Goal: Task Accomplishment & Management: Complete application form

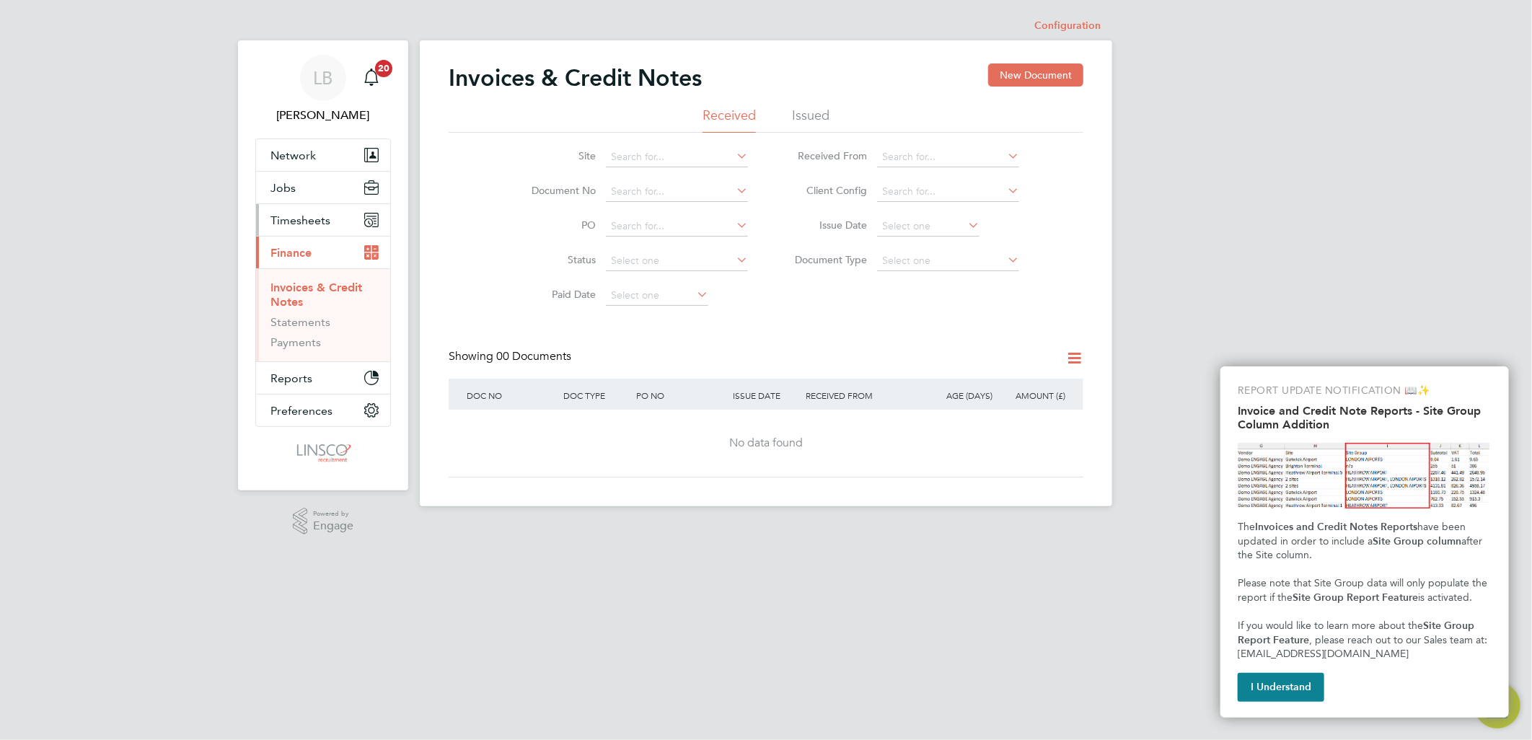
click at [294, 211] on button "Timesheets" at bounding box center [323, 220] width 134 height 32
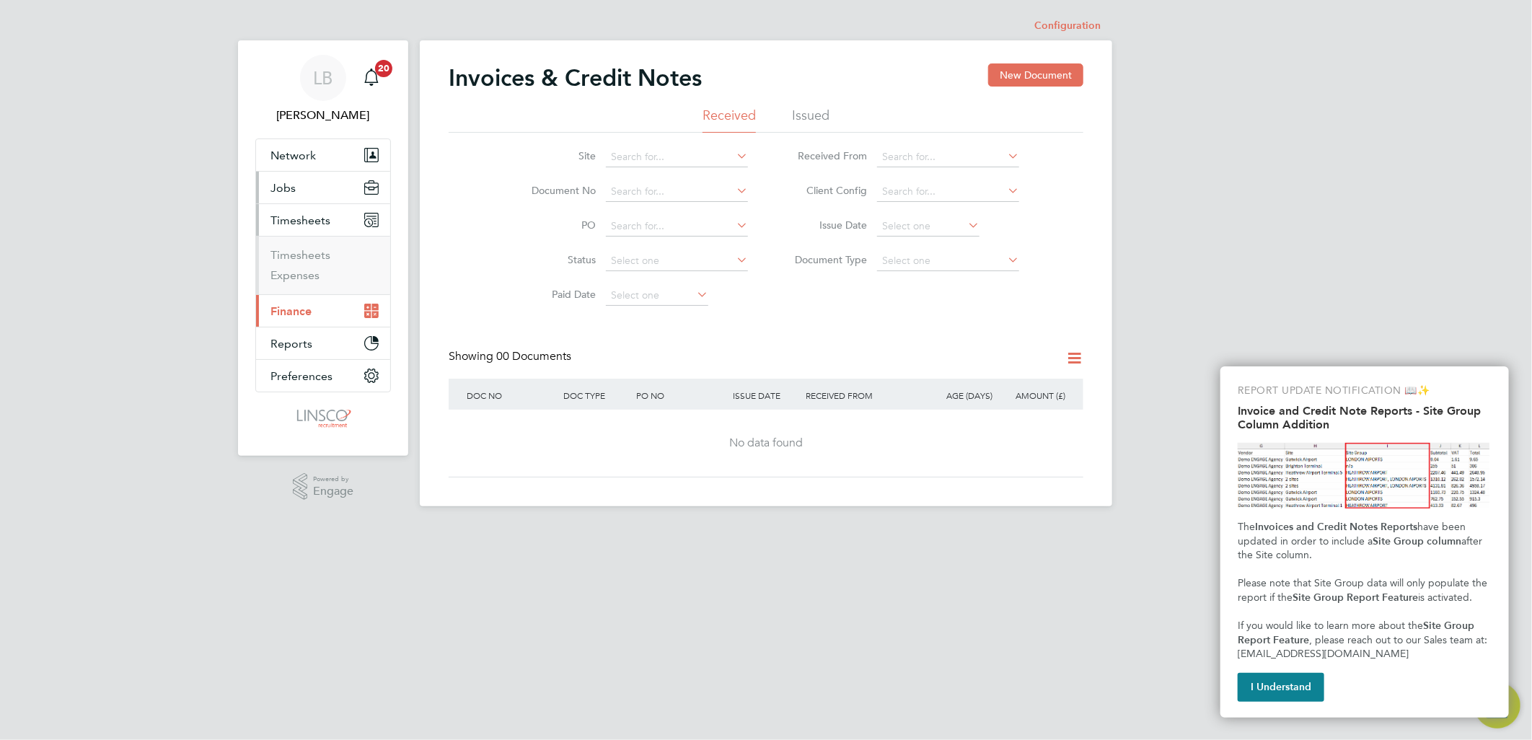
click at [297, 180] on button "Jobs" at bounding box center [323, 188] width 134 height 32
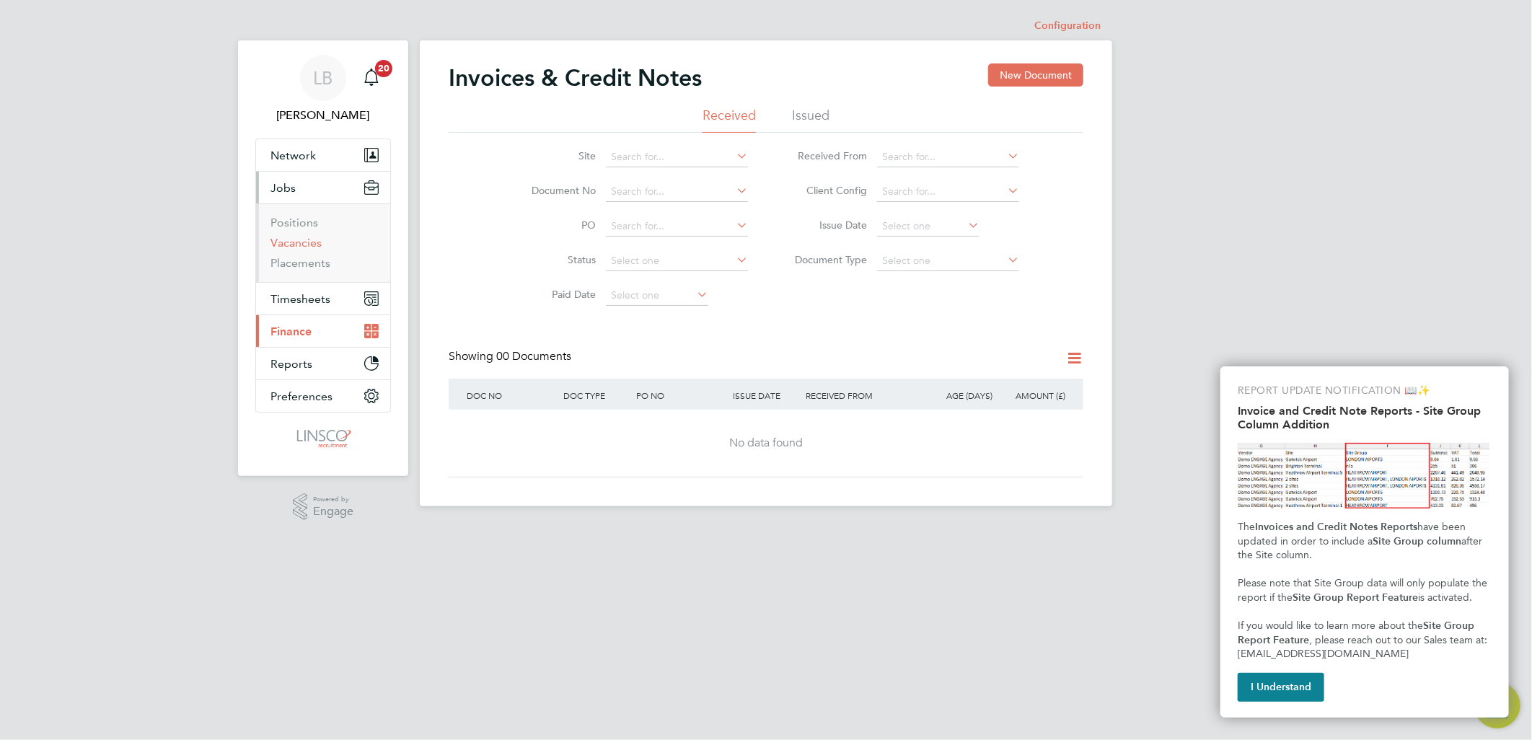
click at [304, 240] on link "Vacancies" at bounding box center [296, 243] width 51 height 14
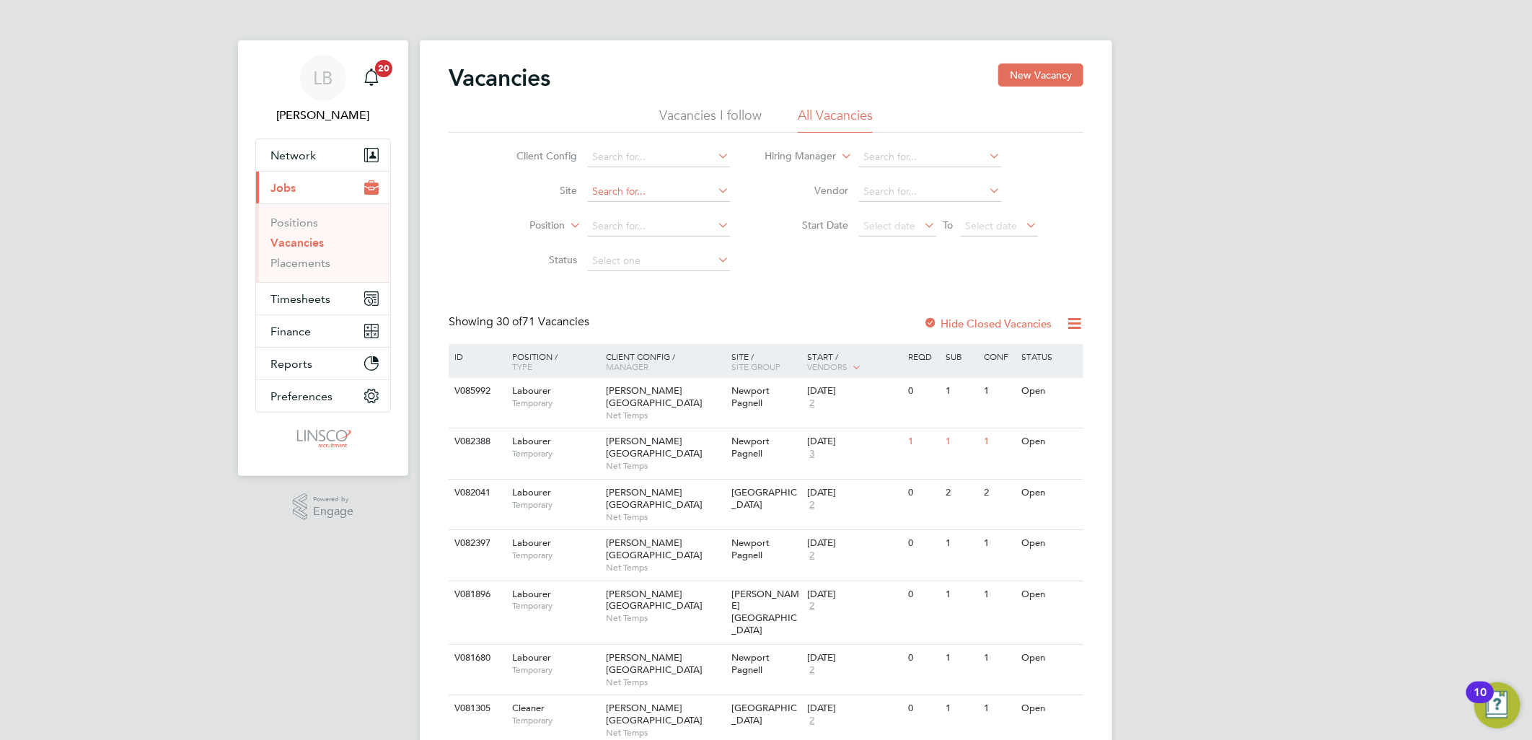
click at [615, 186] on input at bounding box center [659, 192] width 142 height 20
click at [646, 209] on li "Greenwell Park / Selby" at bounding box center [743, 211] width 312 height 19
type input "Greenwell Park / Selby"
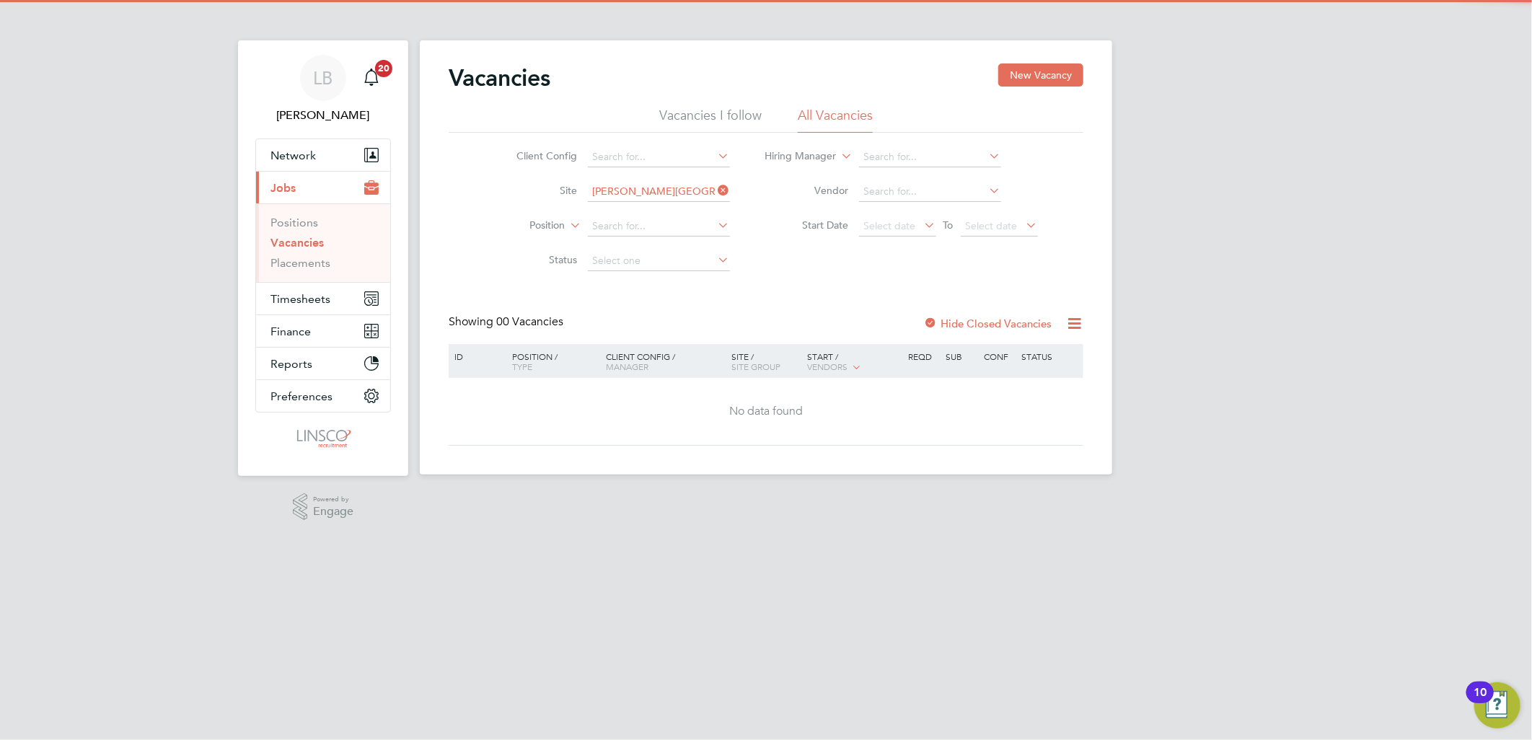
click at [976, 321] on label "Hide Closed Vacancies" at bounding box center [987, 324] width 128 height 14
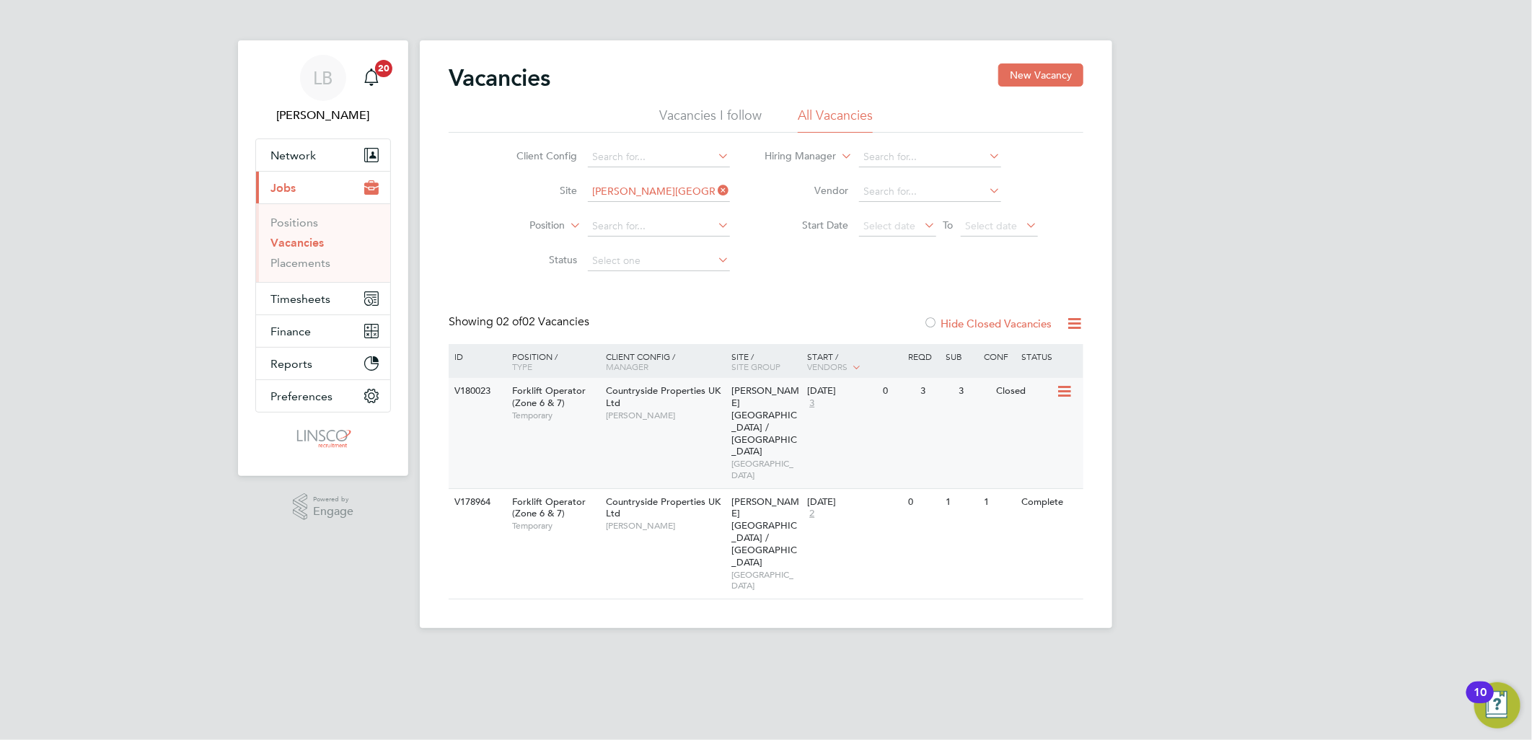
click at [661, 400] on div "Countryside Properties UK Ltd Neil Smith" at bounding box center [665, 403] width 126 height 50
click at [628, 397] on div "Countryside Properties UK Ltd Neil Smith" at bounding box center [665, 403] width 126 height 50
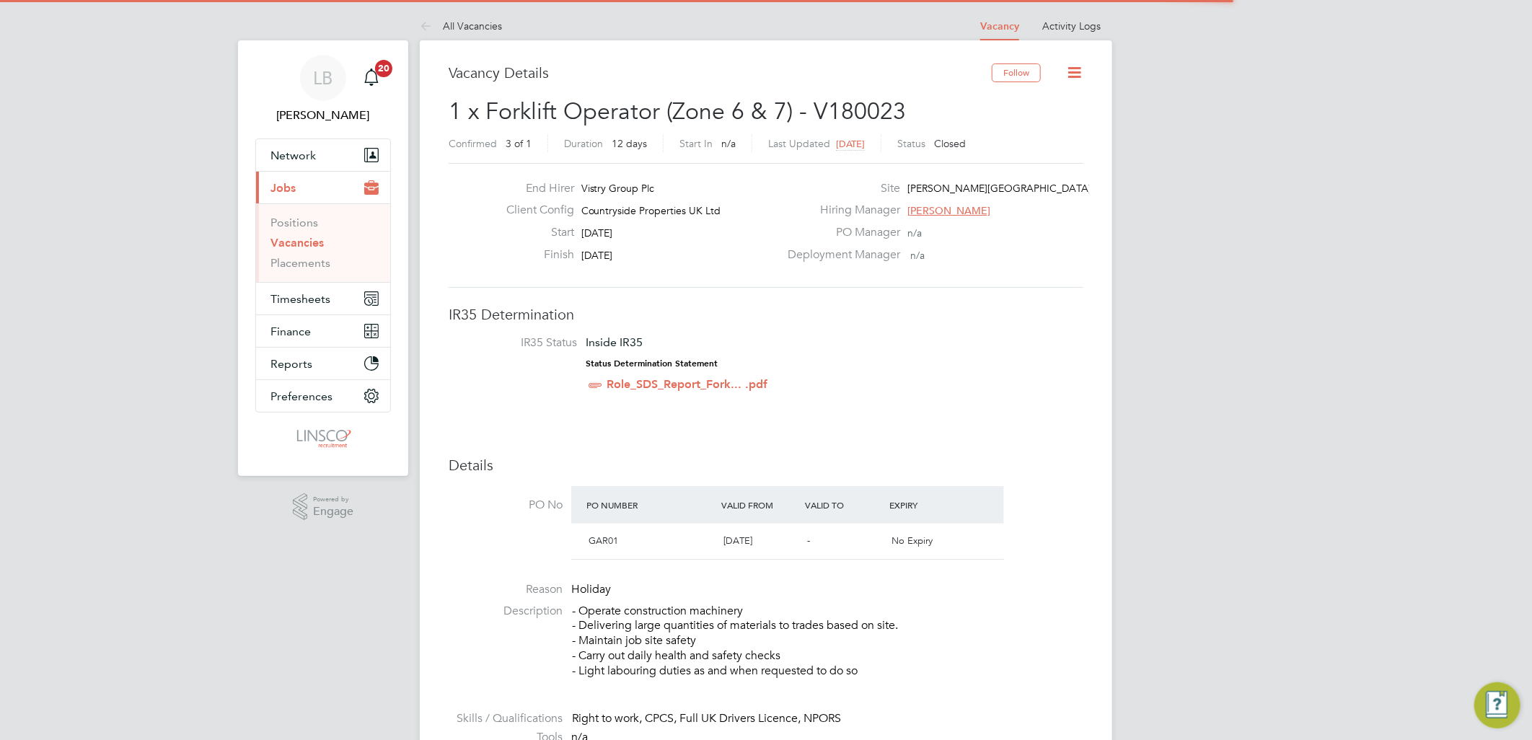
click at [1074, 70] on icon at bounding box center [1075, 72] width 18 height 18
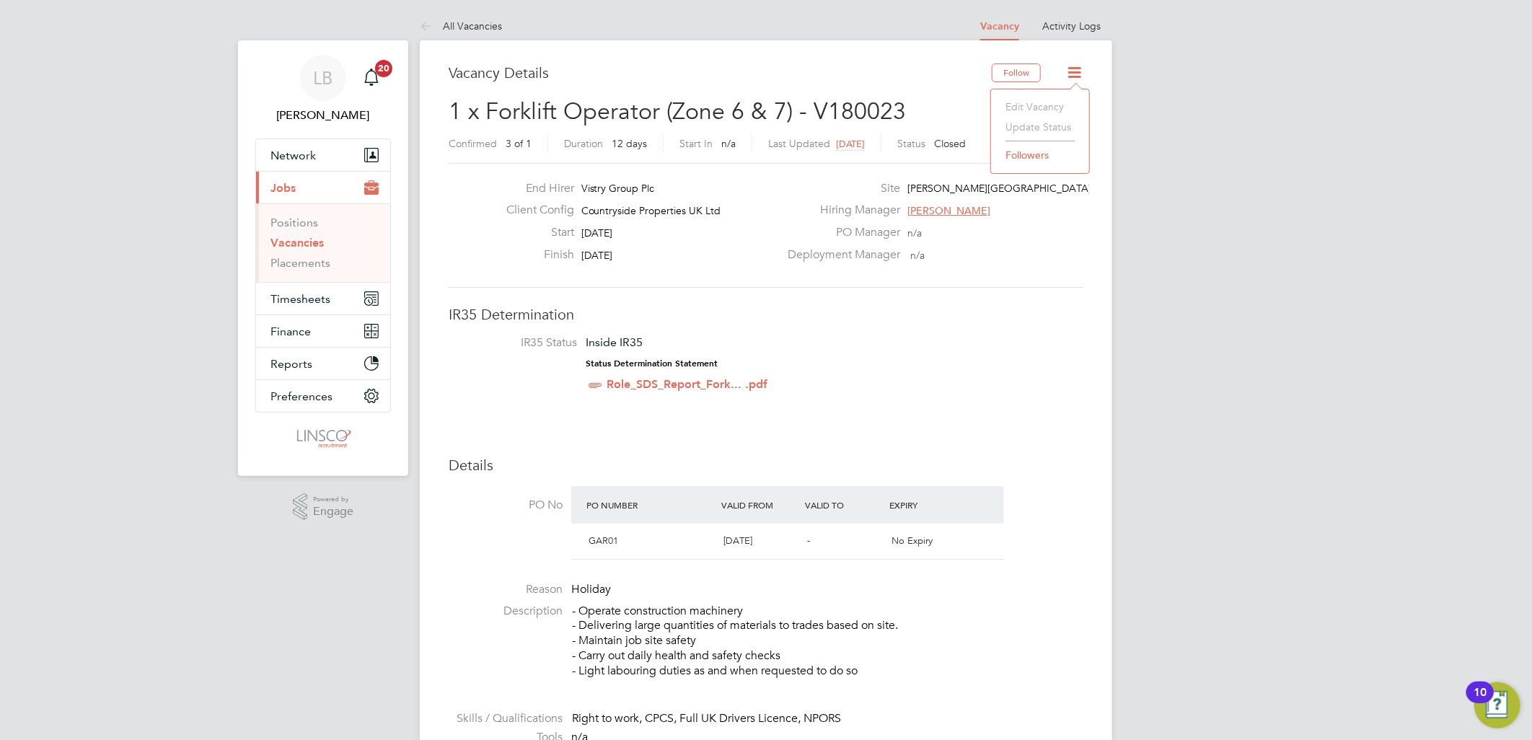
click at [1040, 121] on li "Update Status" at bounding box center [1040, 127] width 84 height 20
click at [906, 257] on div "Deployment Manager n/a" at bounding box center [934, 258] width 310 height 22
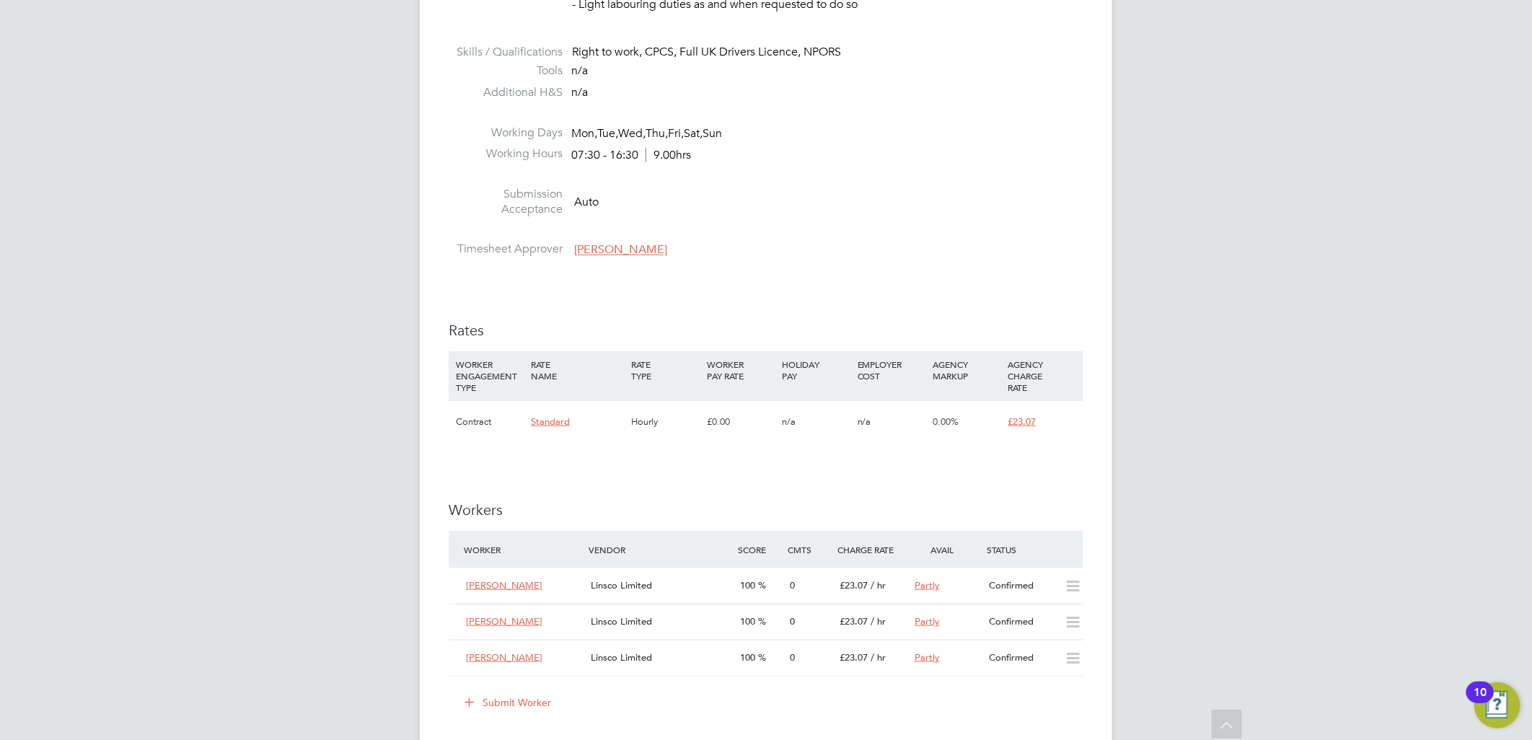
scroll to position [802, 0]
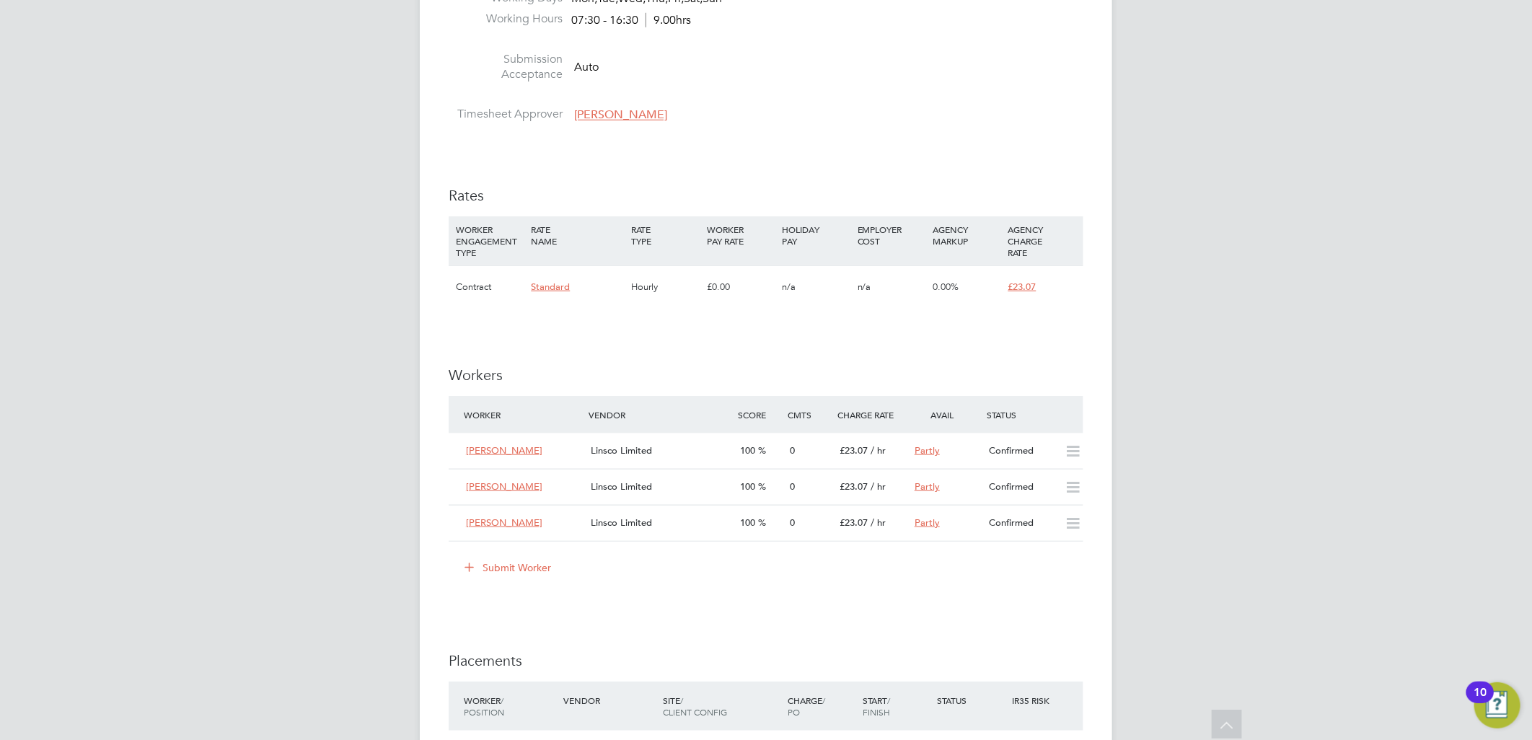
click at [528, 574] on button "Submit Worker" at bounding box center [509, 567] width 108 height 23
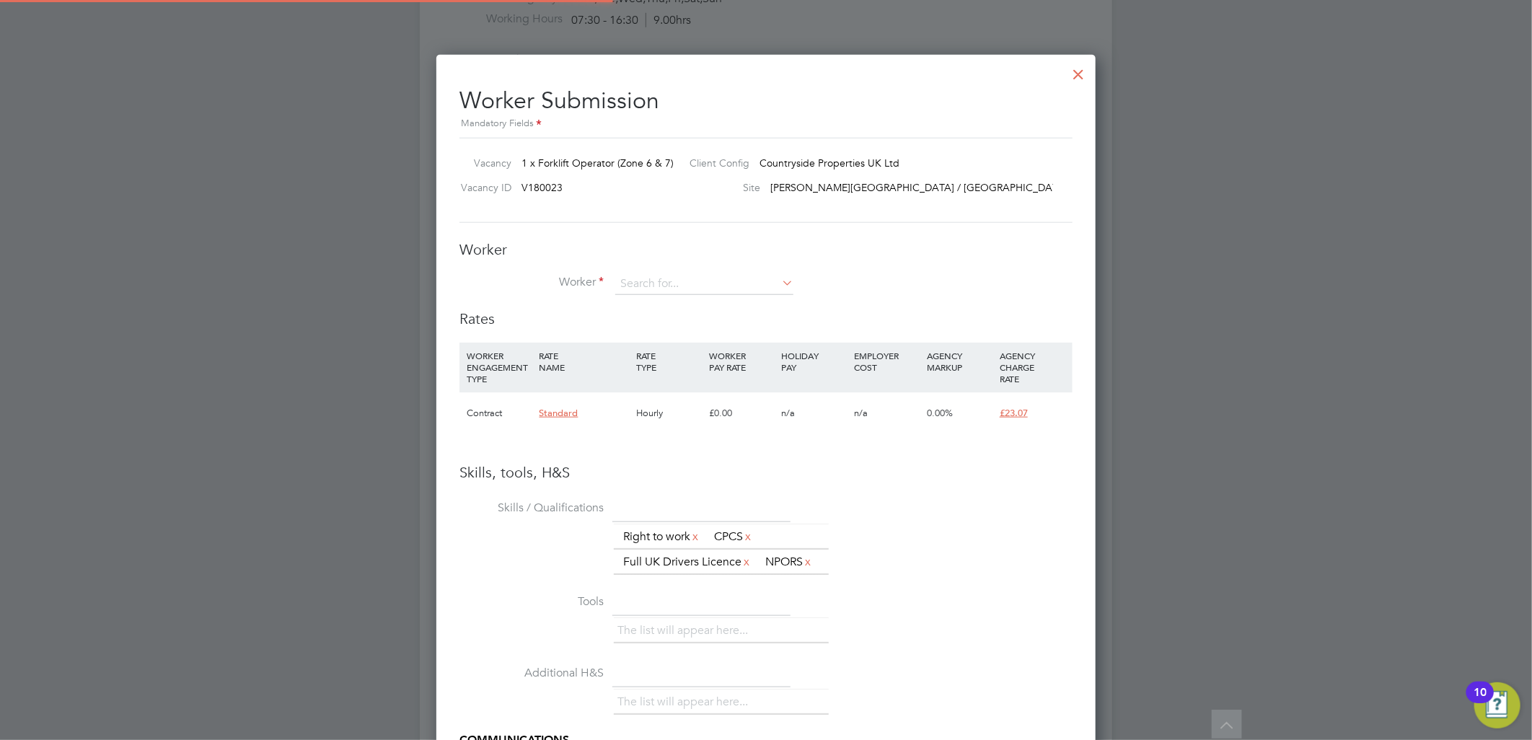
scroll to position [22, 375]
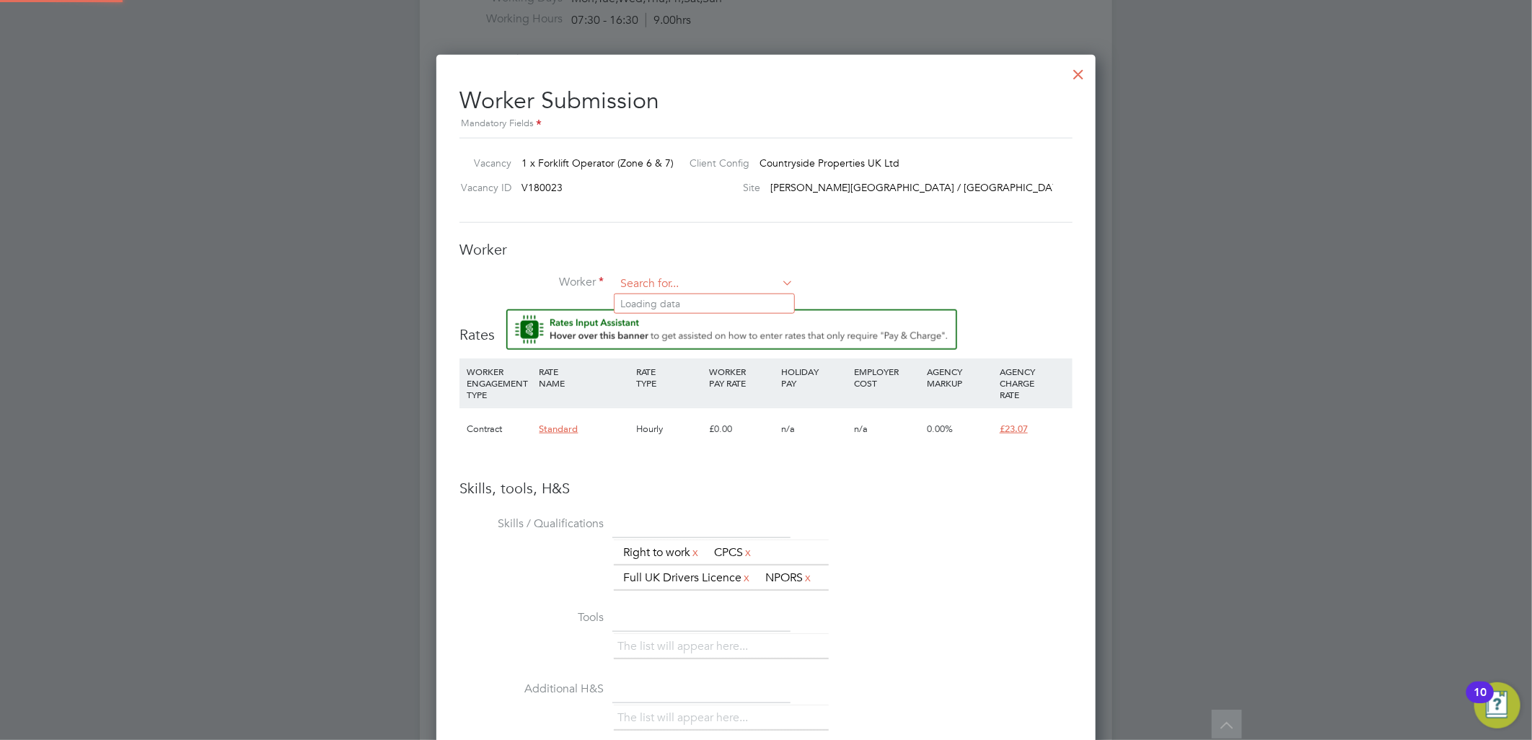
click at [676, 292] on input at bounding box center [704, 284] width 178 height 22
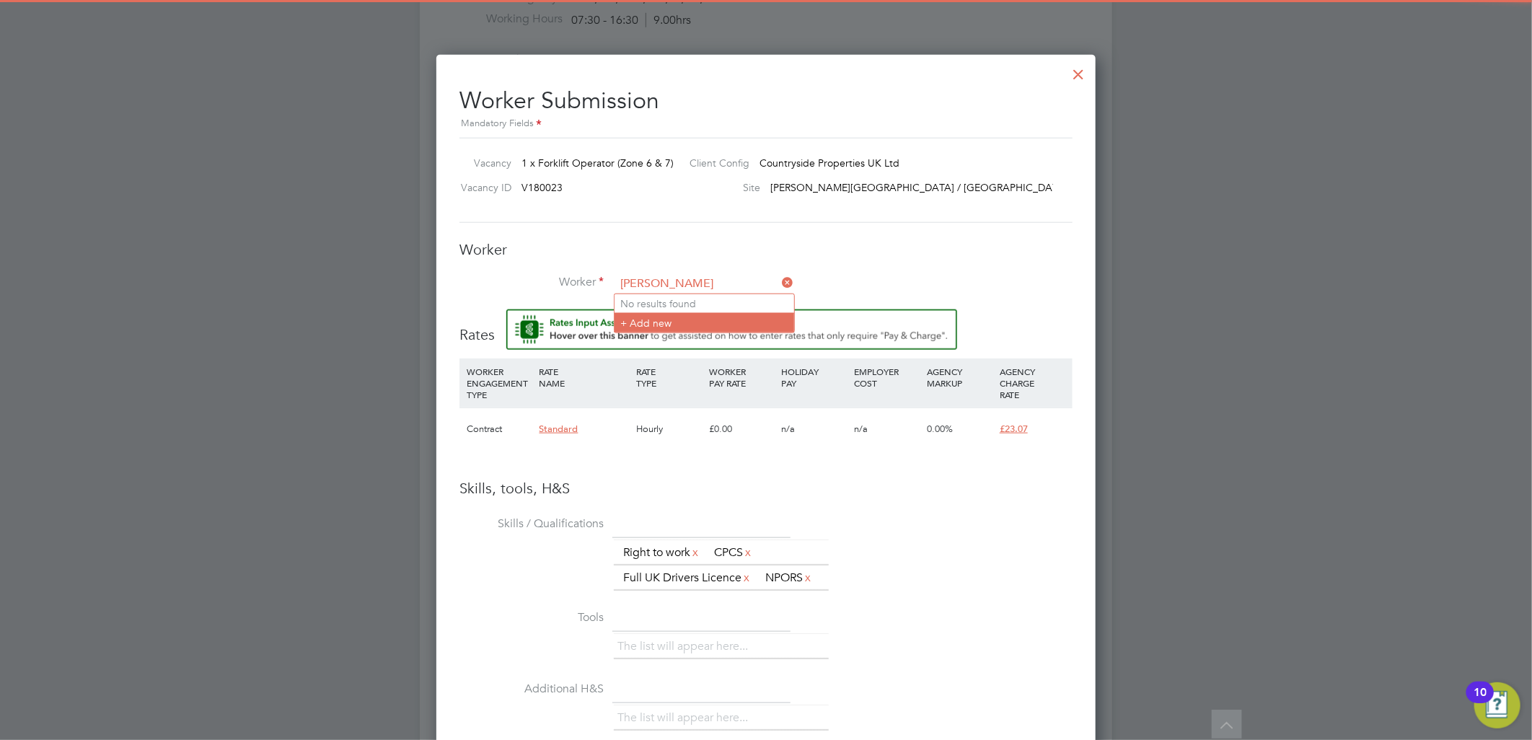
type input "dan oldfield"
click at [659, 322] on li "+ Add new" at bounding box center [705, 322] width 180 height 19
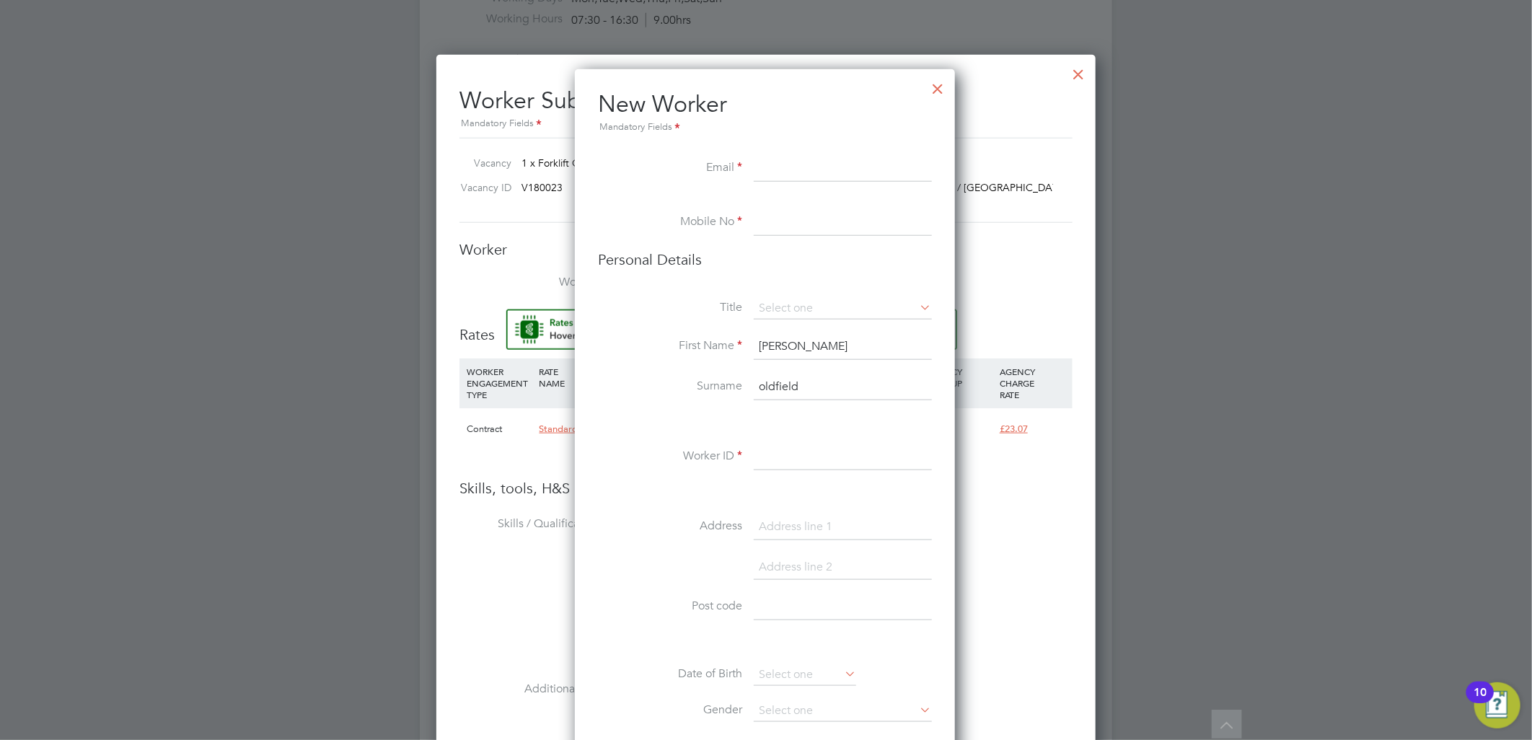
drag, startPoint x: 812, startPoint y: 163, endPoint x: 638, endPoint y: 76, distance: 195.2
click at [812, 163] on input at bounding box center [843, 169] width 178 height 26
paste input "[EMAIL_ADDRESS][DOMAIN_NAME]"
type input "[EMAIL_ADDRESS][DOMAIN_NAME]"
click at [795, 217] on input at bounding box center [843, 224] width 178 height 26
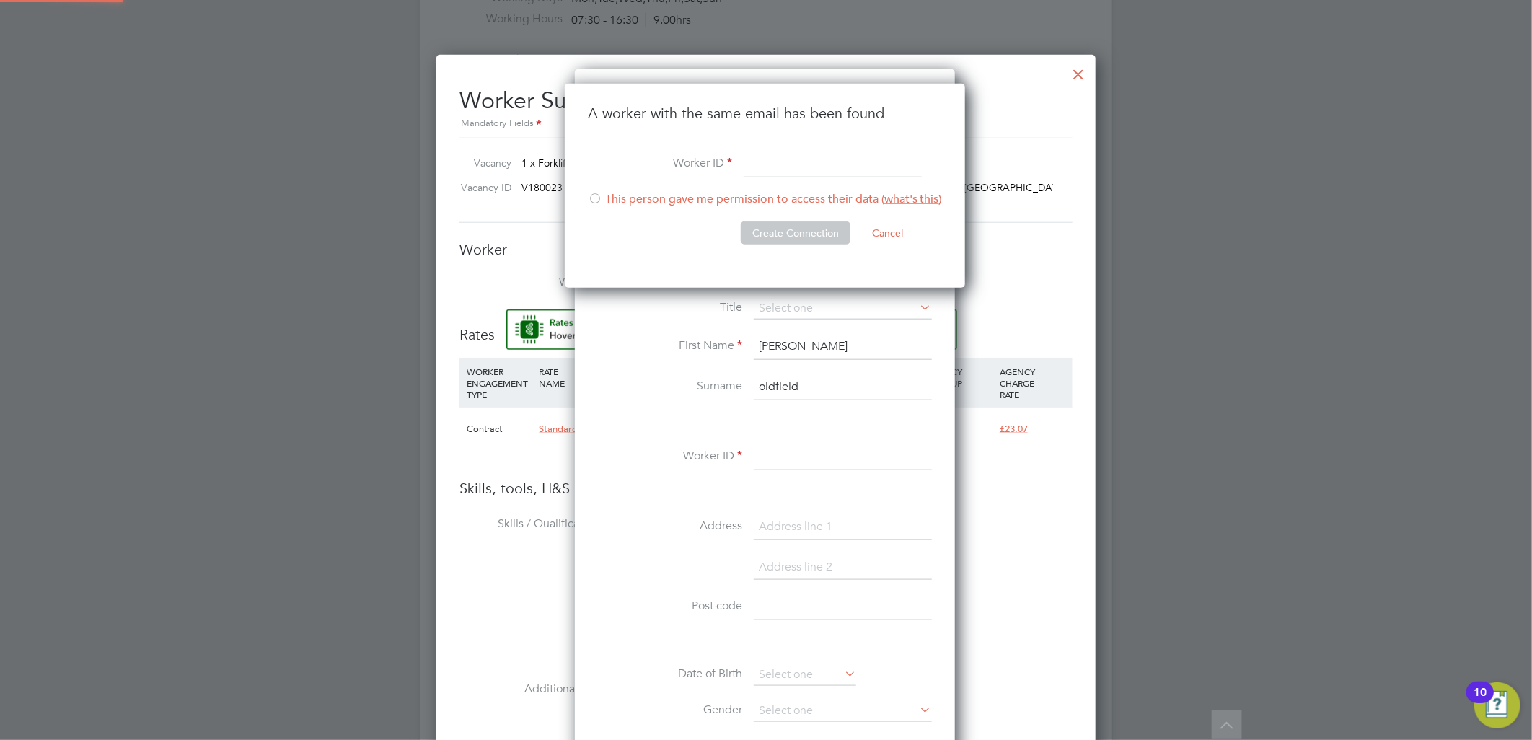
click at [784, 164] on input at bounding box center [833, 165] width 178 height 26
type input "785111"
click at [594, 195] on div at bounding box center [595, 200] width 14 height 14
click at [760, 221] on button "Create Connection" at bounding box center [796, 232] width 110 height 23
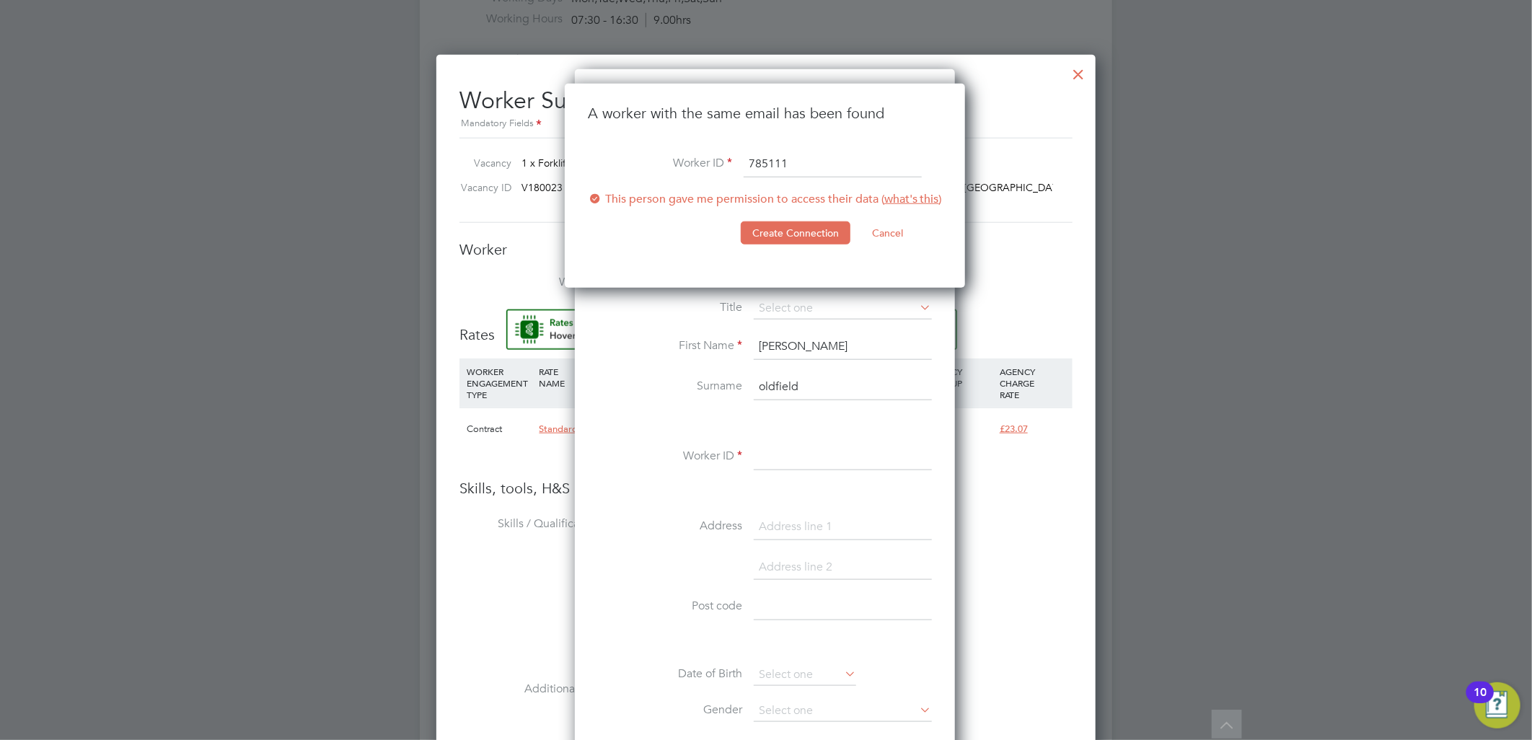
scroll to position [0, 0]
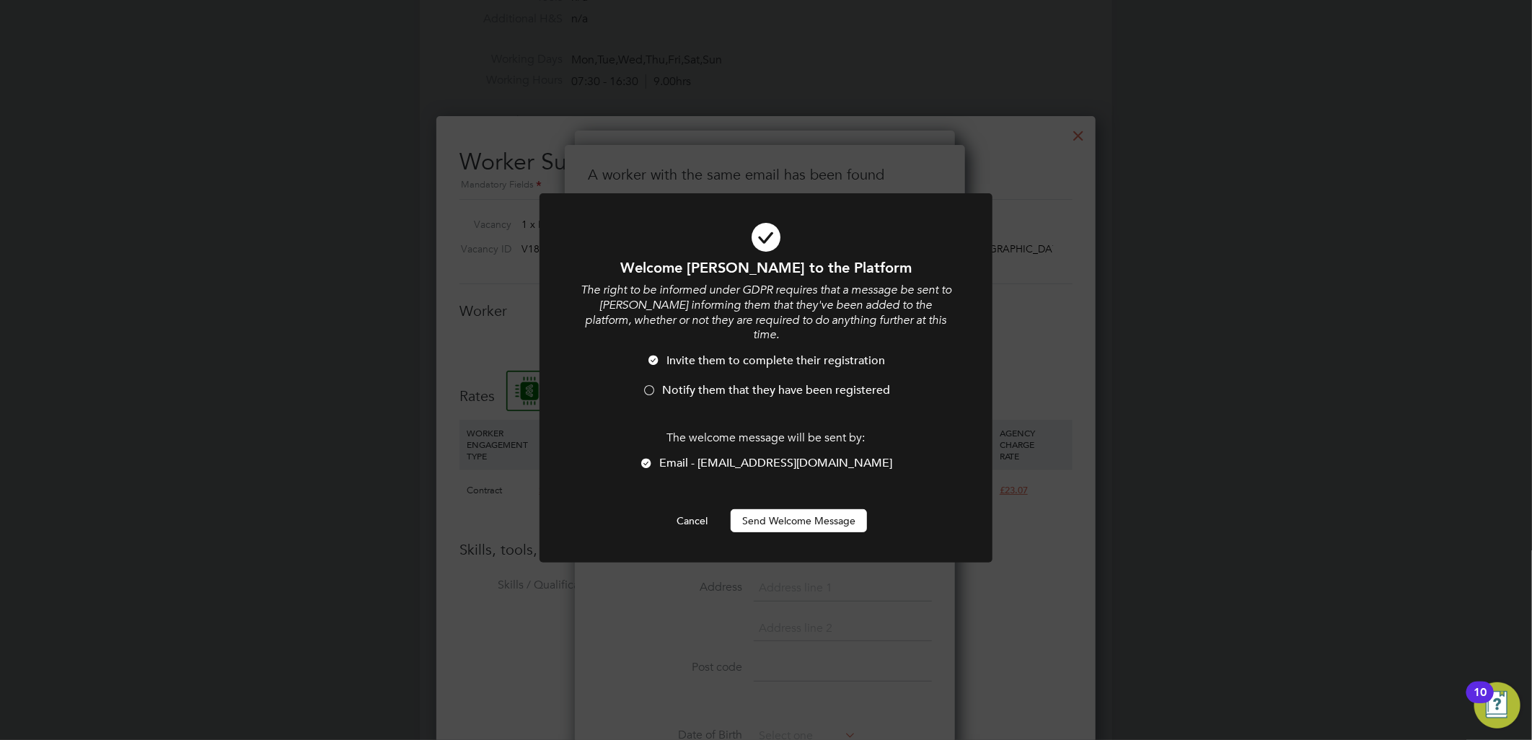
click at [796, 493] on div "Welcome dan to the Platform The right to be informed under GDPR requires that a…" at bounding box center [766, 395] width 375 height 274
drag, startPoint x: 796, startPoint y: 493, endPoint x: 796, endPoint y: 505, distance: 11.5
click at [796, 509] on button "Send Welcome Message" at bounding box center [799, 520] width 136 height 23
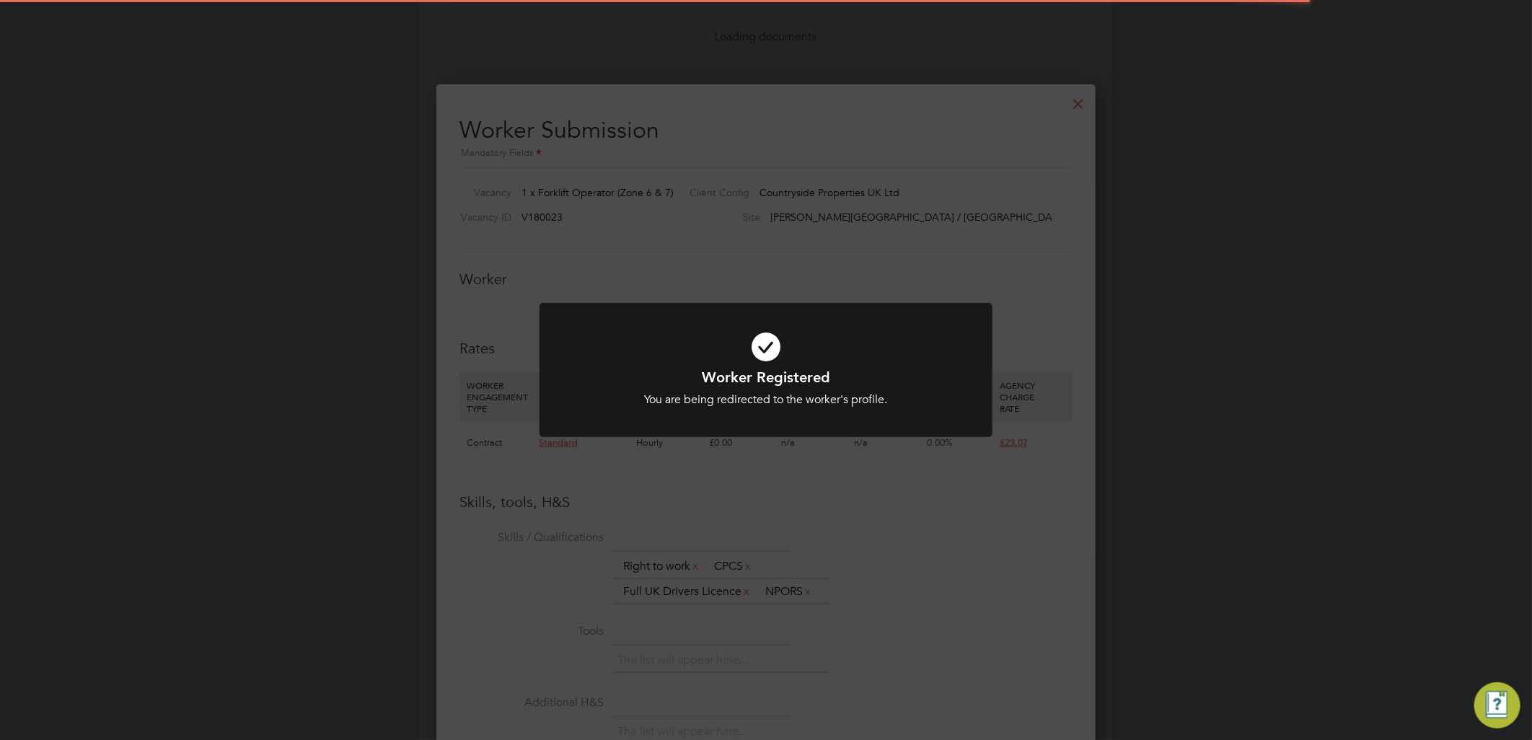
scroll to position [8, 8]
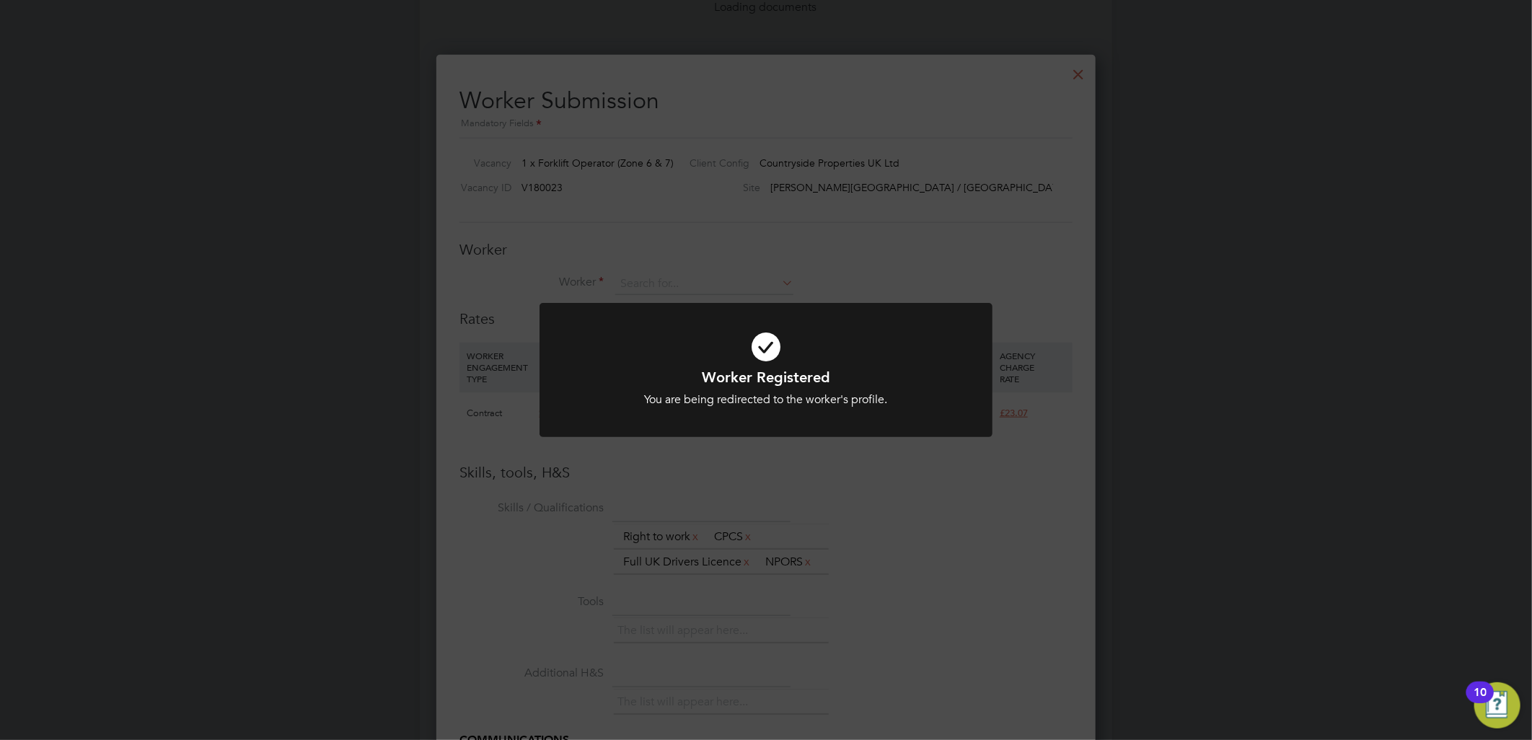
drag, startPoint x: 775, startPoint y: 345, endPoint x: 729, endPoint y: 312, distance: 55.9
click at [775, 346] on icon at bounding box center [766, 347] width 375 height 56
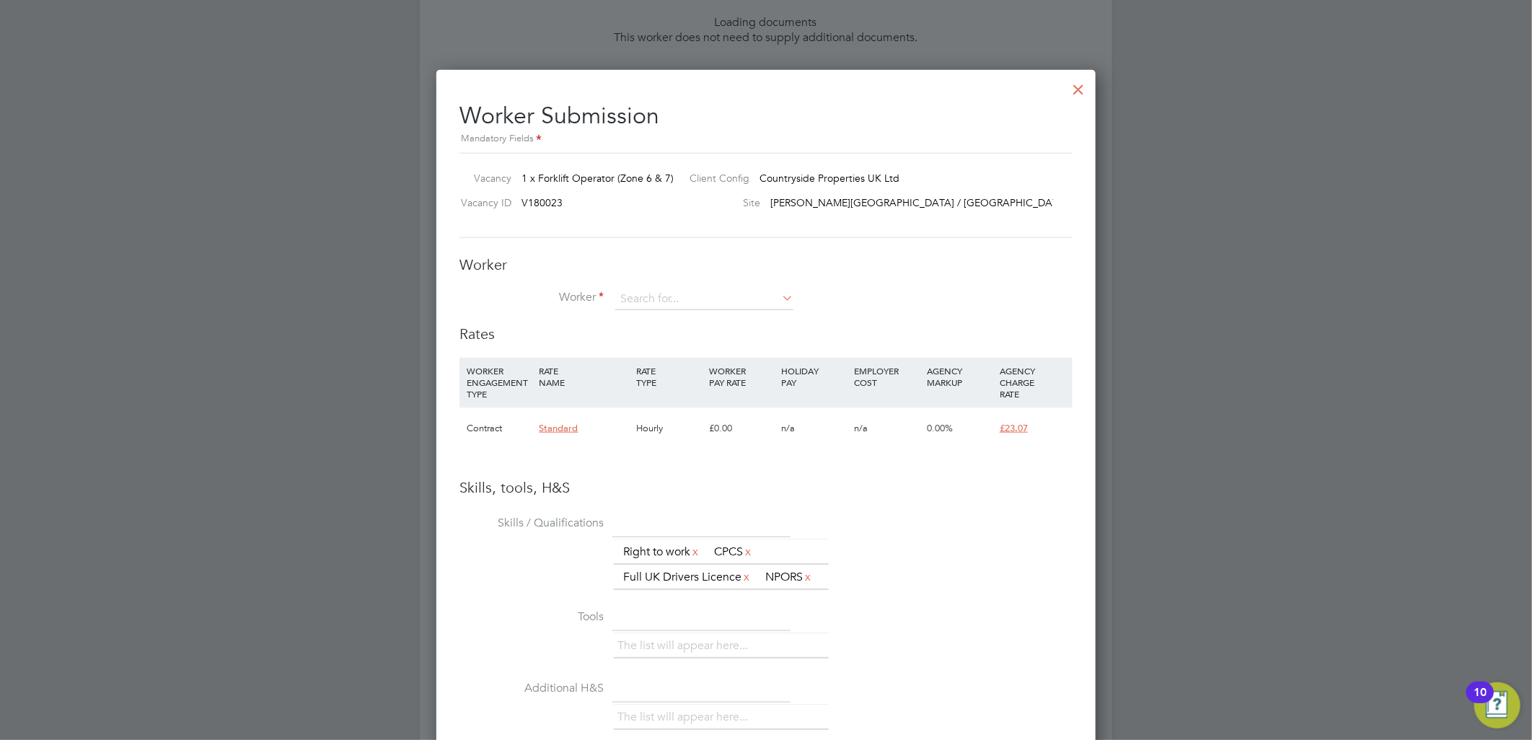
scroll to position [861, 0]
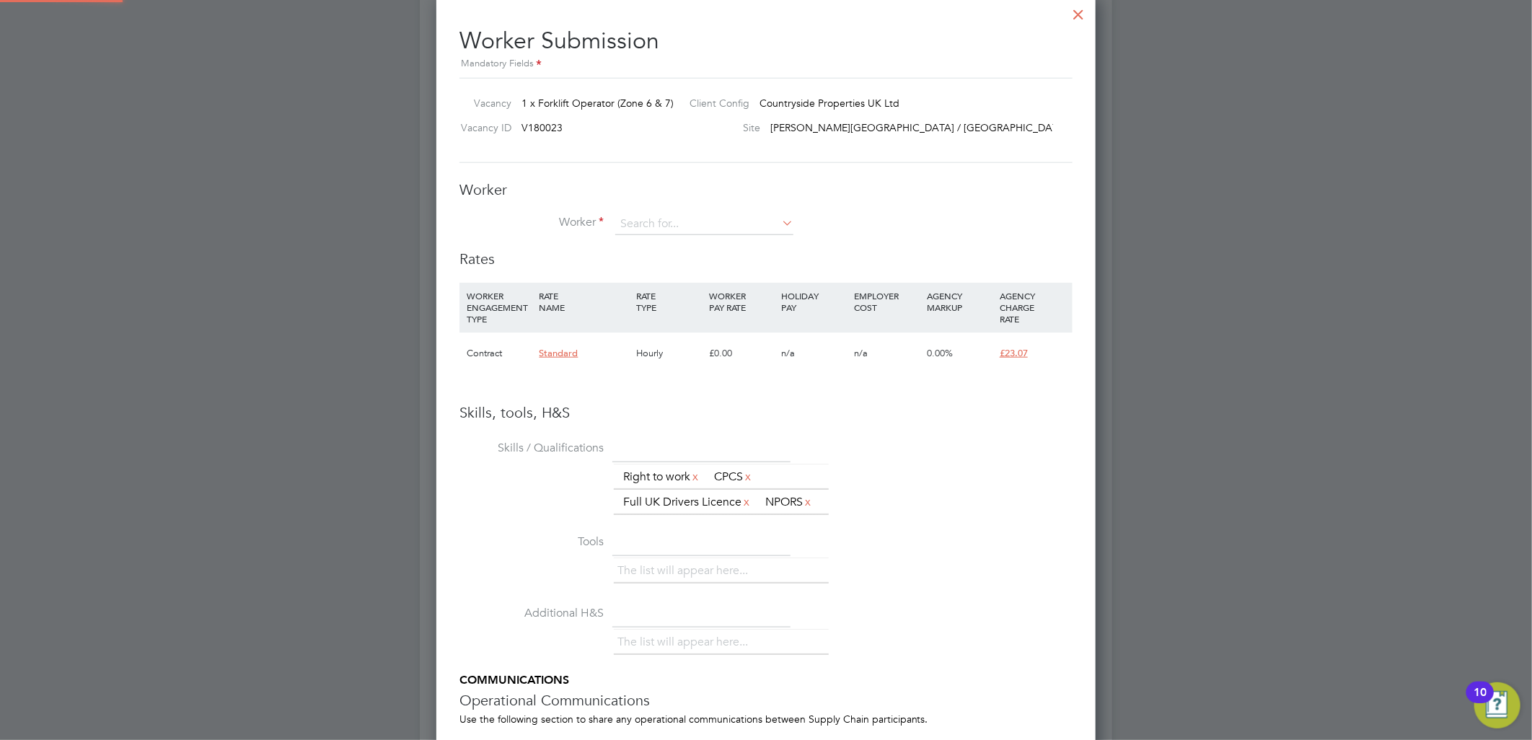
click at [689, 280] on div "Rates WORKER ENGAGEMENT TYPE RATE NAME RATE TYPE WORKER PAY RATE HOLIDAY PAY EM…" at bounding box center [766, 327] width 613 height 154
click at [682, 221] on input at bounding box center [704, 225] width 178 height 22
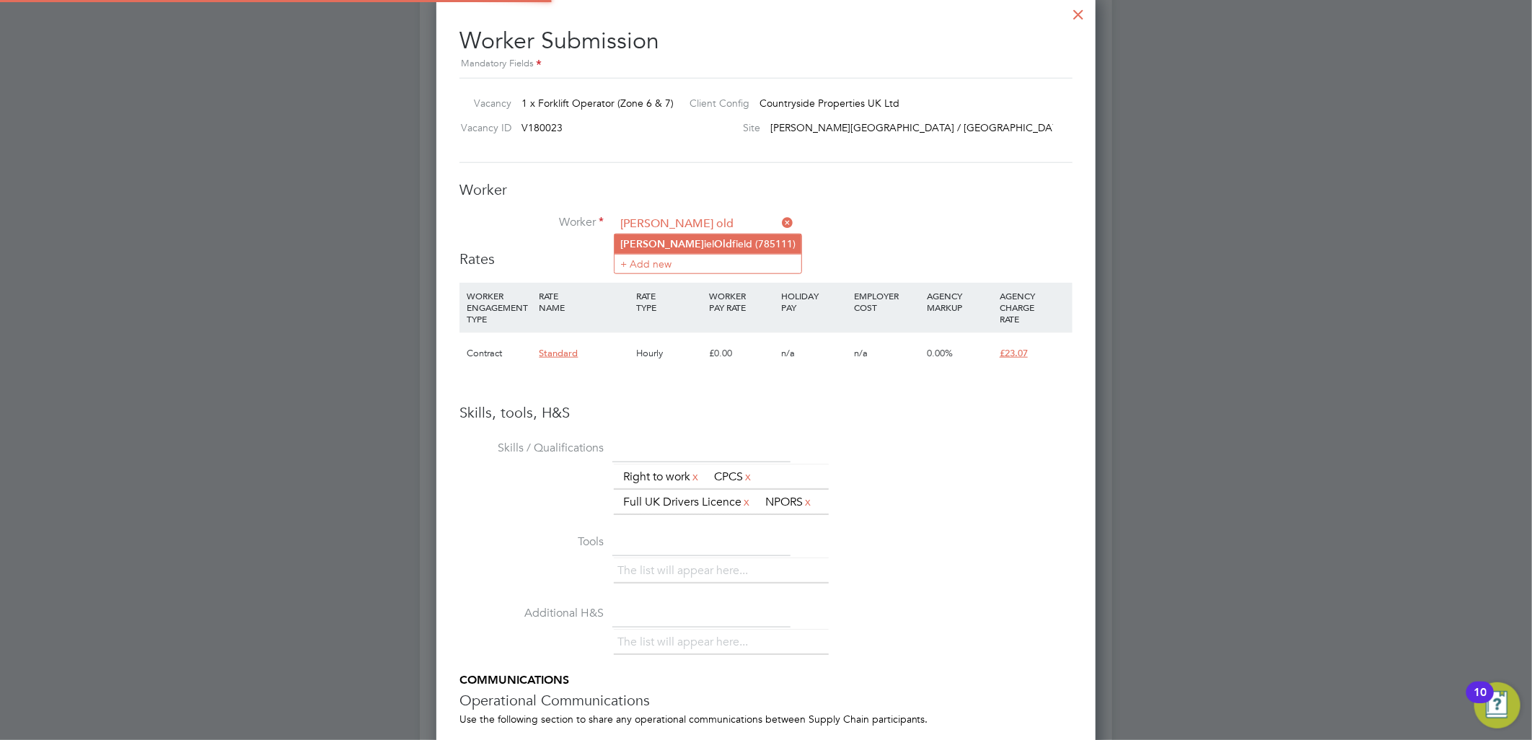
click at [670, 242] on li "[PERSON_NAME] iel Old field (785111)" at bounding box center [708, 243] width 187 height 19
type input "[PERSON_NAME] (785111)"
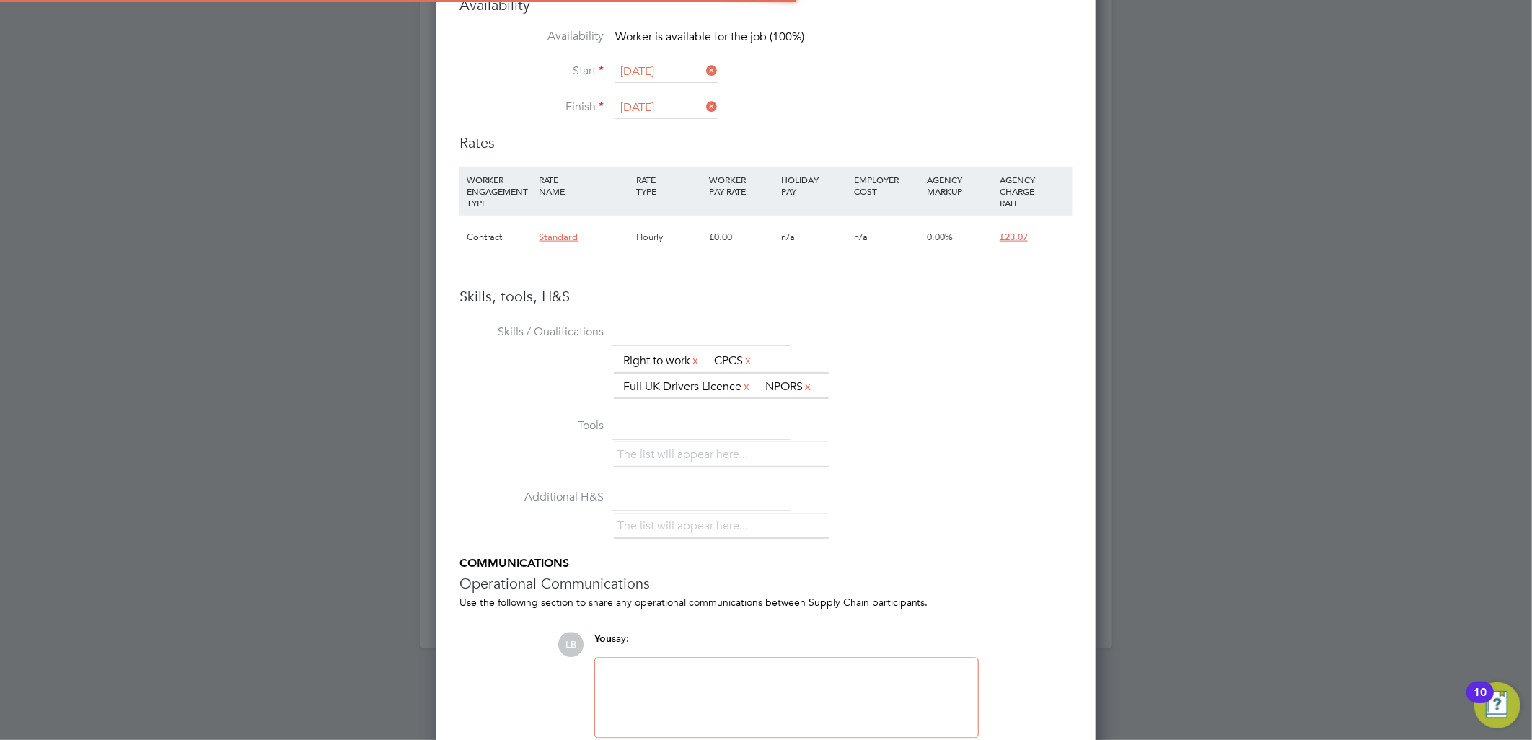
scroll to position [1254, 0]
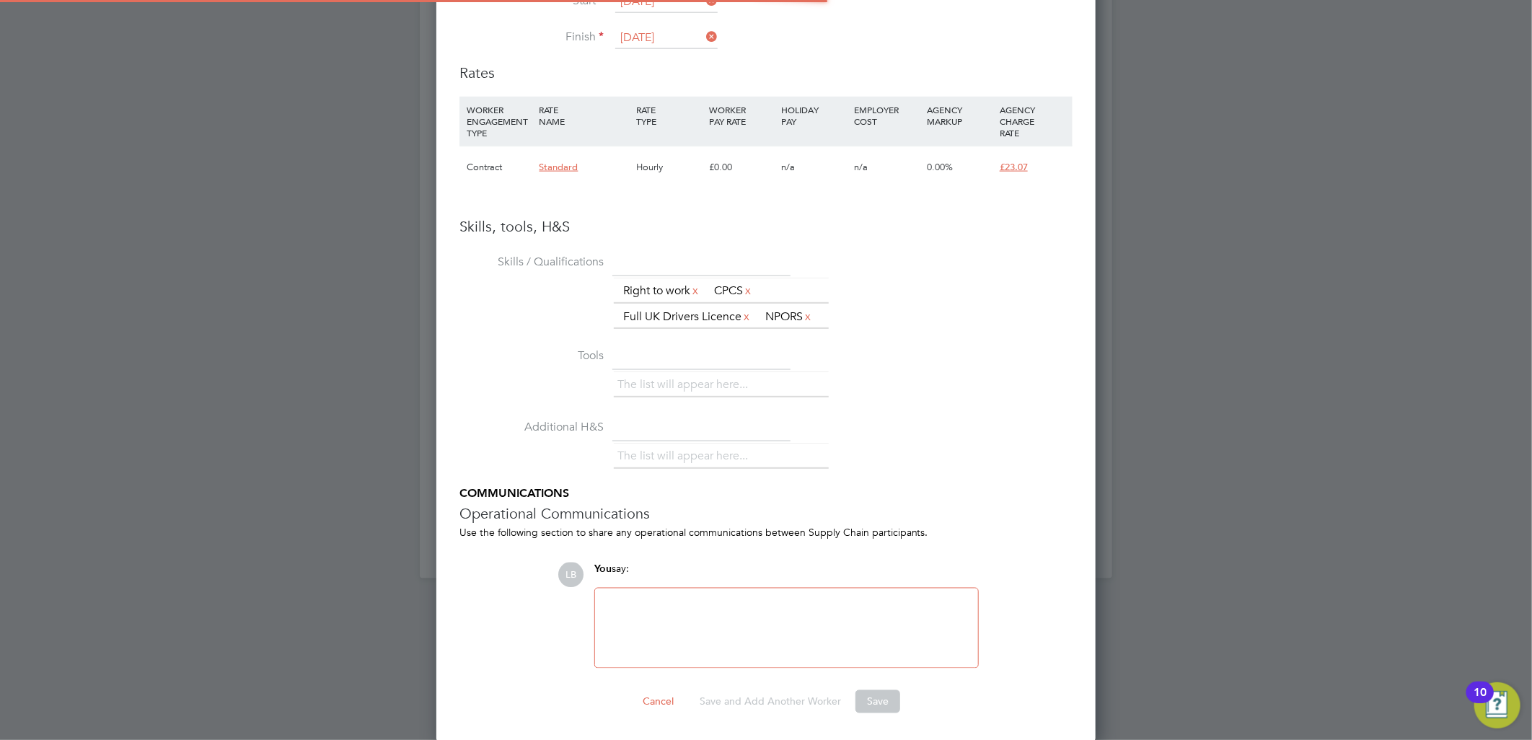
click at [736, 169] on div "£0.00" at bounding box center [742, 167] width 73 height 42
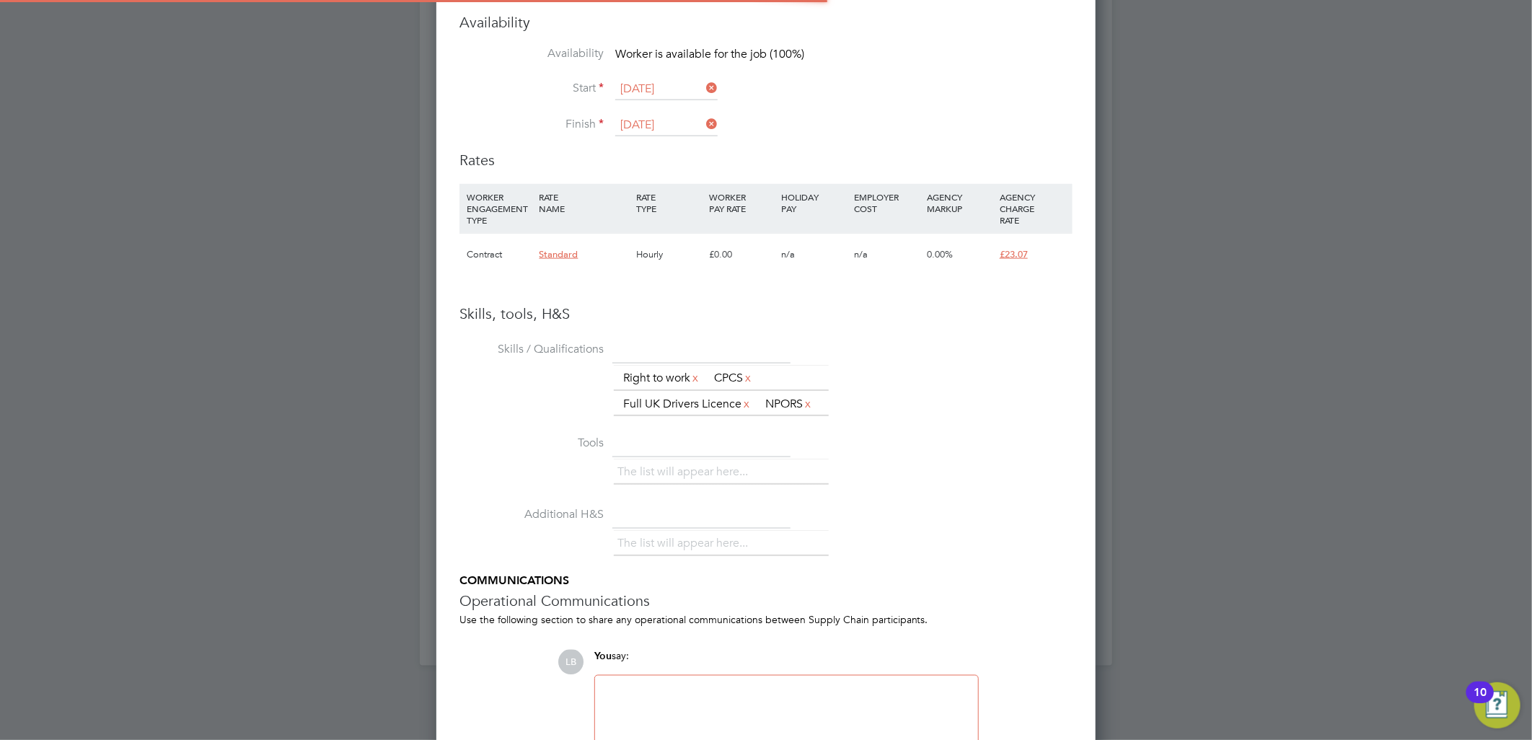
scroll to position [1014, 0]
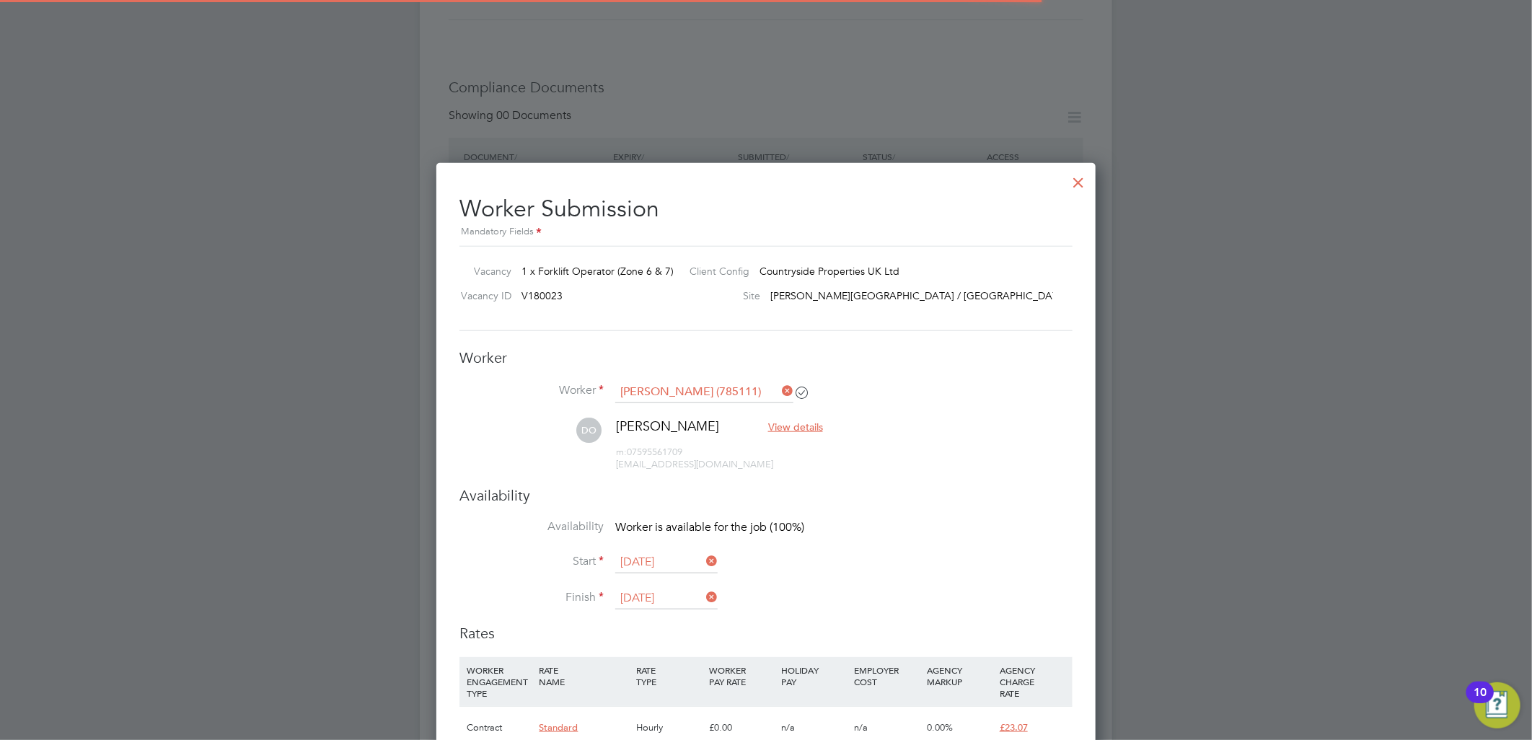
click at [905, 530] on li "Availability Worker is available for the job (100%)" at bounding box center [766, 535] width 613 height 32
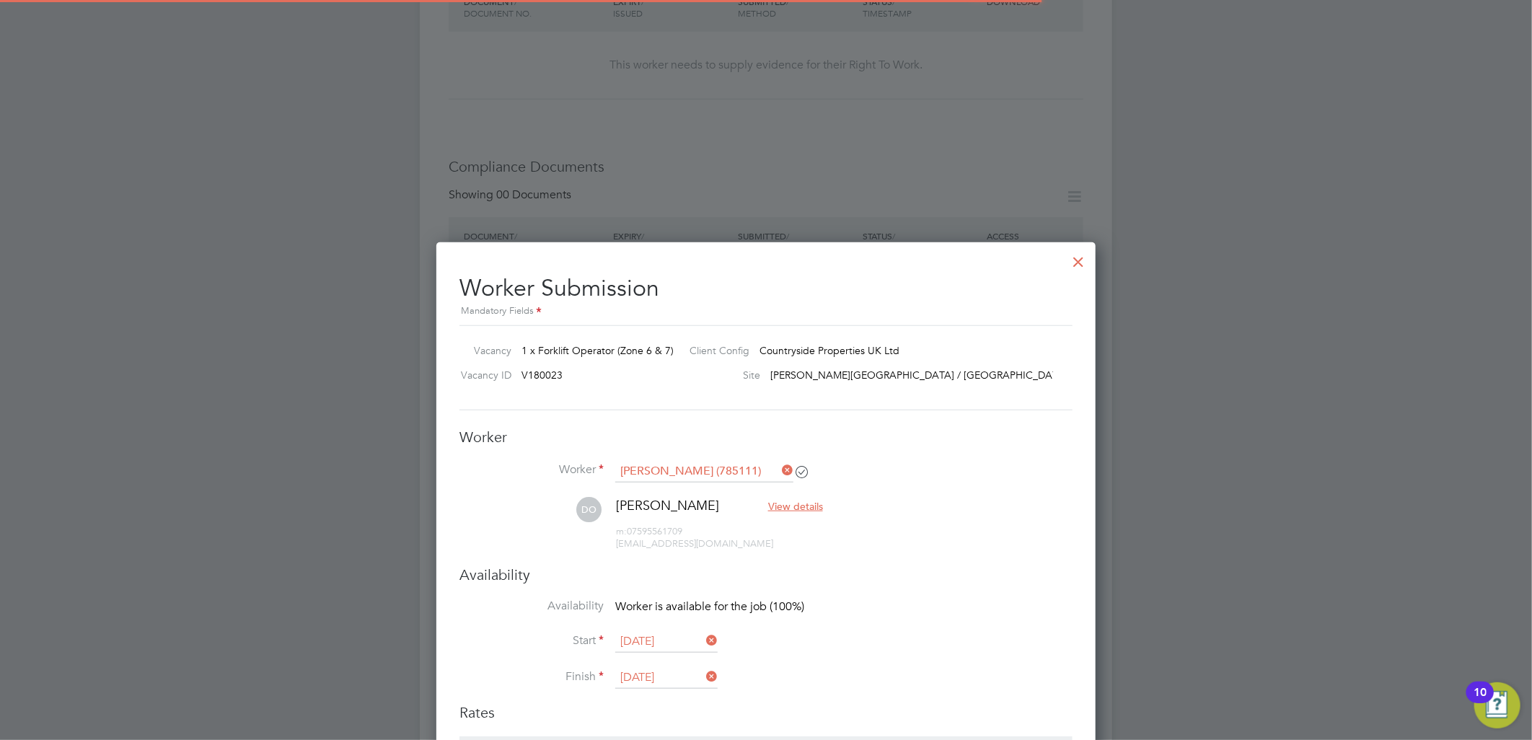
scroll to position [613, 0]
click at [677, 491] on li "Worker Daniel Oldfield (785111)" at bounding box center [766, 480] width 613 height 36
click at [1080, 263] on div at bounding box center [1079, 259] width 26 height 26
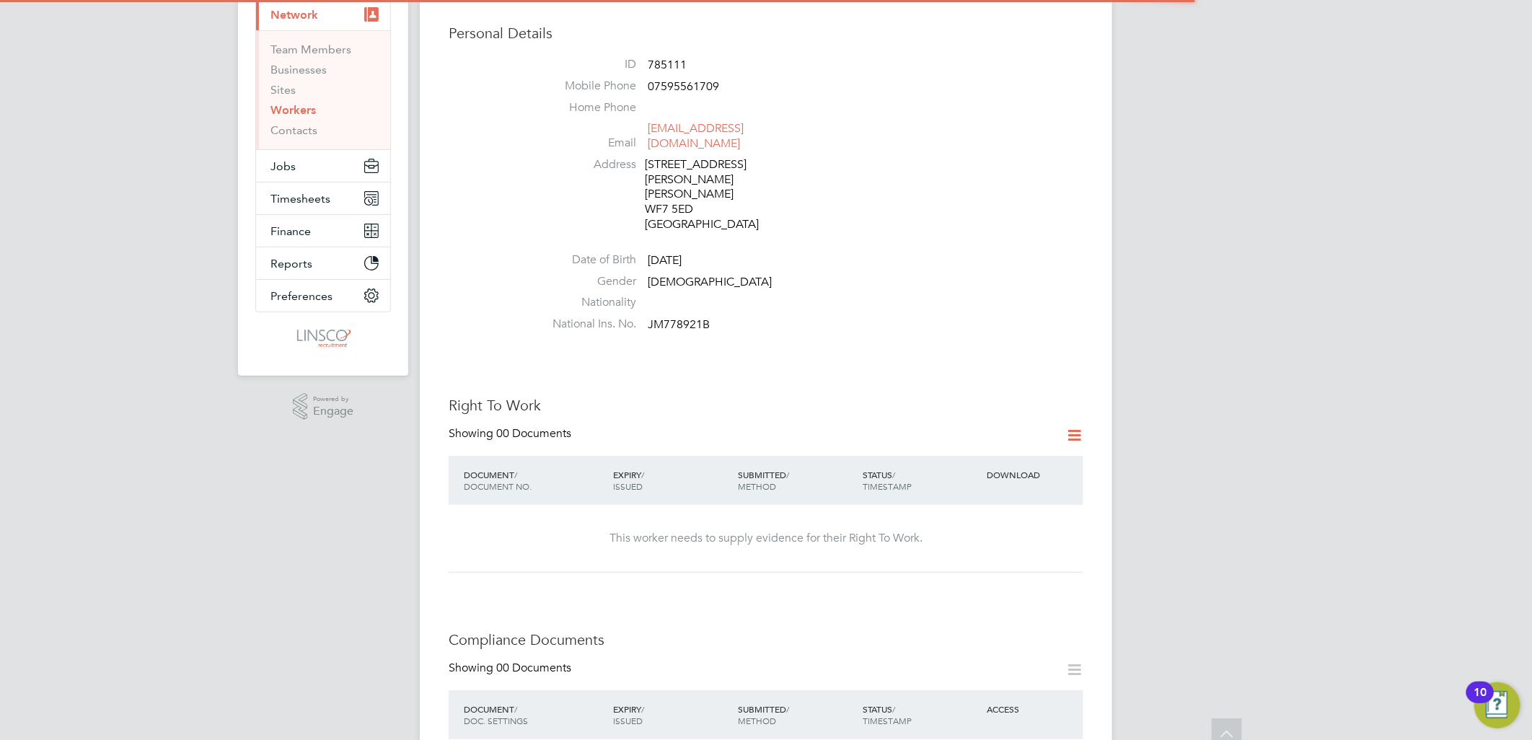
scroll to position [0, 0]
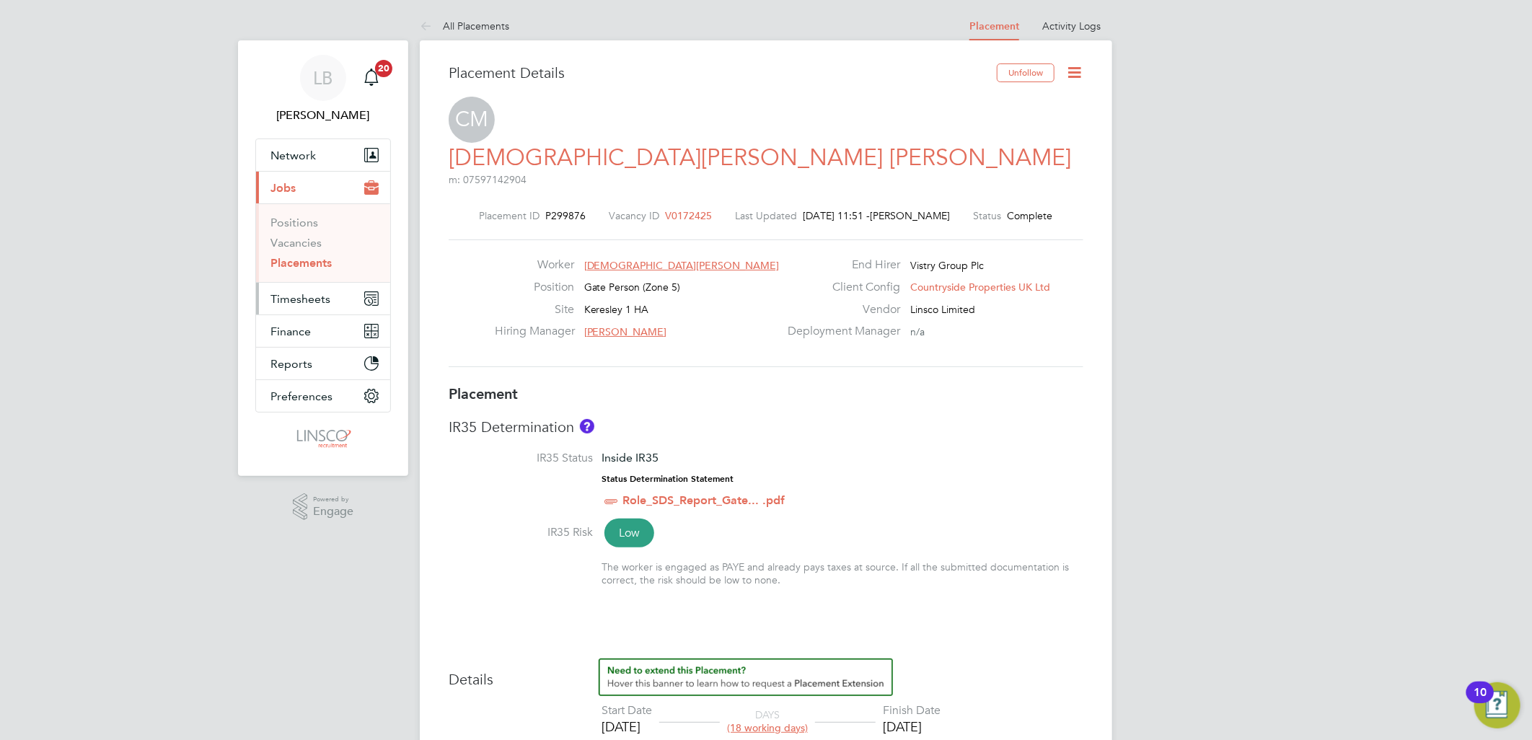
click at [299, 300] on span "Timesheets" at bounding box center [301, 299] width 60 height 14
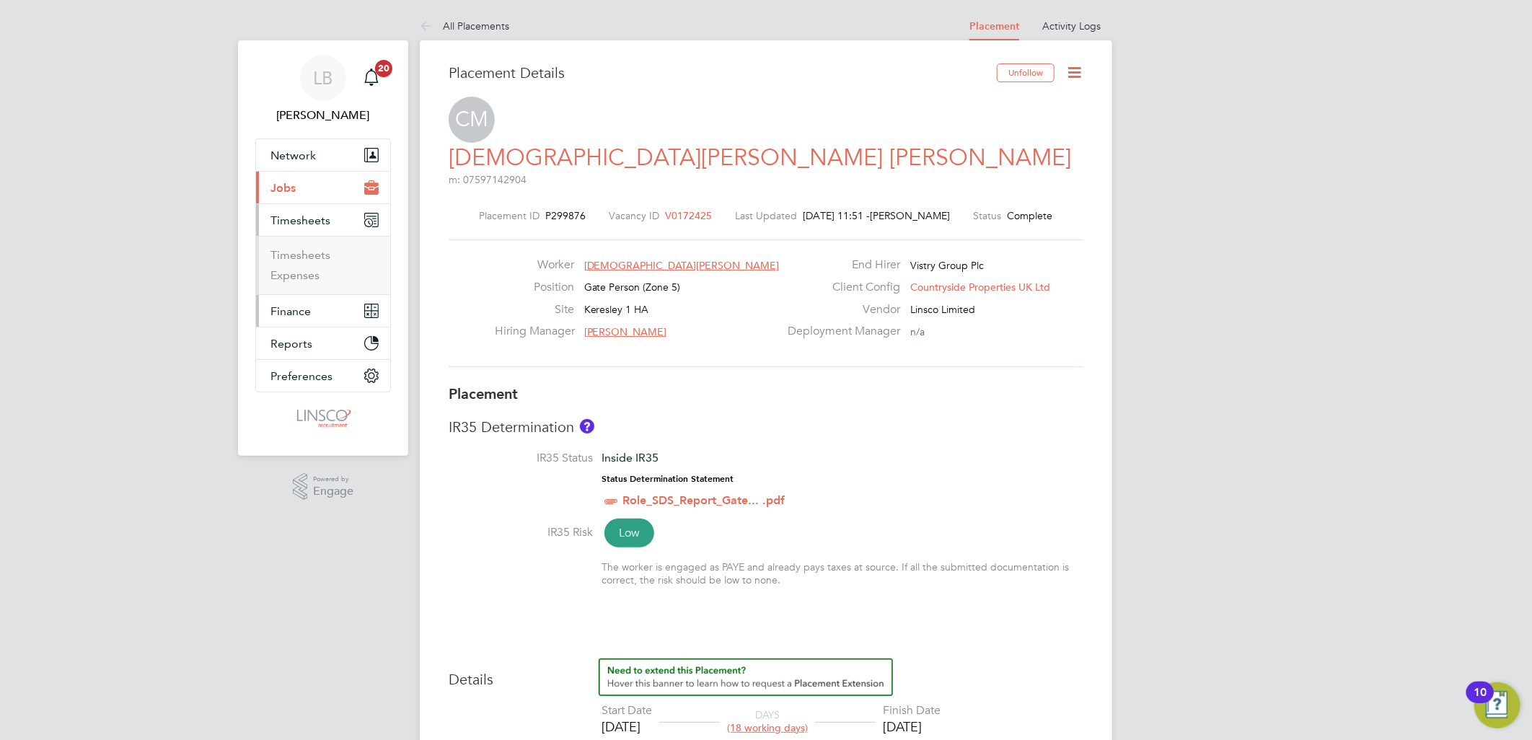
click at [294, 305] on span "Finance" at bounding box center [291, 311] width 40 height 14
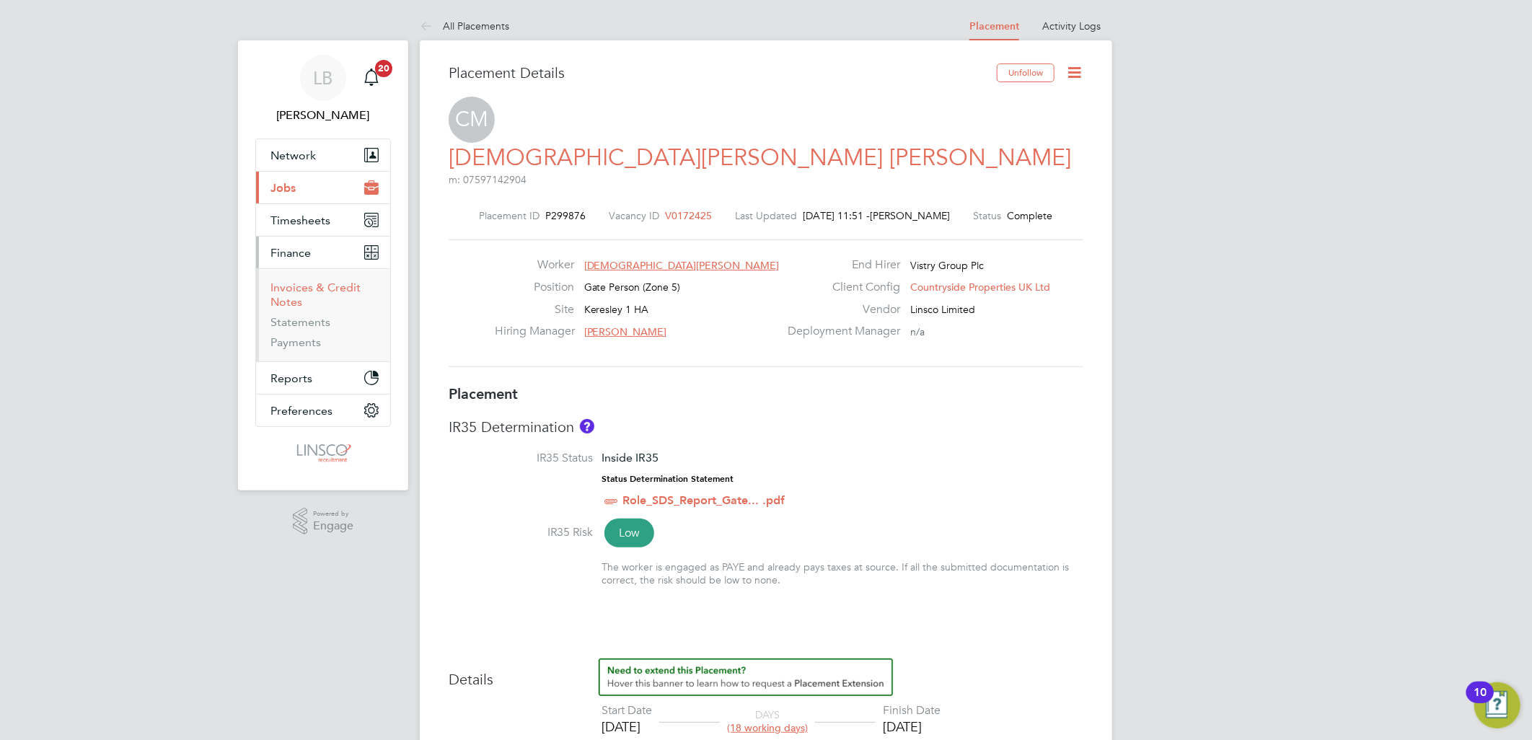
click at [297, 293] on link "Invoices & Credit Notes" at bounding box center [316, 295] width 90 height 28
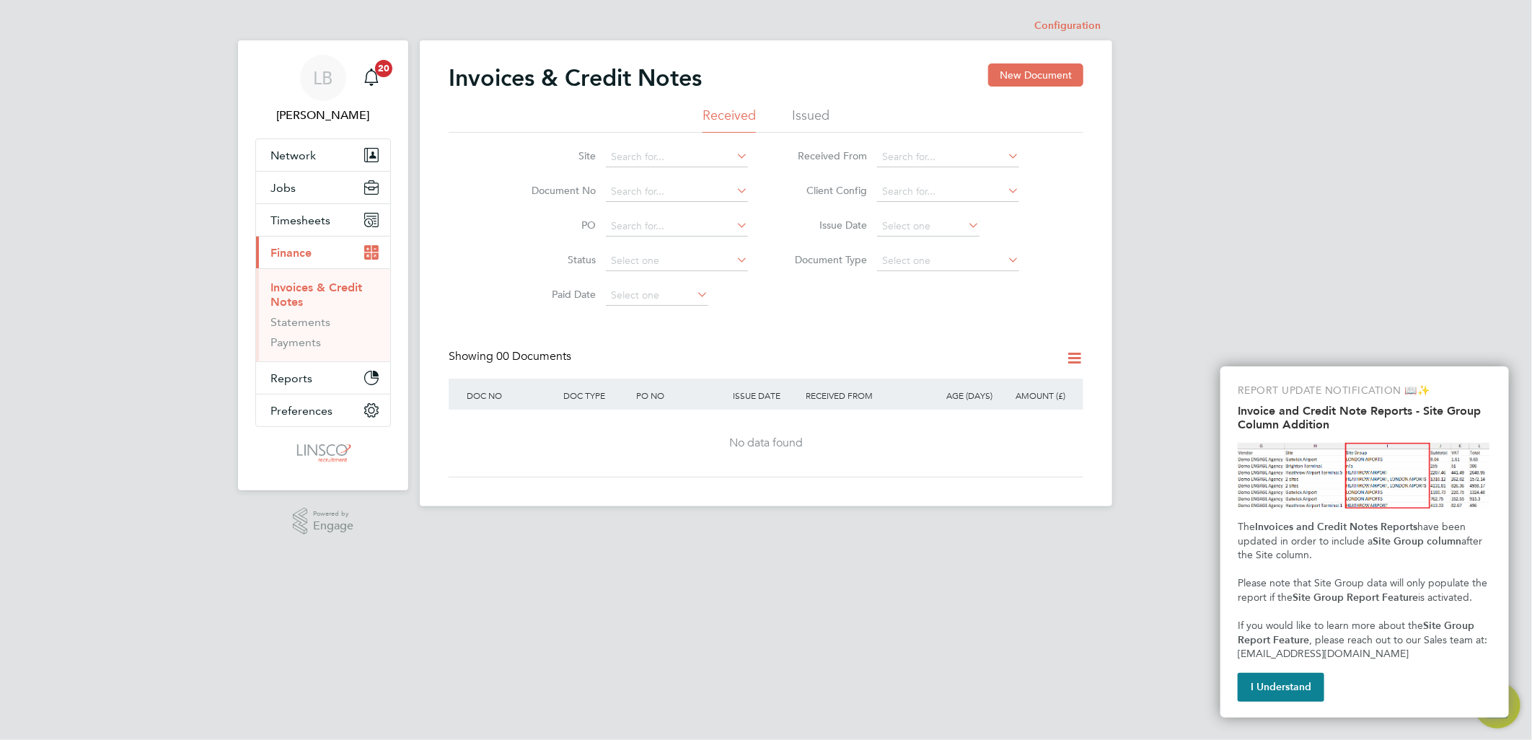
click at [806, 112] on li "Issued" at bounding box center [811, 120] width 38 height 26
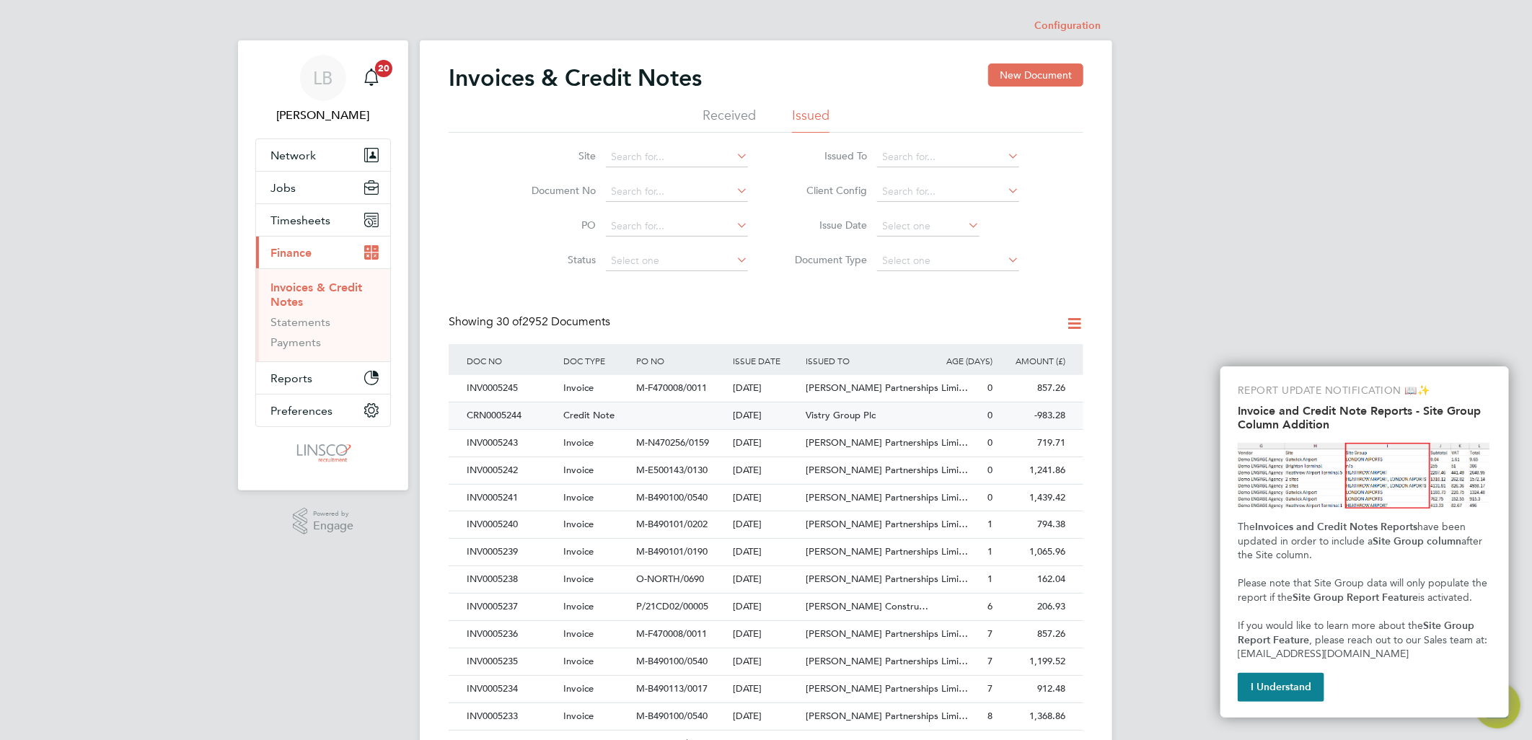
click at [581, 415] on span "Credit Note" at bounding box center [588, 415] width 51 height 12
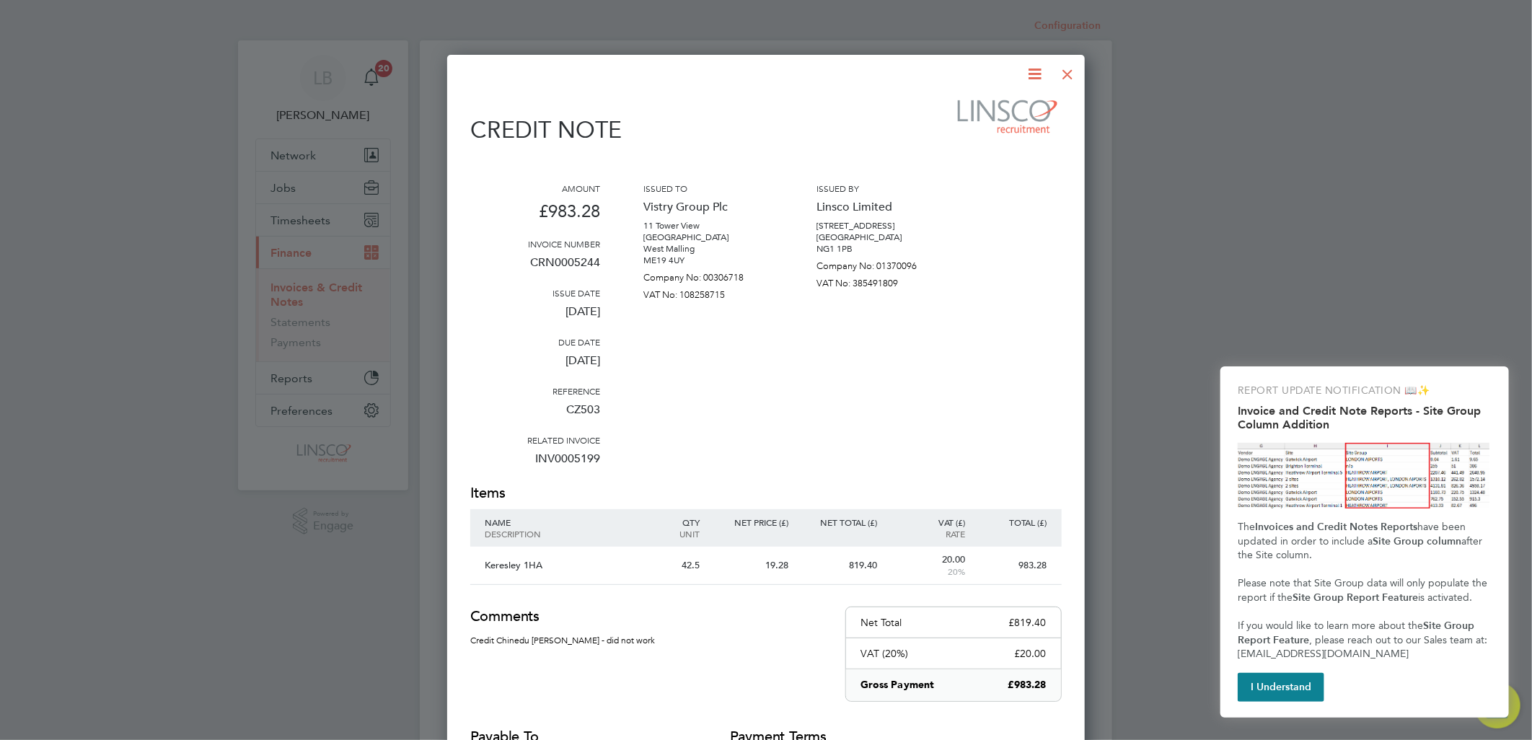
click at [1068, 71] on div at bounding box center [1068, 71] width 26 height 26
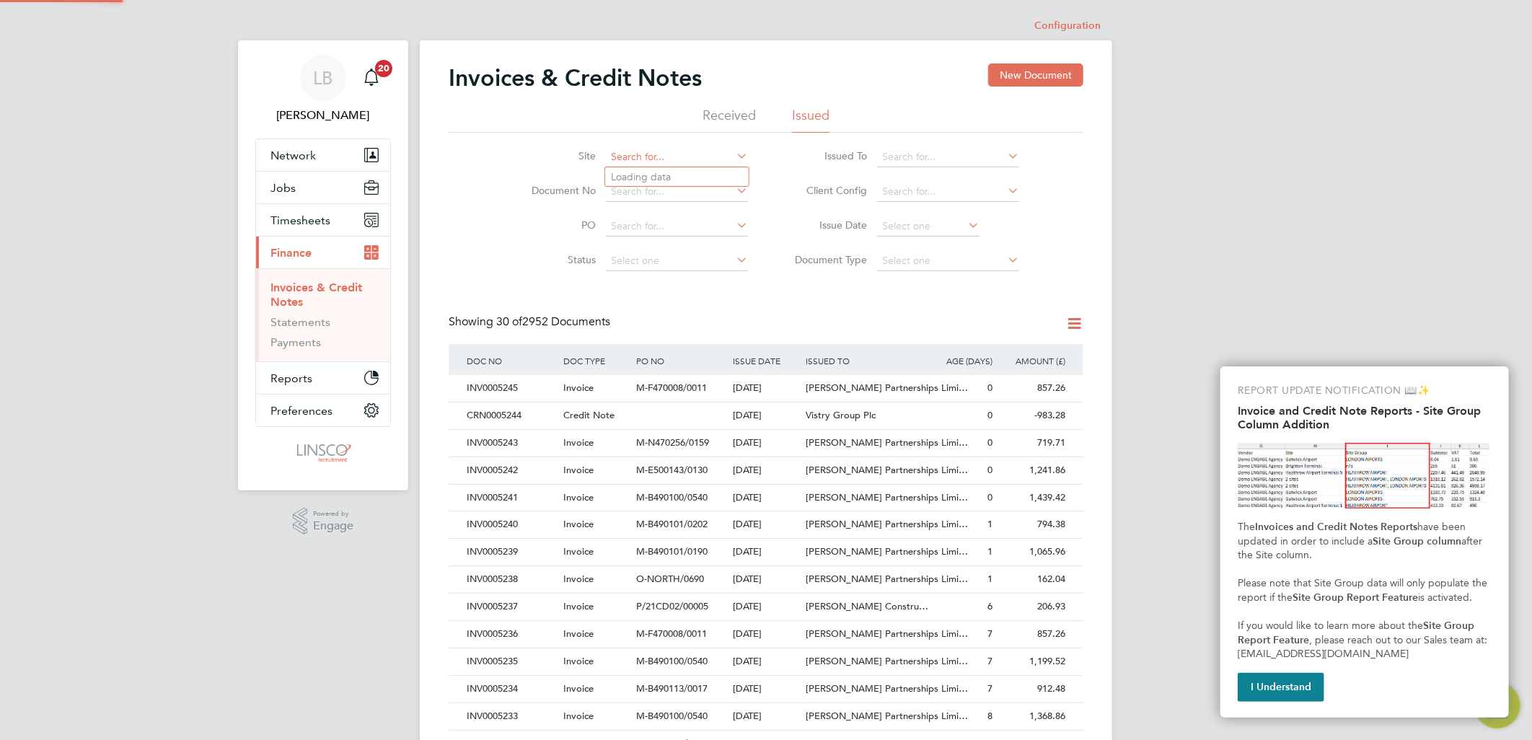
click at [644, 157] on input at bounding box center [677, 157] width 142 height 20
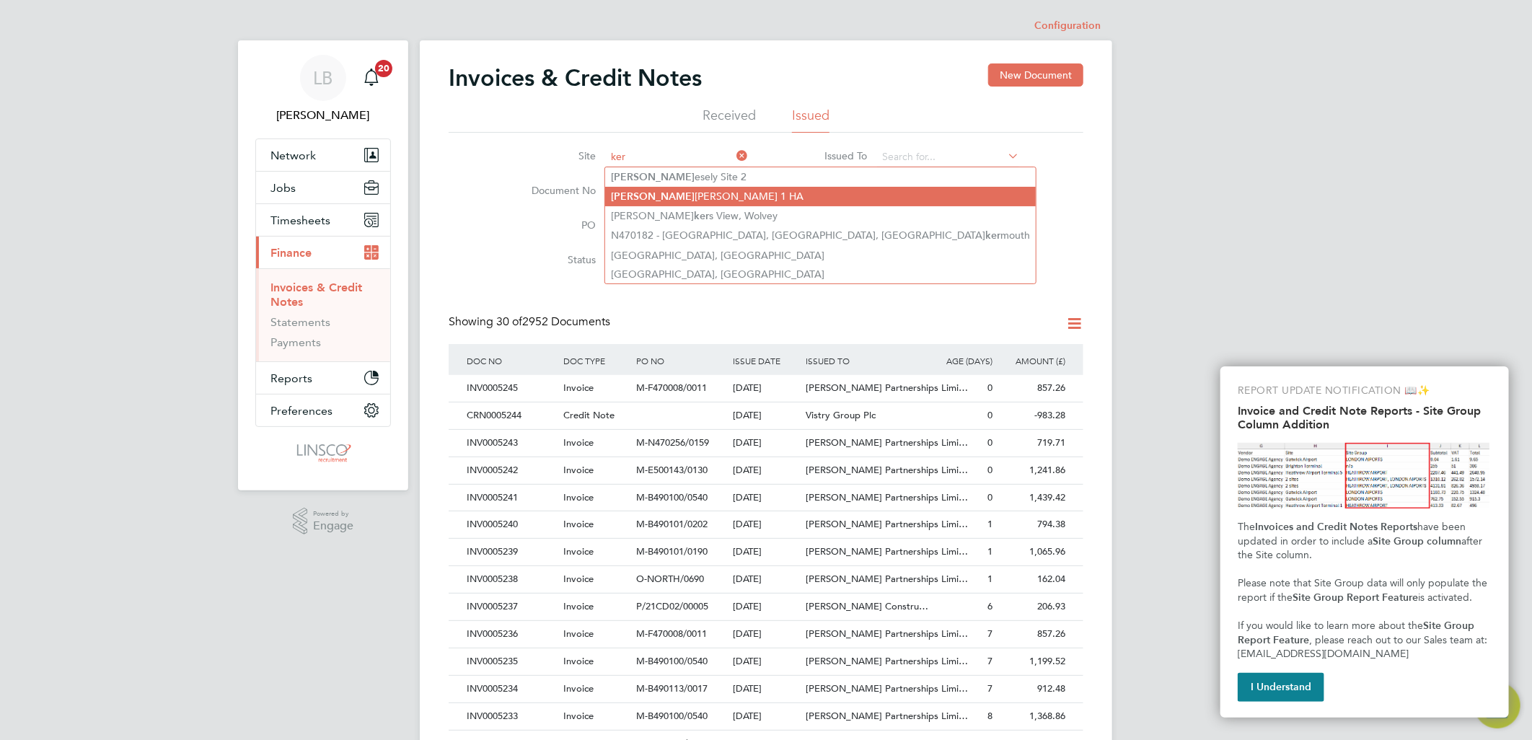
click at [665, 188] on li "Ker esley 1 HA" at bounding box center [820, 196] width 431 height 19
type input "Keresley 1 HA"
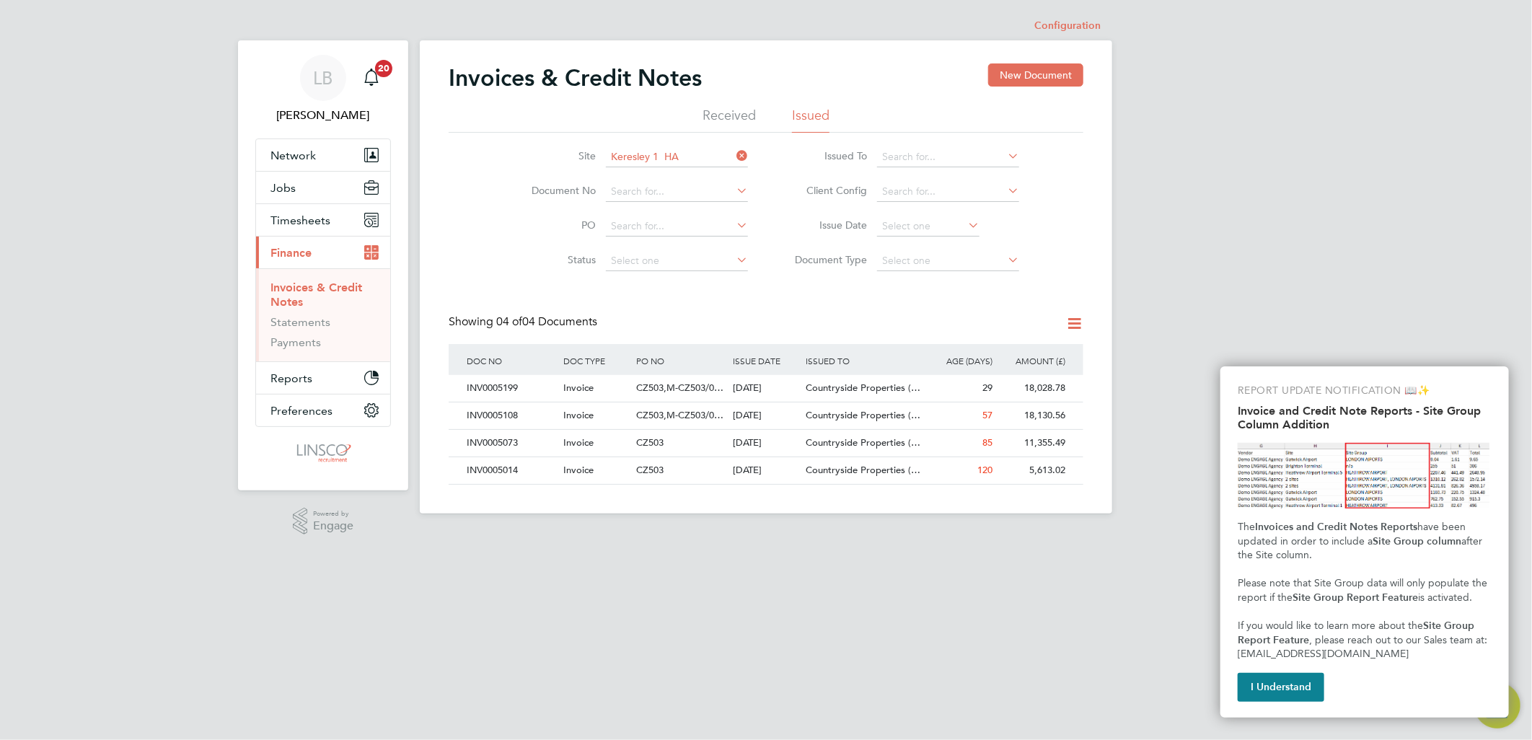
click at [734, 149] on icon at bounding box center [734, 156] width 0 height 20
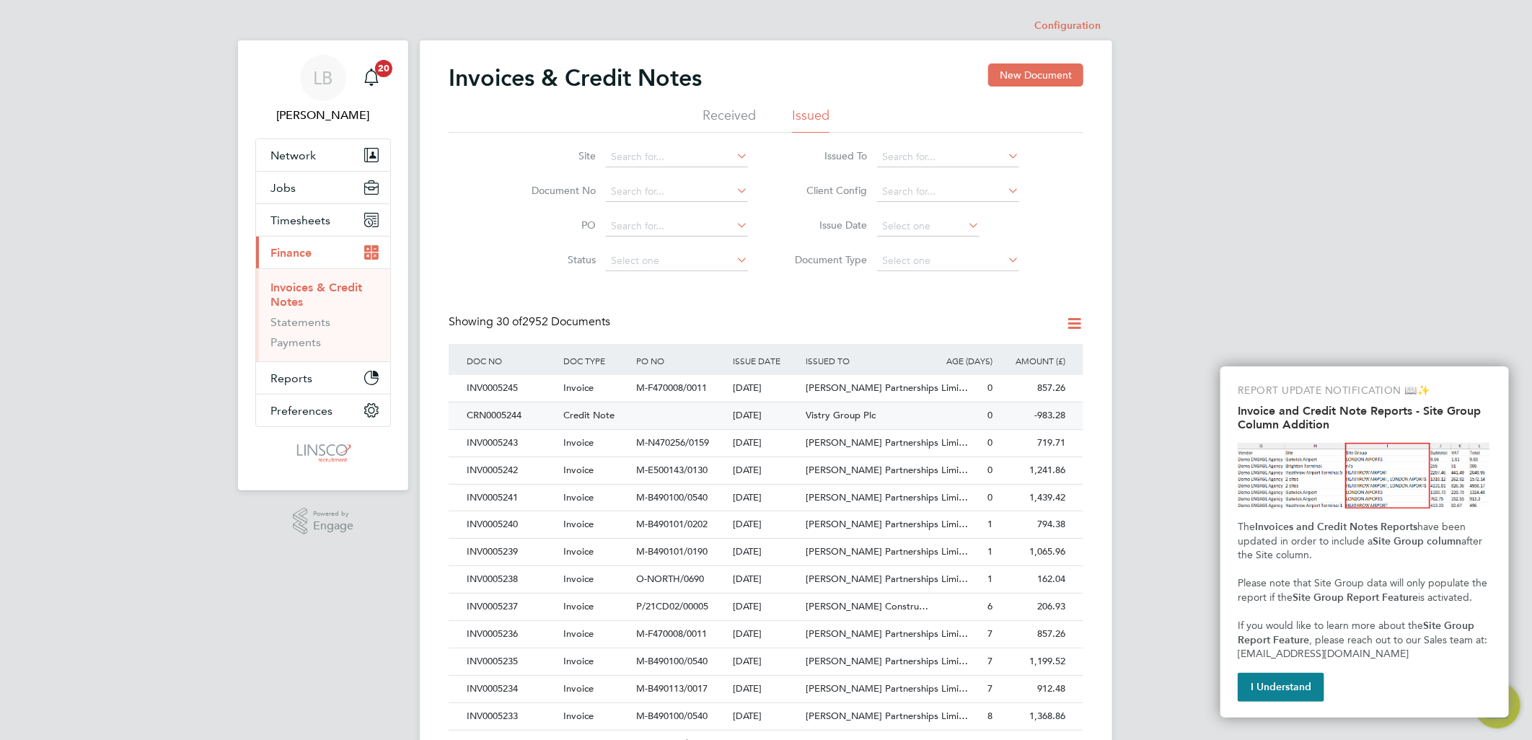
click at [689, 407] on div at bounding box center [681, 416] width 97 height 27
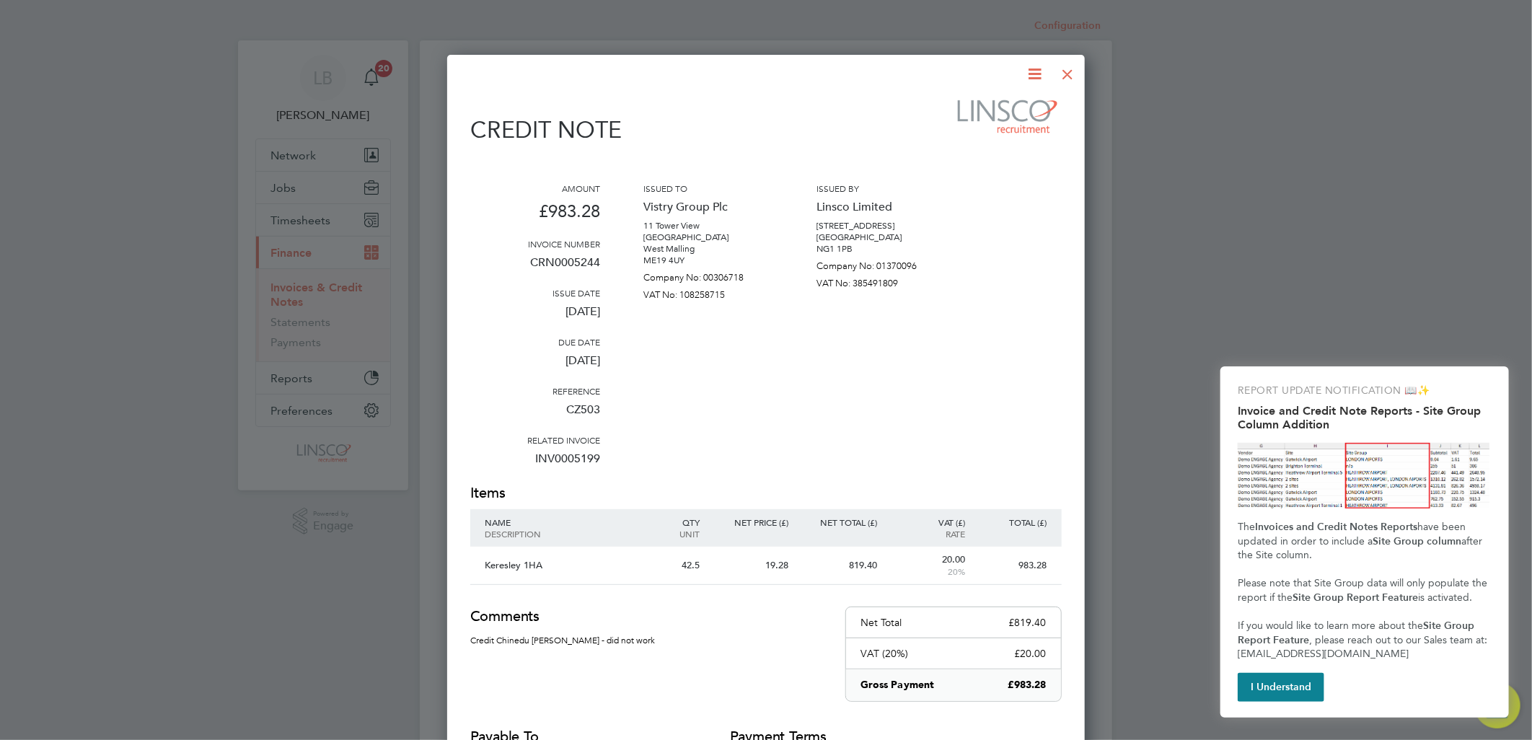
click at [1029, 73] on icon at bounding box center [1036, 74] width 18 height 18
click at [946, 171] on li "Edit invoice" at bounding box center [980, 169] width 122 height 20
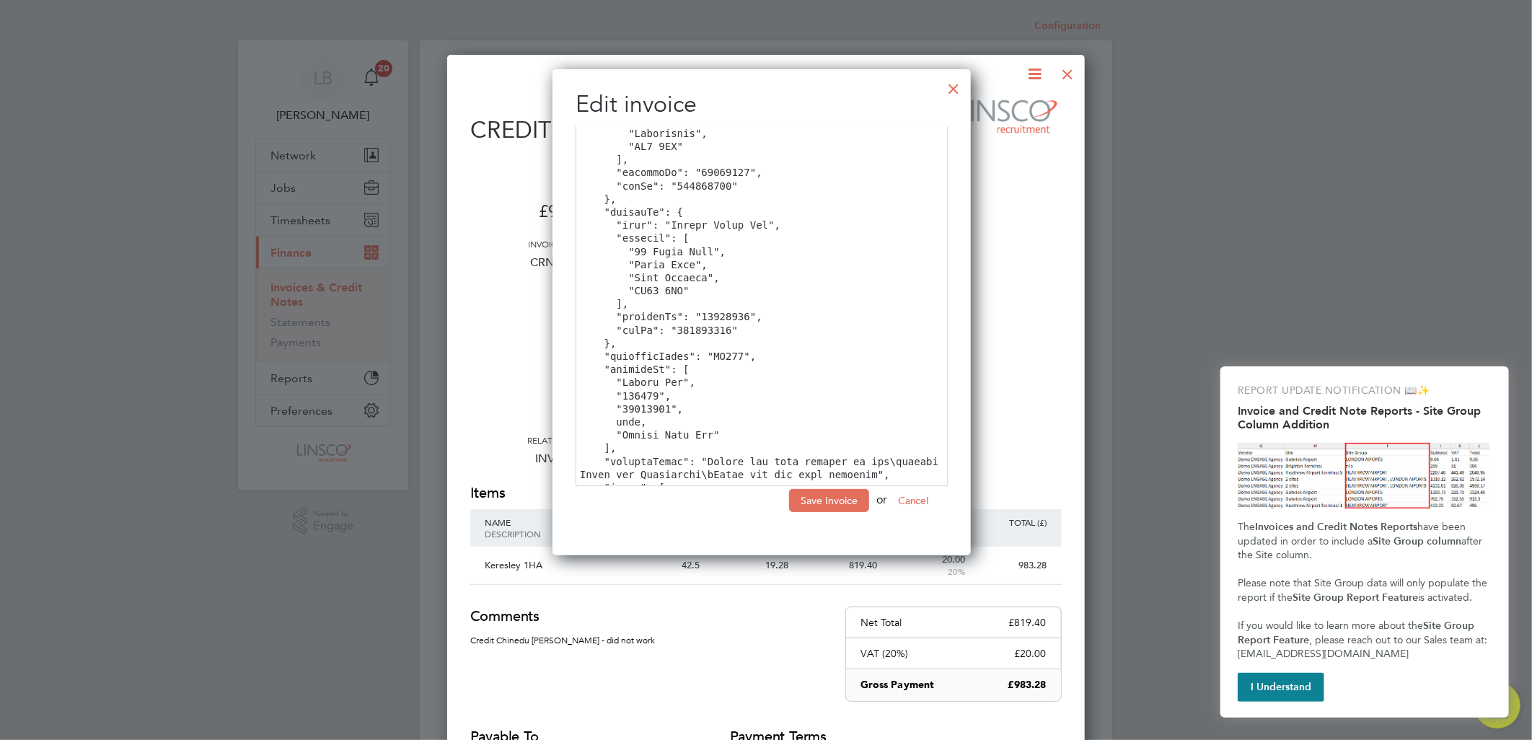
drag, startPoint x: 753, startPoint y: 224, endPoint x: 660, endPoint y: 221, distance: 93.1
click at [660, 221] on textarea at bounding box center [762, 306] width 372 height 361
type textarea "{ "number": "CRN0005244", "issueDate": "2025-09-30", "dueDate": "2025-09-30", "…"
click at [840, 508] on button "Save Invoice" at bounding box center [829, 500] width 80 height 23
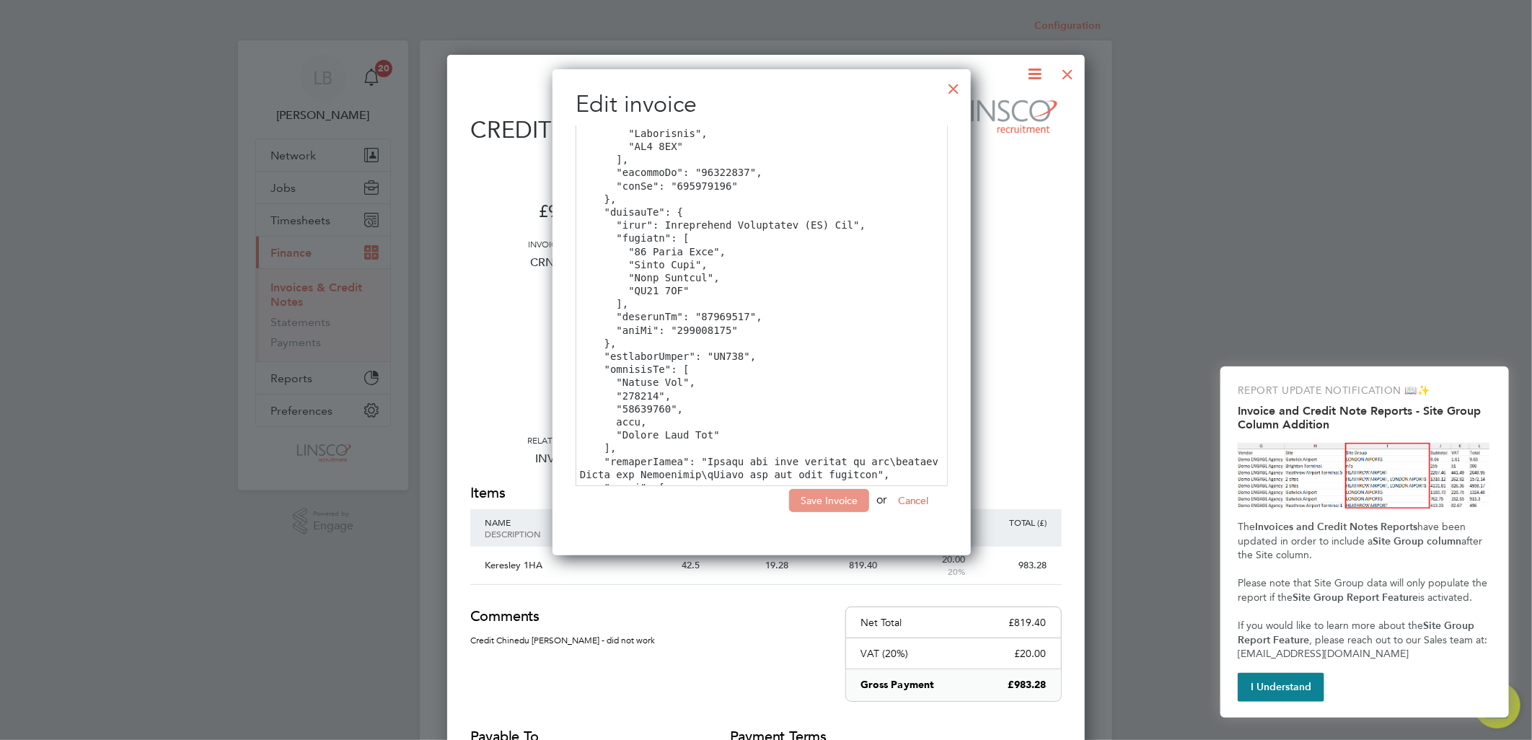
click at [828, 503] on button "Save Invoice" at bounding box center [829, 500] width 80 height 23
click at [835, 509] on button "Save Invoice" at bounding box center [829, 500] width 80 height 23
click at [1271, 691] on button "I Understand" at bounding box center [1281, 687] width 87 height 29
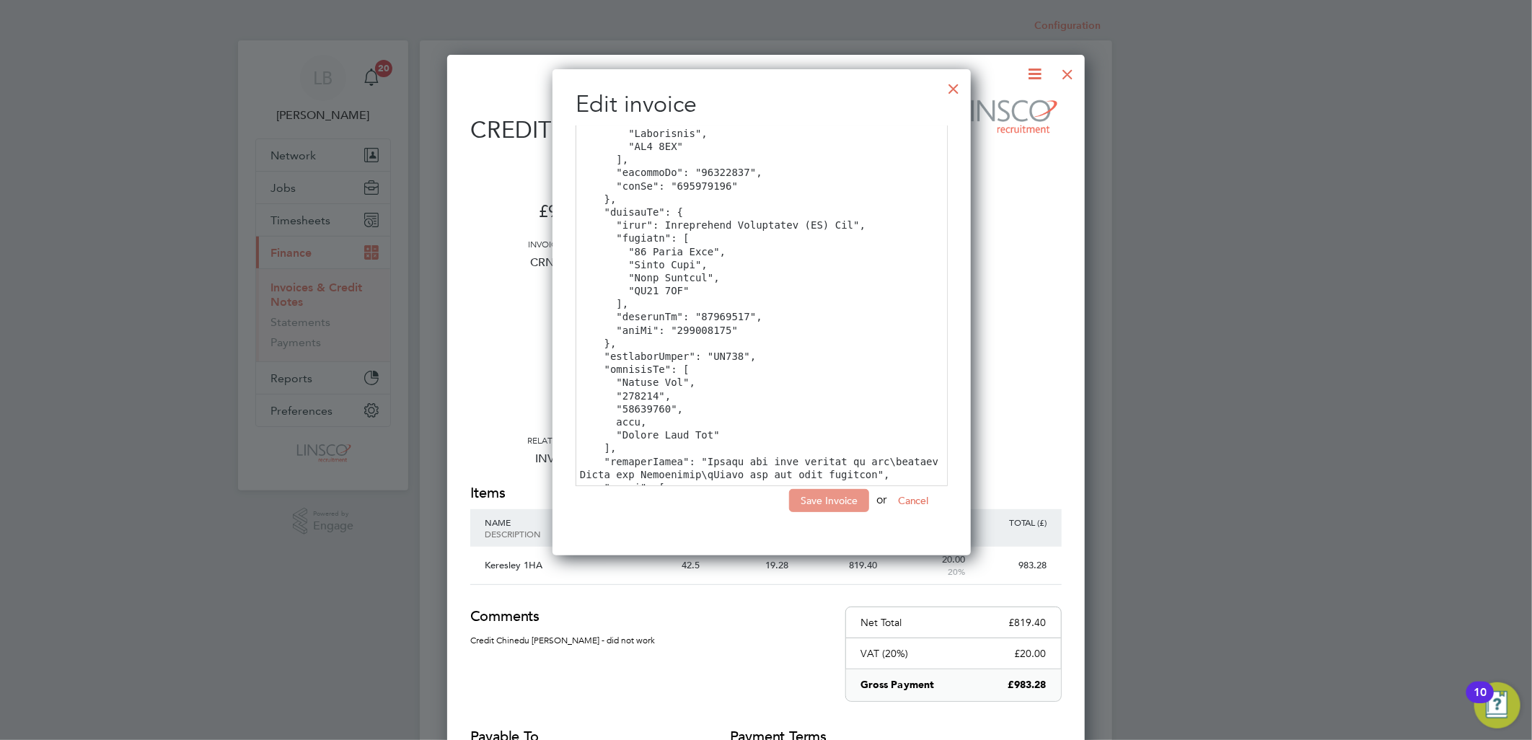
click at [835, 506] on button "Save Invoice" at bounding box center [829, 500] width 80 height 23
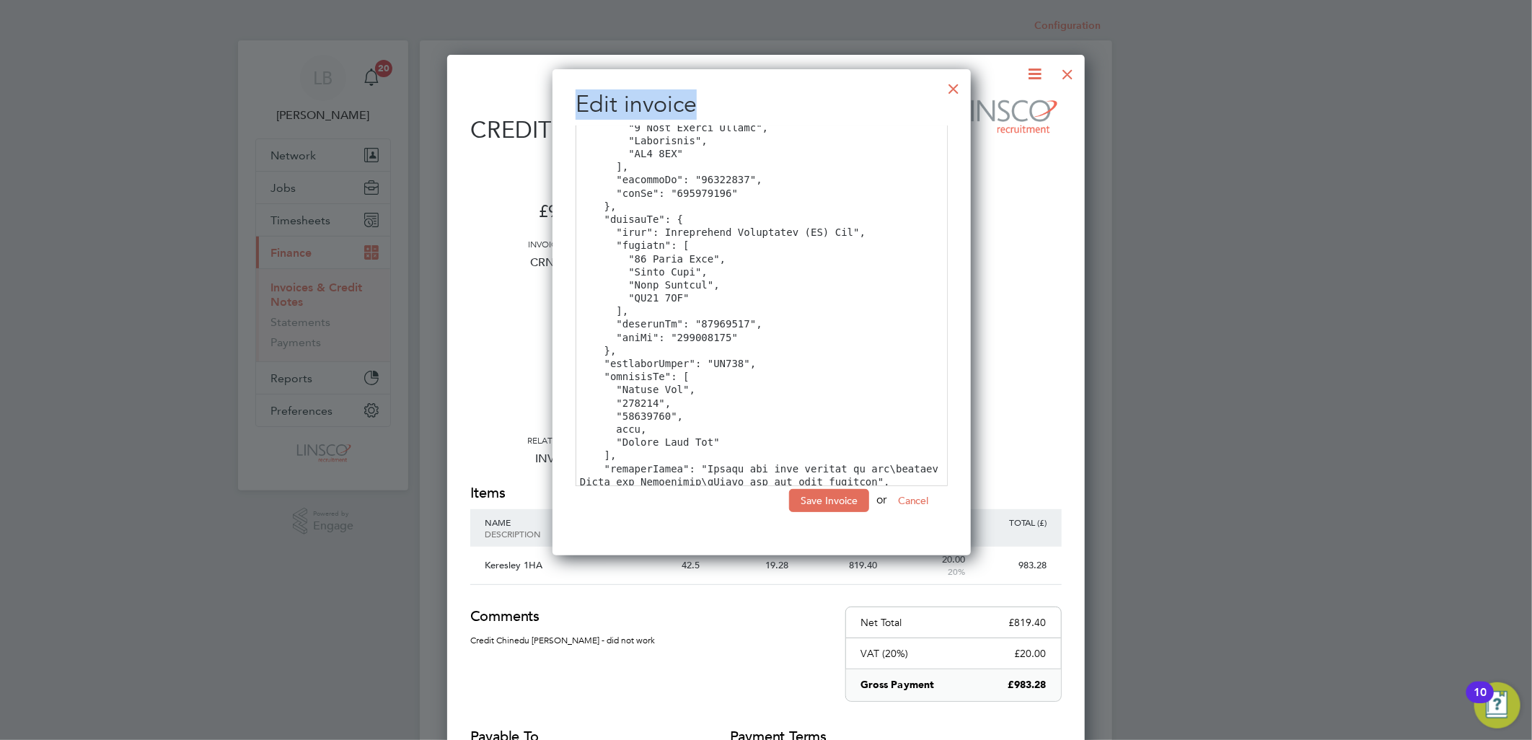
drag, startPoint x: 854, startPoint y: 87, endPoint x: 879, endPoint y: 253, distance: 167.0
click at [892, 343] on div "Edit invoice Save Invoice or Cancel" at bounding box center [762, 312] width 418 height 486
click at [957, 87] on div at bounding box center [954, 85] width 26 height 26
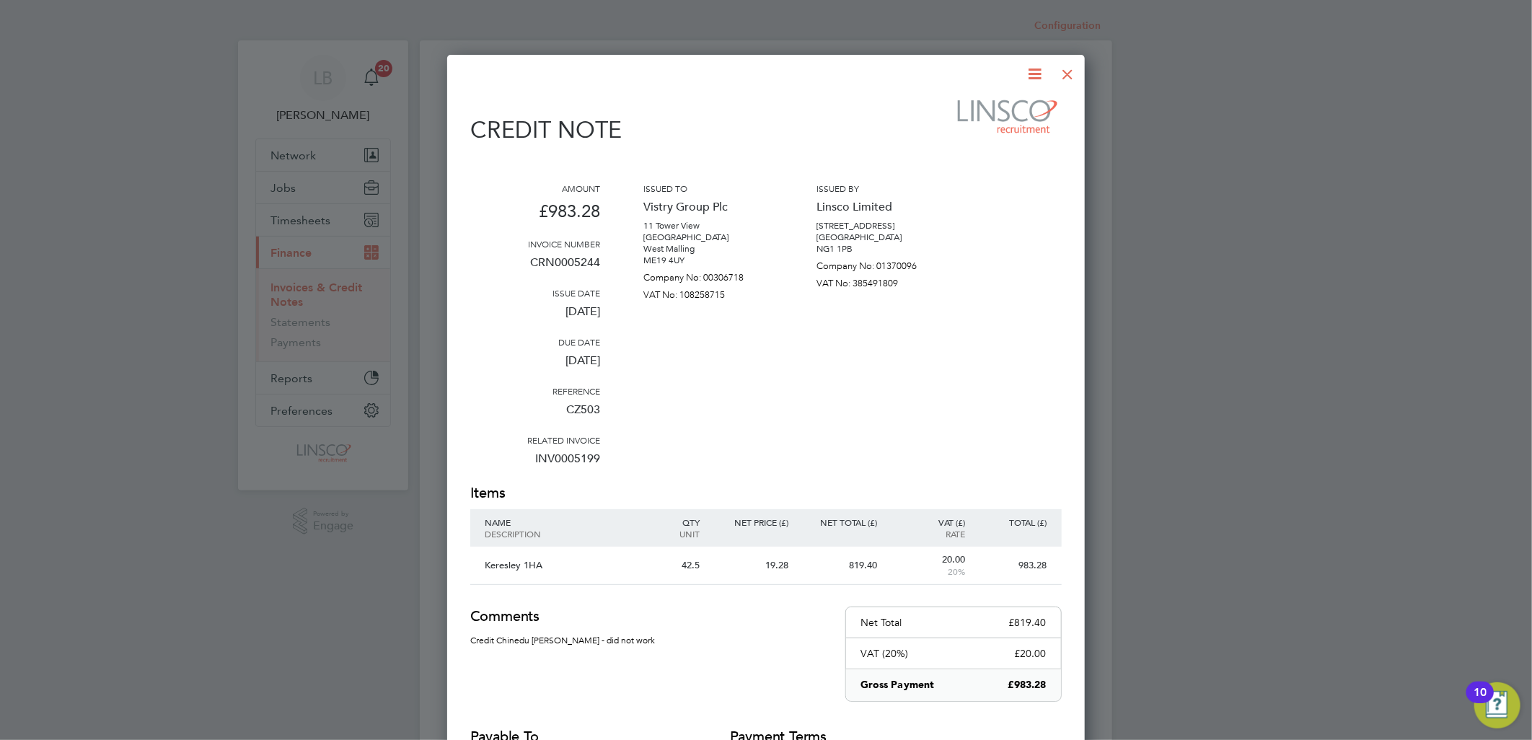
click at [765, 278] on p "Company No: 00306718" at bounding box center [709, 274] width 130 height 17
click at [1066, 69] on div at bounding box center [1068, 71] width 26 height 26
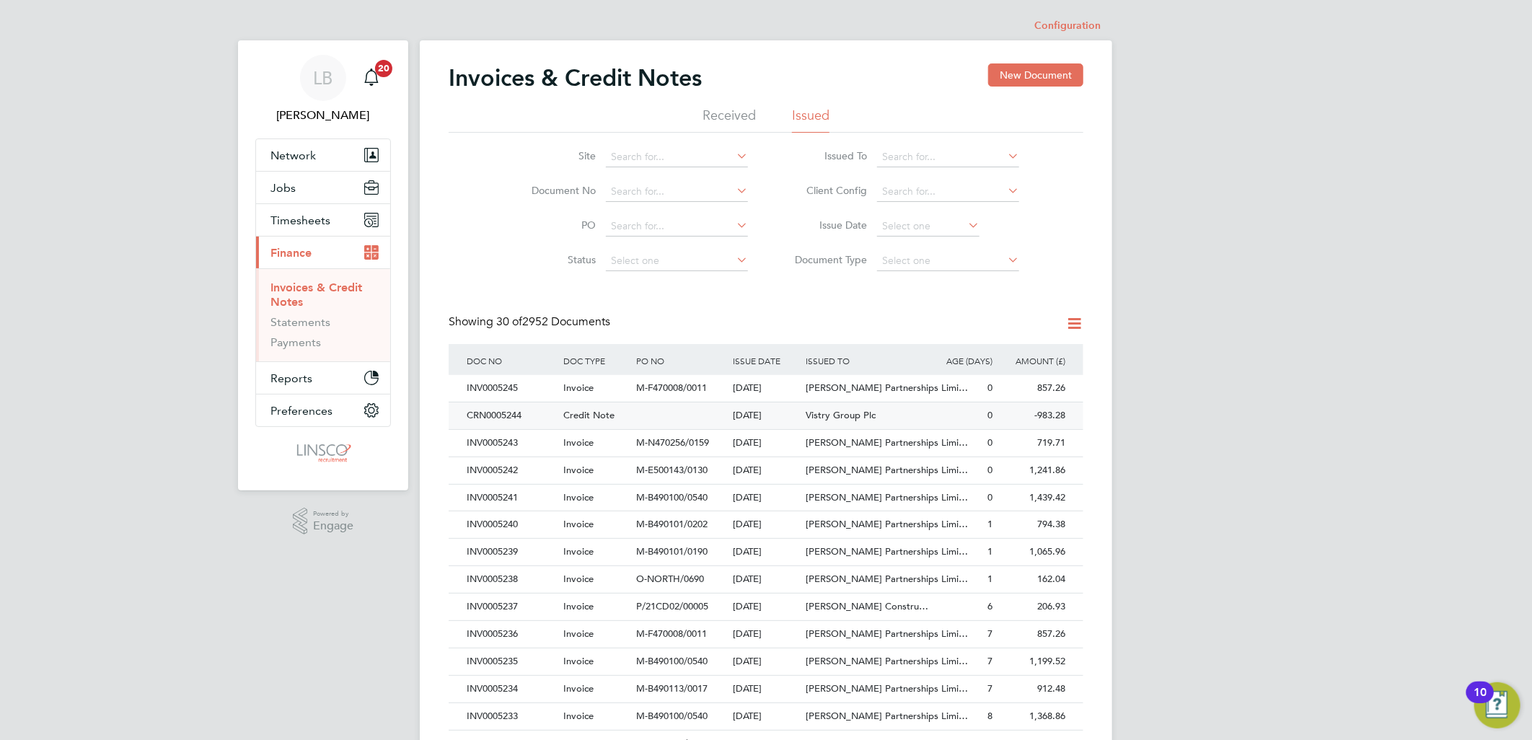
click at [581, 410] on span "Credit Note" at bounding box center [588, 415] width 51 height 12
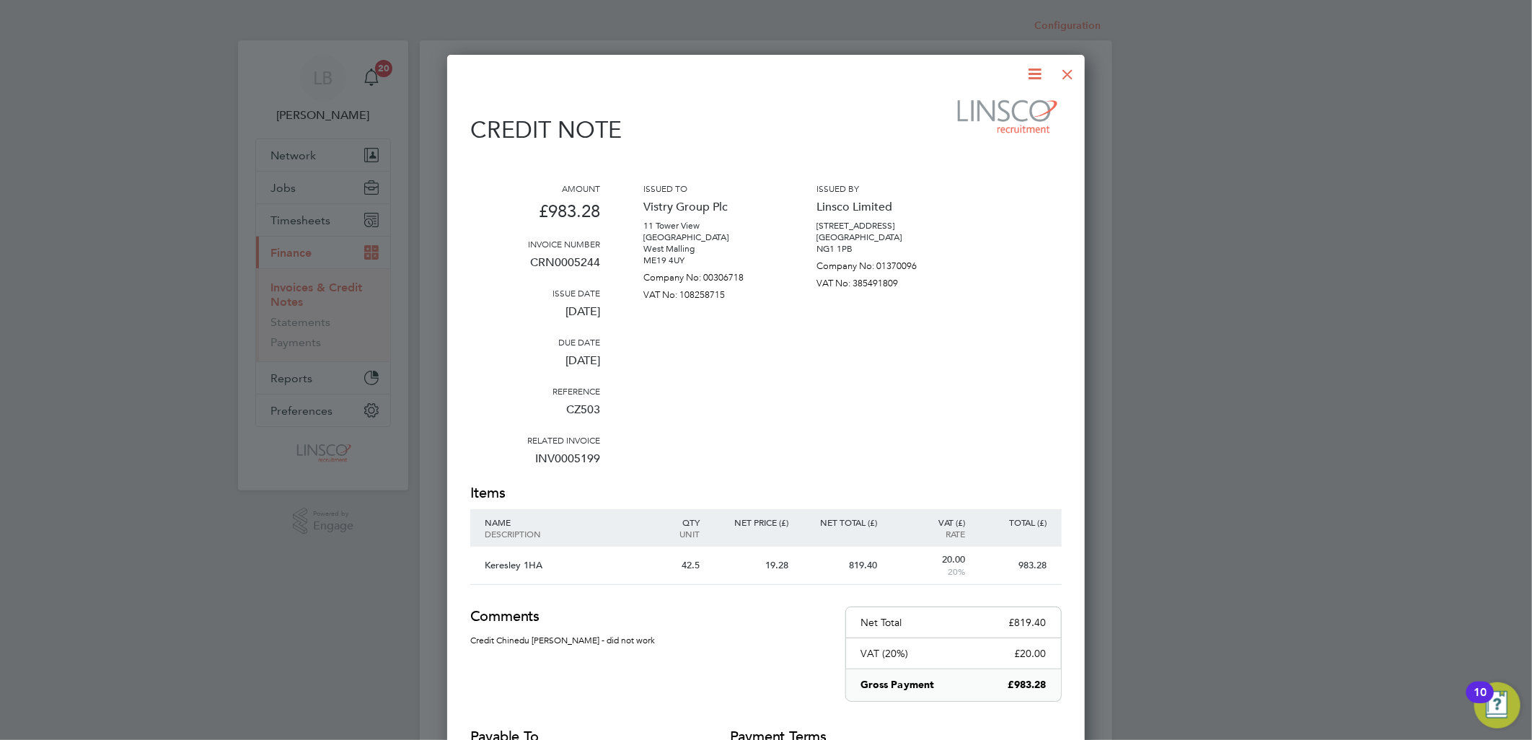
click at [1033, 70] on icon at bounding box center [1036, 74] width 18 height 18
click at [961, 170] on li "Edit invoice" at bounding box center [980, 169] width 122 height 20
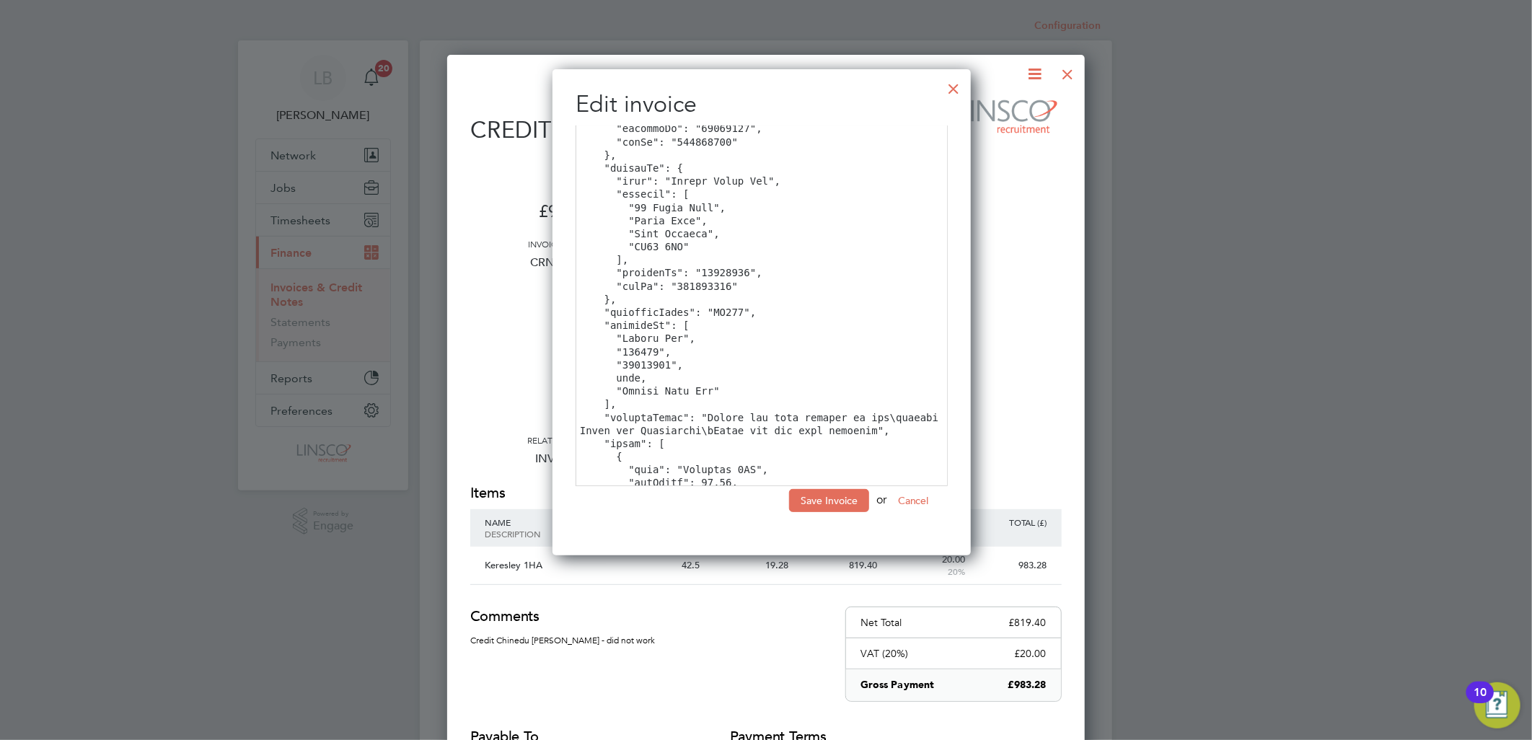
scroll to position [61, 0]
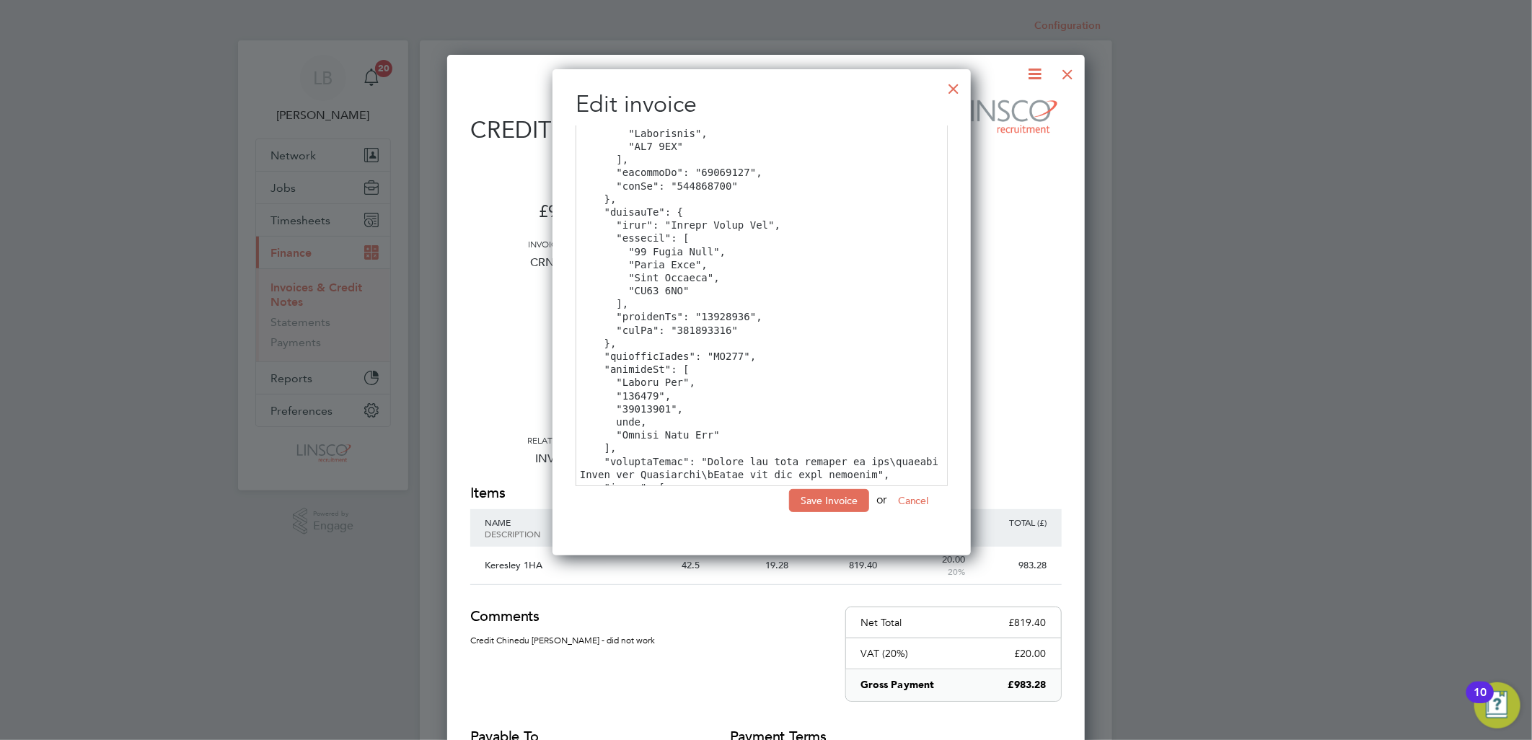
drag, startPoint x: 752, startPoint y: 222, endPoint x: 664, endPoint y: 224, distance: 88.8
click at [664, 224] on textarea at bounding box center [762, 306] width 372 height 361
click at [815, 225] on textarea at bounding box center [762, 306] width 372 height 361
type textarea "{ "number": "CRN0005244", "issueDate": "2025-09-30", "dueDate": "2025-09-30", "…"
click at [846, 499] on button "Save Invoice" at bounding box center [829, 500] width 80 height 23
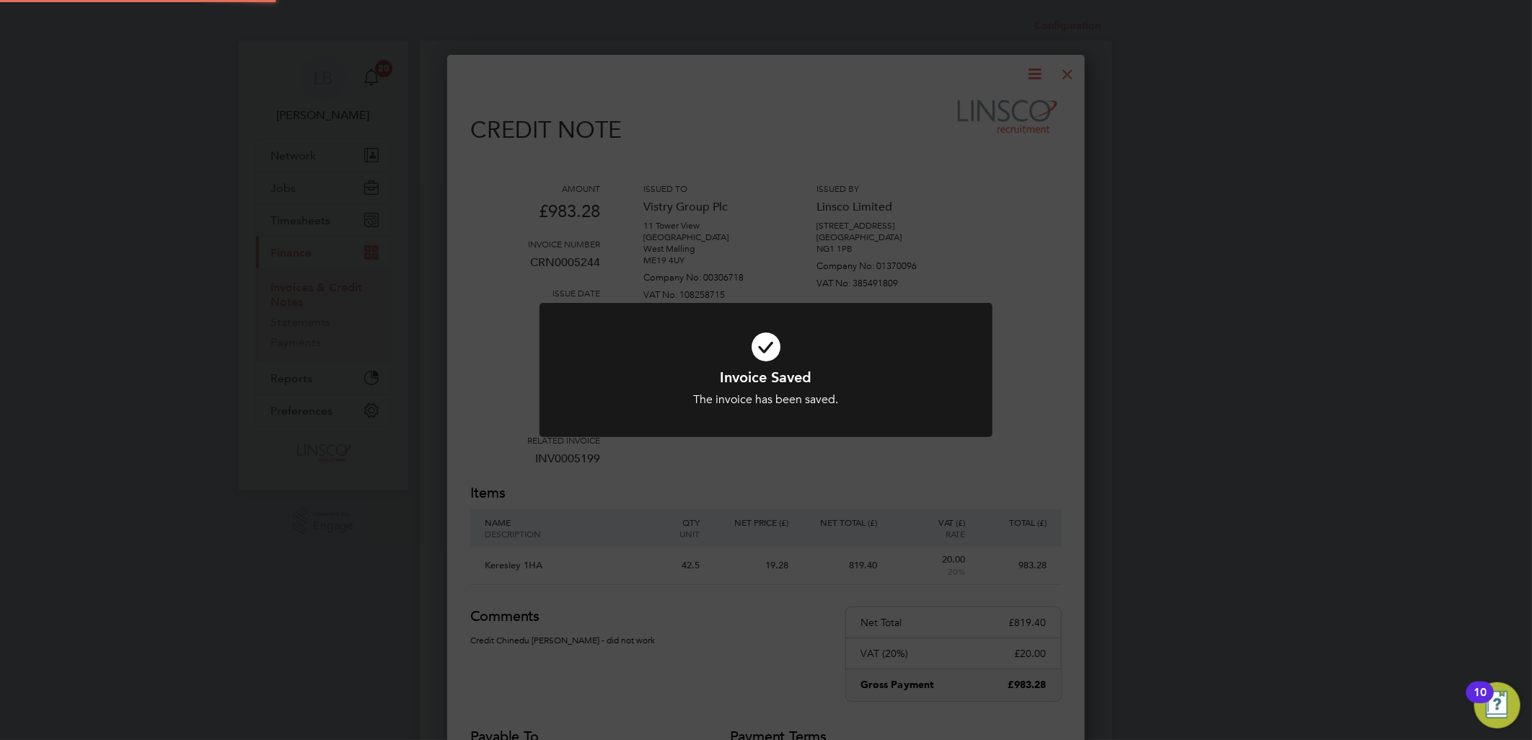
scroll to position [8, 8]
click at [739, 350] on icon at bounding box center [766, 347] width 375 height 56
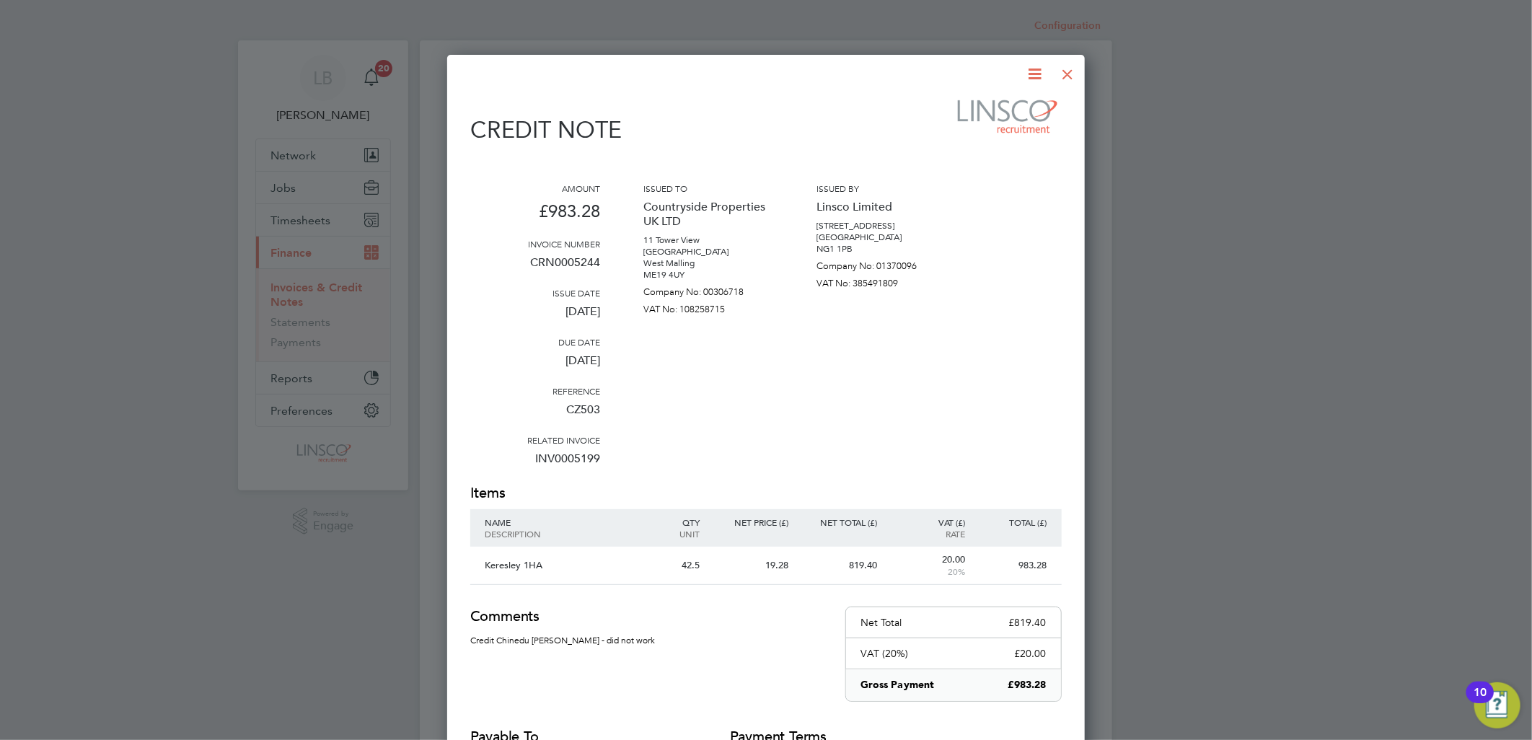
click at [1032, 74] on icon at bounding box center [1036, 74] width 18 height 18
click at [963, 104] on li "Download Credit Note" at bounding box center [980, 108] width 122 height 20
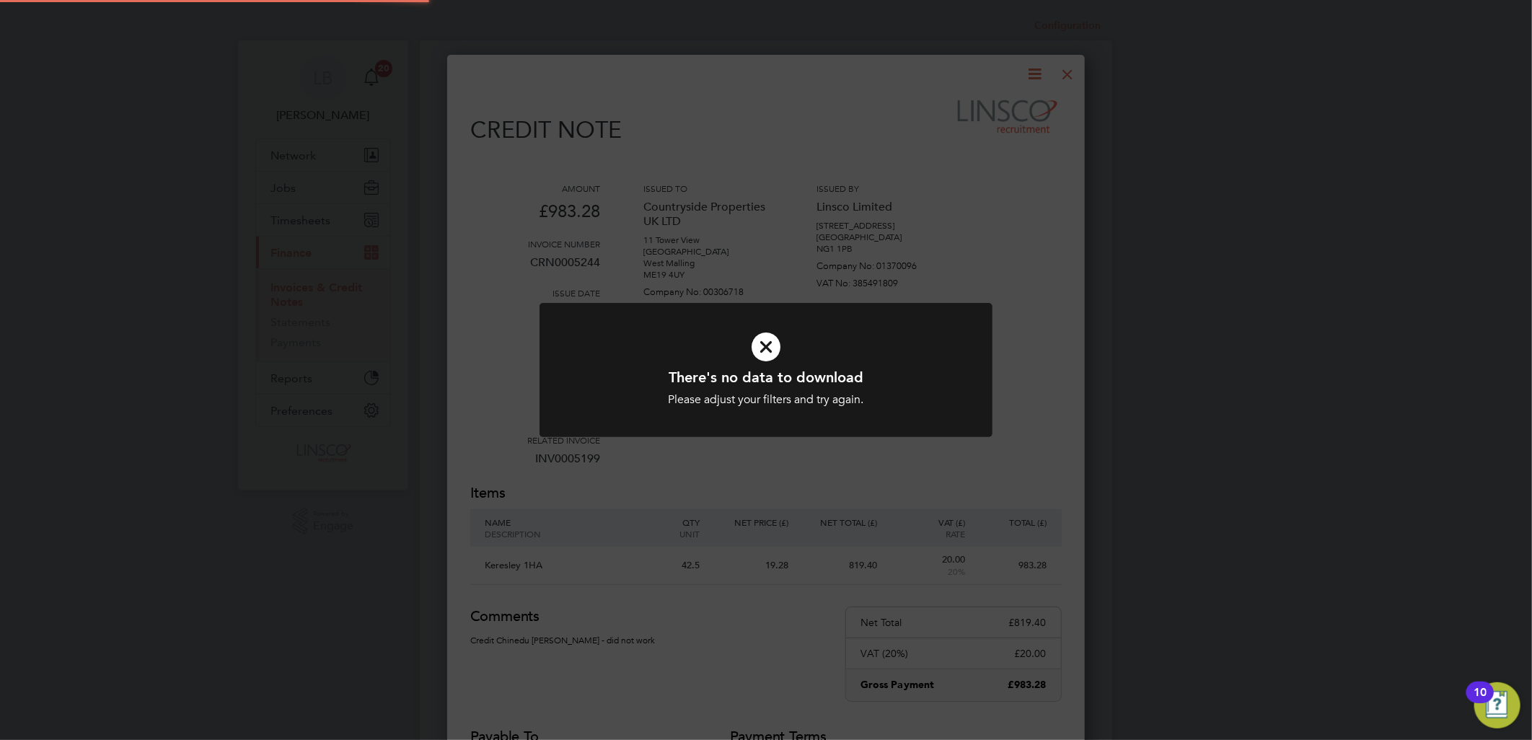
click at [755, 341] on icon at bounding box center [766, 347] width 375 height 56
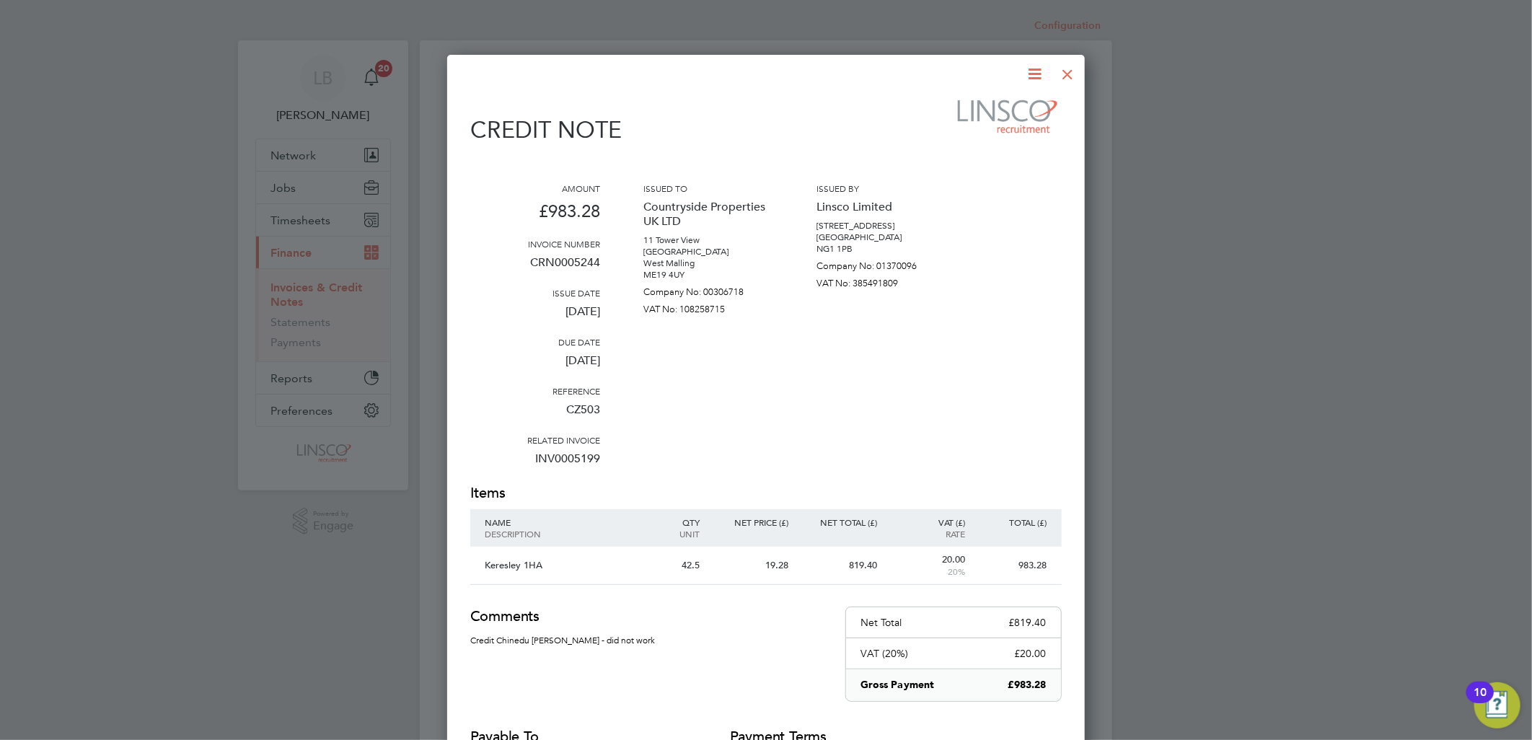
click at [1068, 73] on div at bounding box center [1068, 71] width 26 height 26
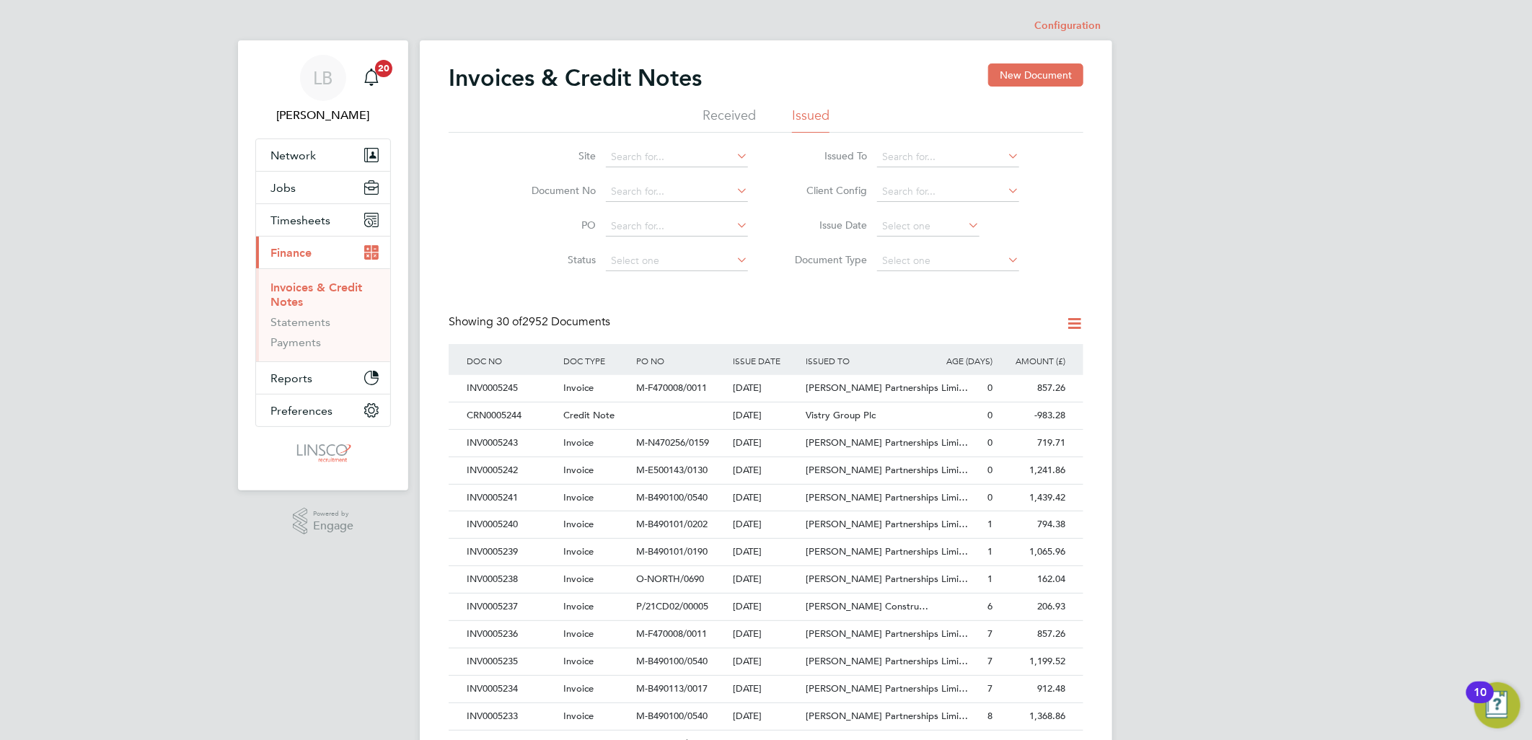
click at [737, 110] on li "Received" at bounding box center [729, 120] width 53 height 26
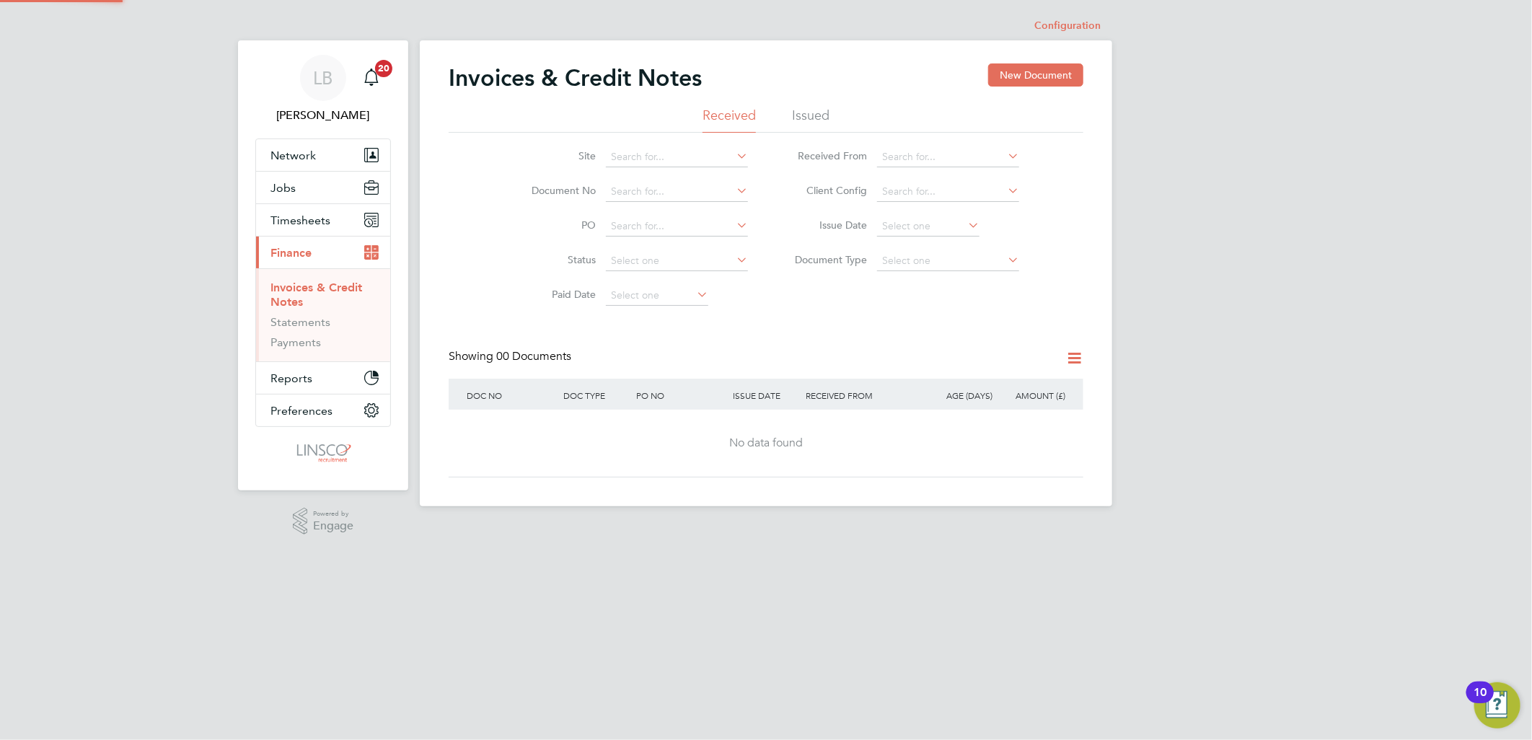
click at [802, 113] on li "Issued" at bounding box center [811, 120] width 38 height 26
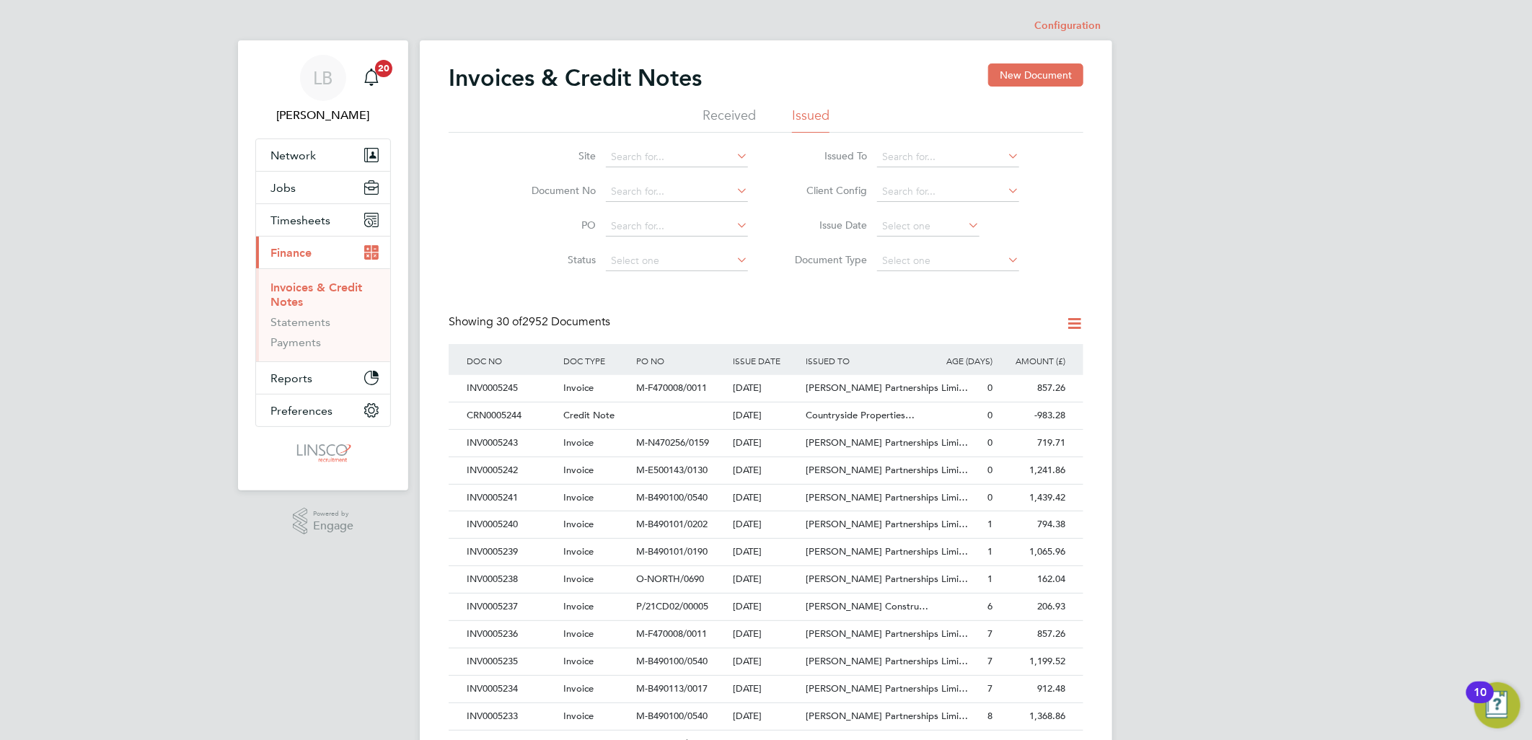
scroll to position [27, 97]
drag, startPoint x: 542, startPoint y: 414, endPoint x: 457, endPoint y: 405, distance: 84.9
click at [457, 405] on div "CRN0005244 Credit Note 30 Sep 2025 Countryside Properties… Linsco Limited 0 -98…" at bounding box center [766, 415] width 635 height 27
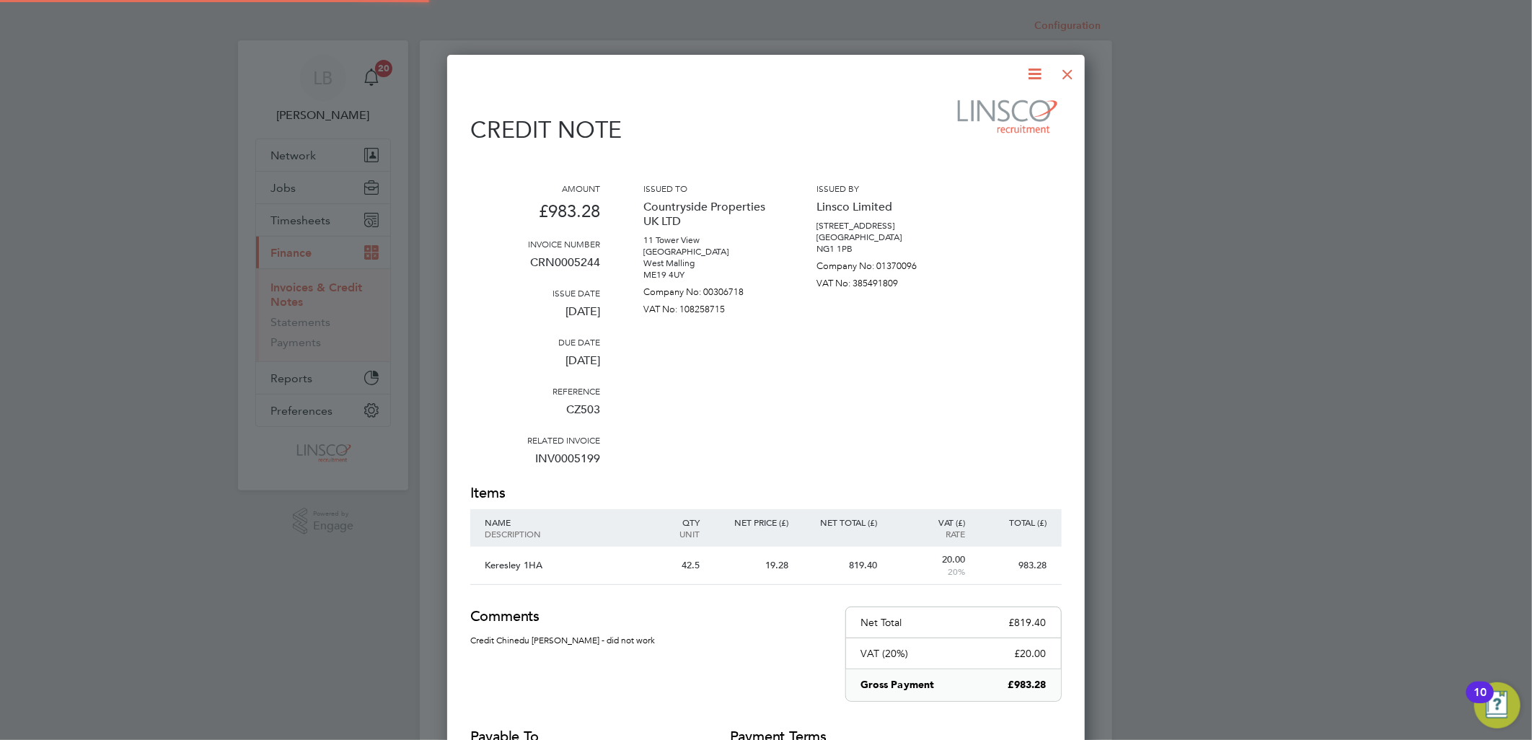
drag, startPoint x: 534, startPoint y: 409, endPoint x: 481, endPoint y: 416, distance: 53.2
click at [481, 416] on div "Configuration Configuration Invoices & Credit Notes New Document Received Issue…" at bounding box center [766, 639] width 693 height 1255
click at [1063, 76] on div at bounding box center [1068, 71] width 26 height 26
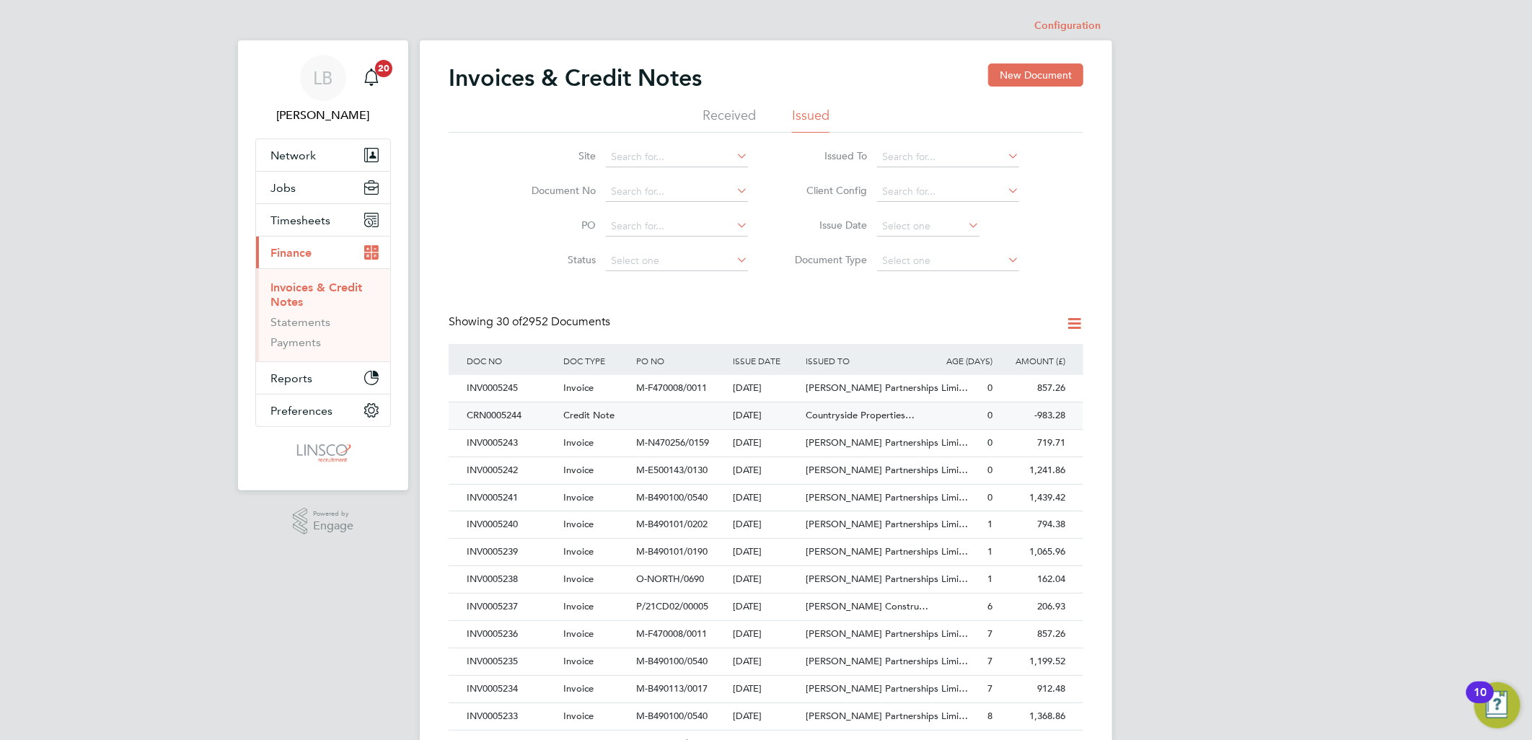
drag, startPoint x: 525, startPoint y: 414, endPoint x: 463, endPoint y: 414, distance: 62.0
click at [463, 414] on div "CRN0005244" at bounding box center [511, 416] width 97 height 27
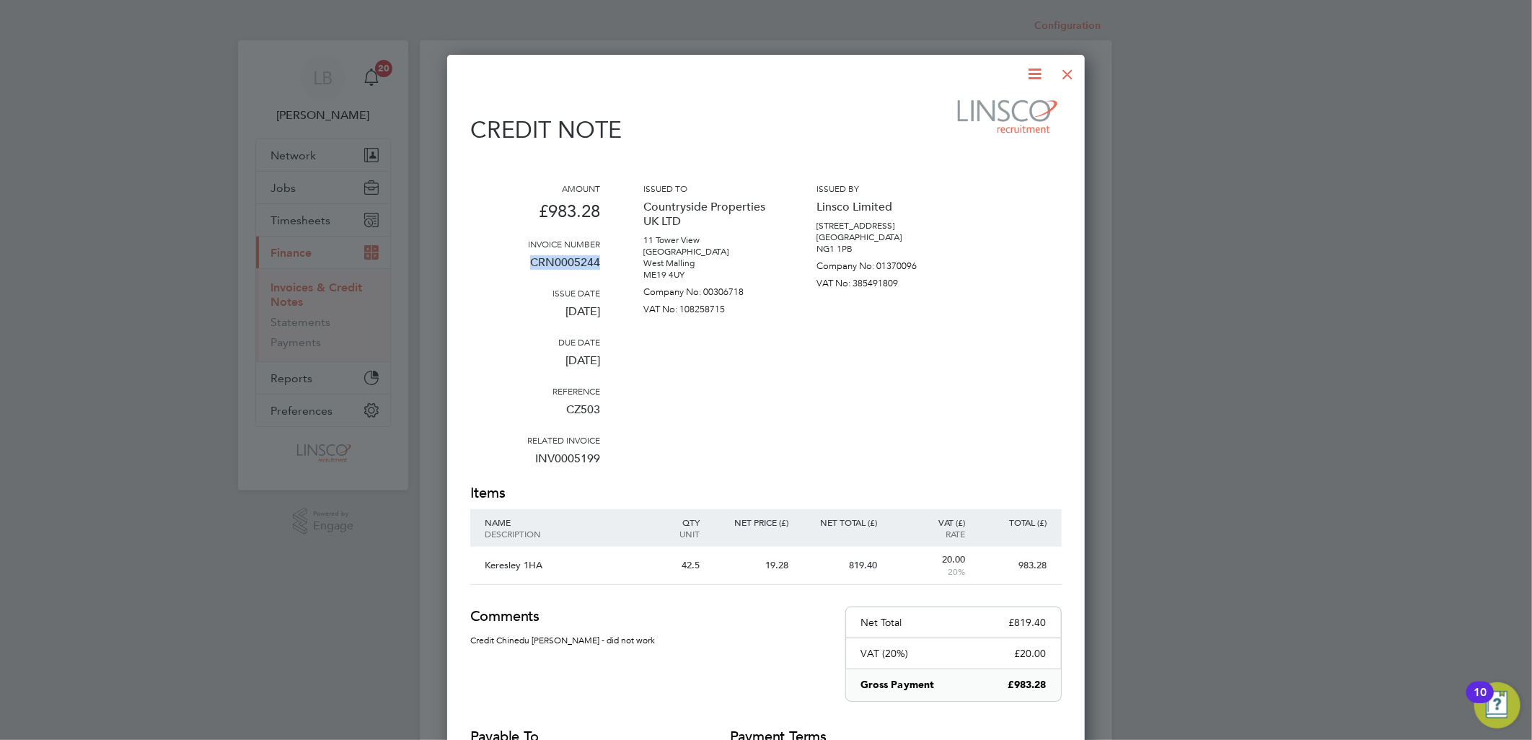
drag, startPoint x: 602, startPoint y: 261, endPoint x: 525, endPoint y: 260, distance: 77.2
click at [525, 260] on div "Amount £983.28 Invoice number CRN0005244 Issue date 30 Sep 2025 Due date 30 Sep…" at bounding box center [766, 333] width 592 height 301
copy p "CRN0005244"
click at [1074, 69] on div at bounding box center [1068, 71] width 26 height 26
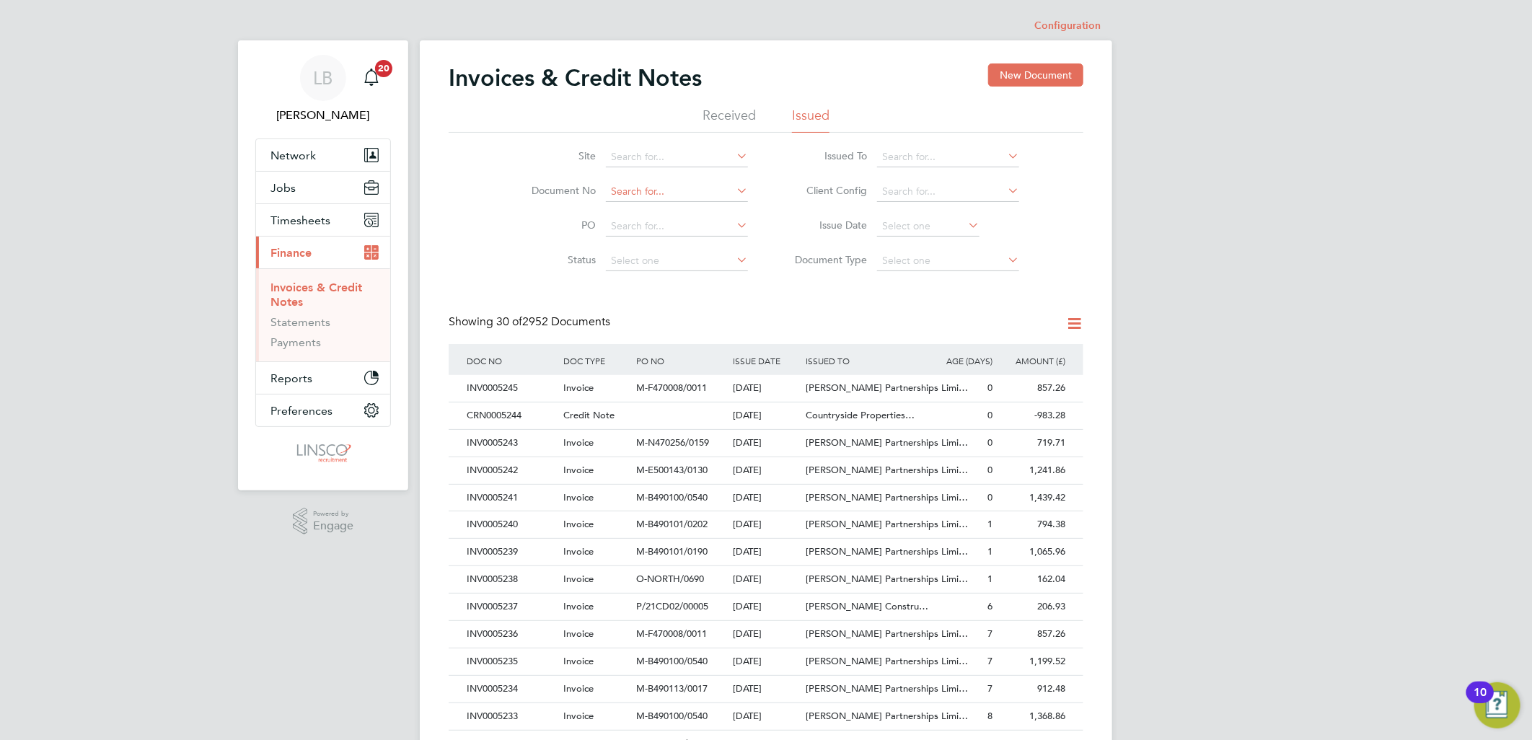
click at [616, 197] on input at bounding box center [677, 192] width 142 height 20
paste input "CRN0005244"
type input "CRN0005244"
click at [703, 206] on li "CRN0005244" at bounding box center [677, 211] width 144 height 19
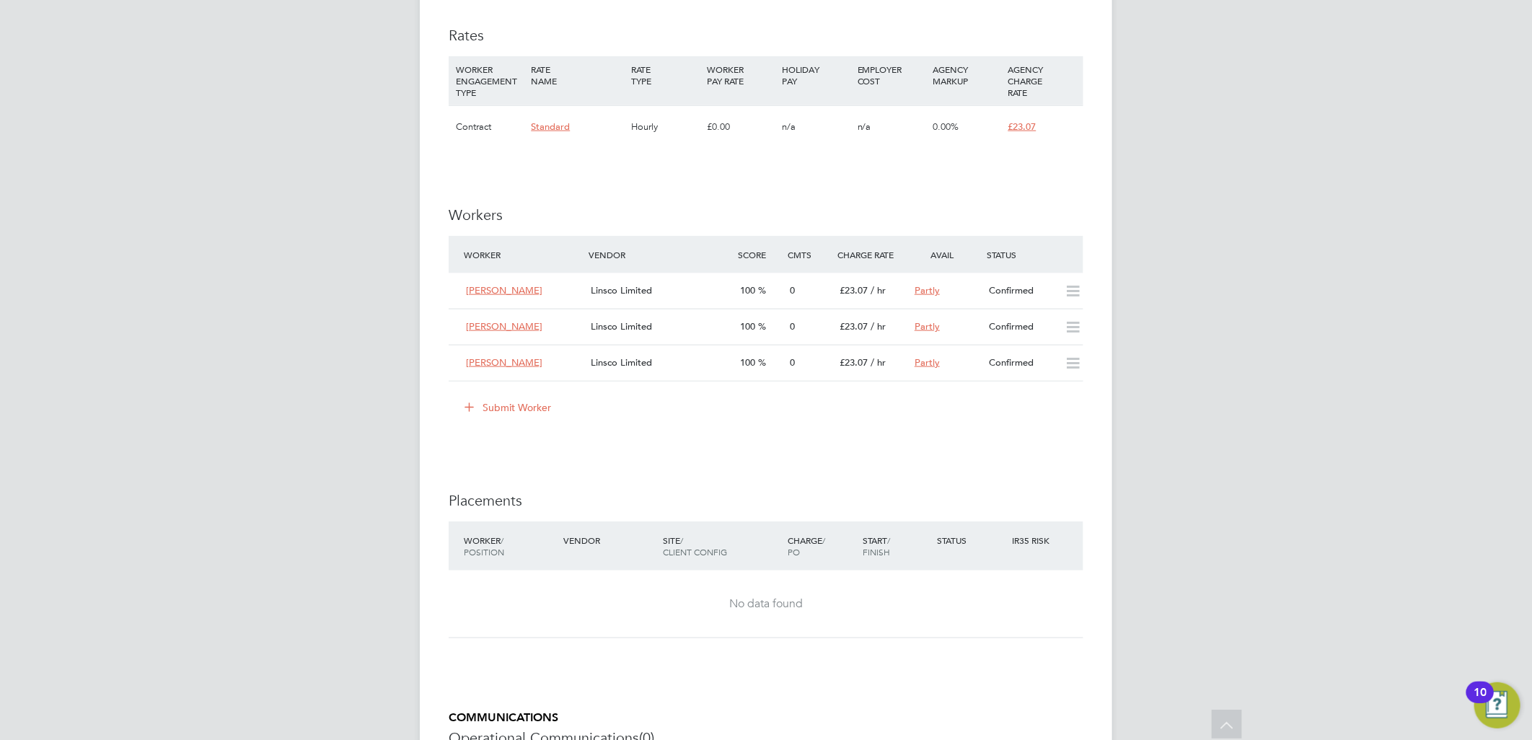
click at [543, 403] on button "Submit Worker" at bounding box center [509, 407] width 108 height 23
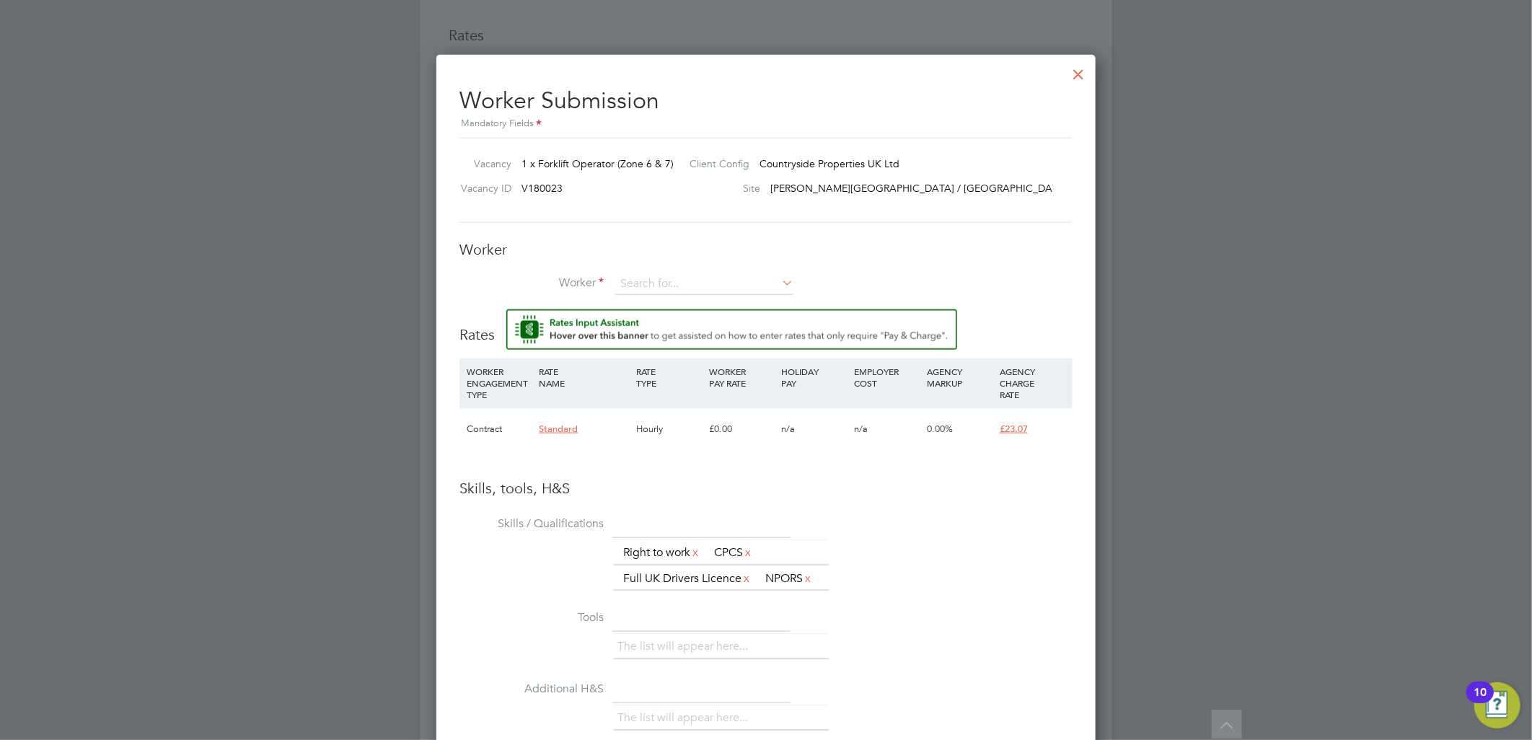
click at [455, 396] on button "Submit Worker" at bounding box center [509, 407] width 108 height 23
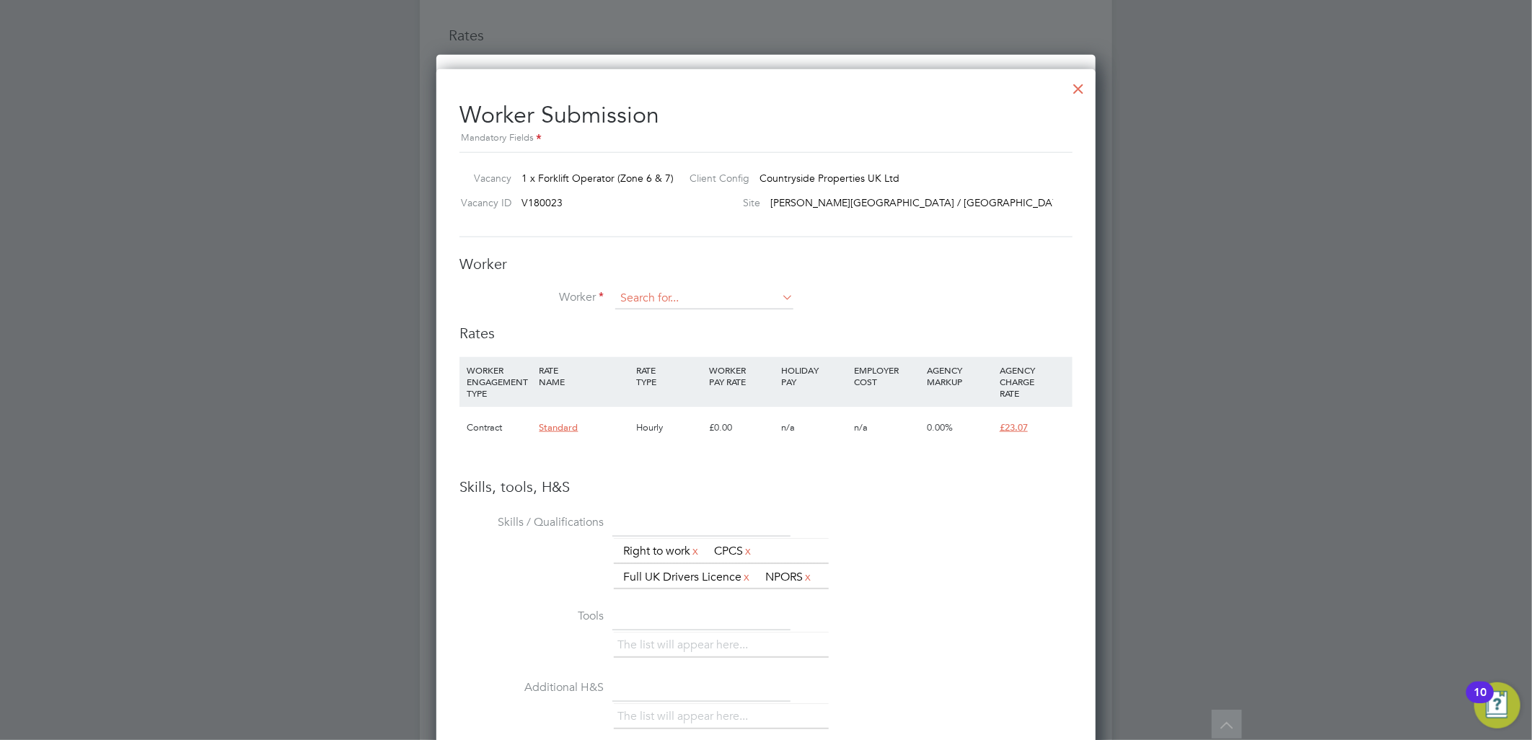
click at [675, 291] on input at bounding box center [704, 299] width 178 height 22
click at [693, 312] on li "[PERSON_NAME] iel Old field (785111)" at bounding box center [708, 318] width 187 height 19
type input "[PERSON_NAME] (785111)"
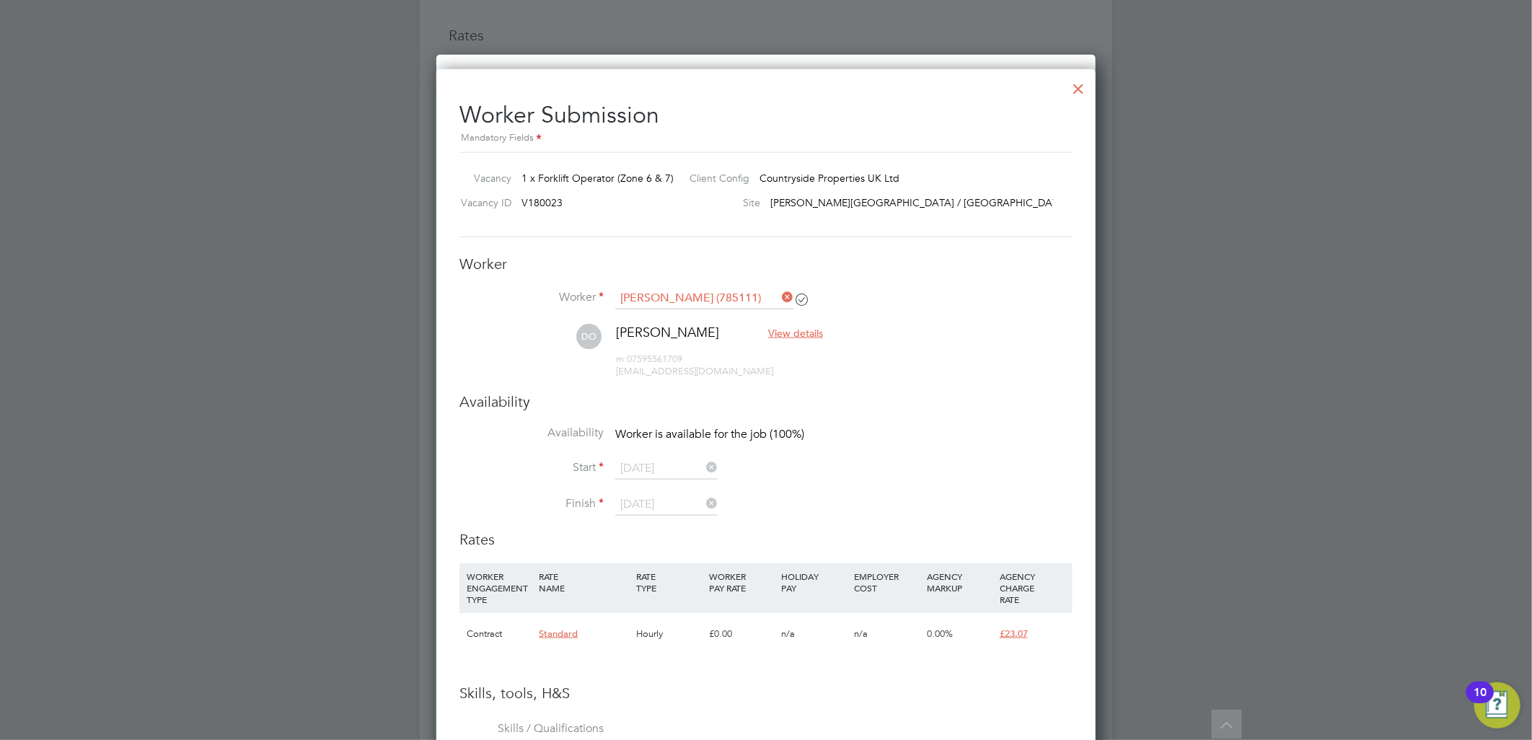
click at [689, 413] on div "Availability Availability Worker is available for the job (100%) Start [DATE] F…" at bounding box center [766, 461] width 613 height 138
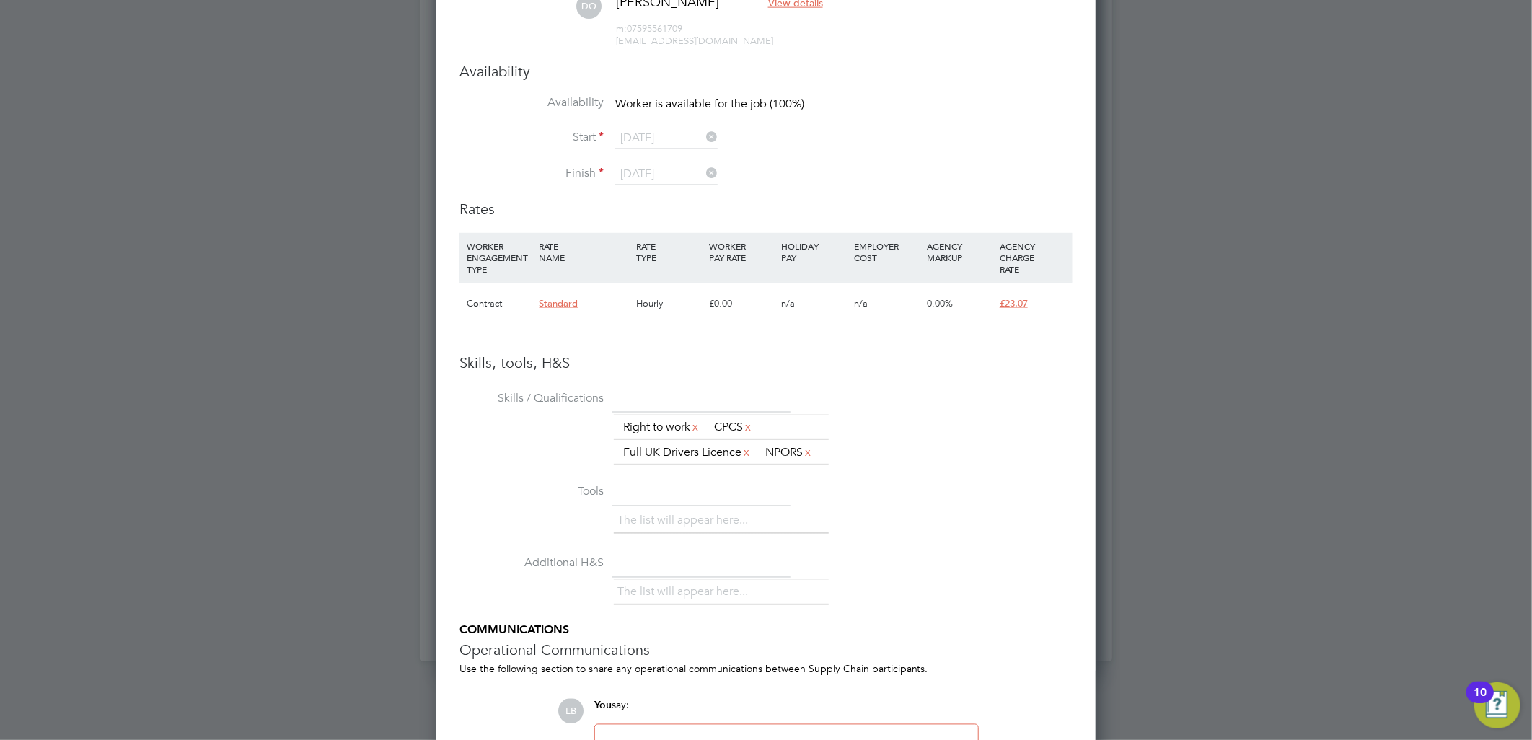
click at [672, 195] on li "Finish [DATE]" at bounding box center [766, 182] width 613 height 36
